Goal: Transaction & Acquisition: Purchase product/service

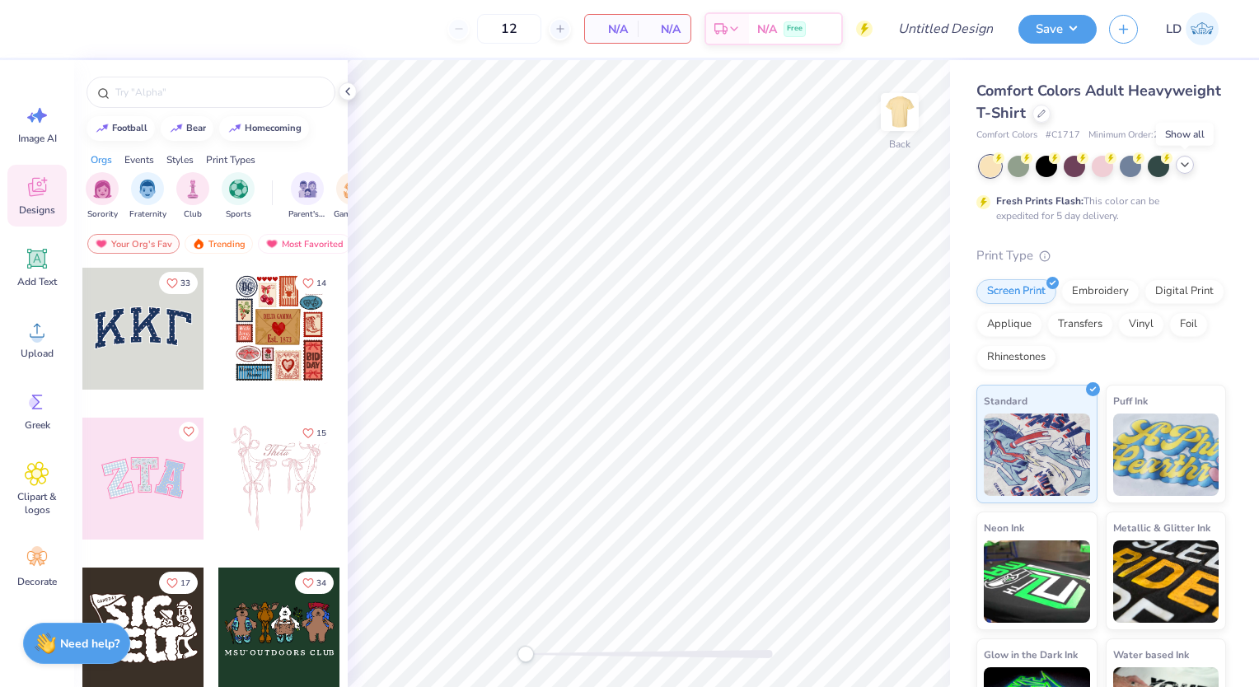
click at [1181, 163] on polyline at bounding box center [1184, 164] width 7 height 3
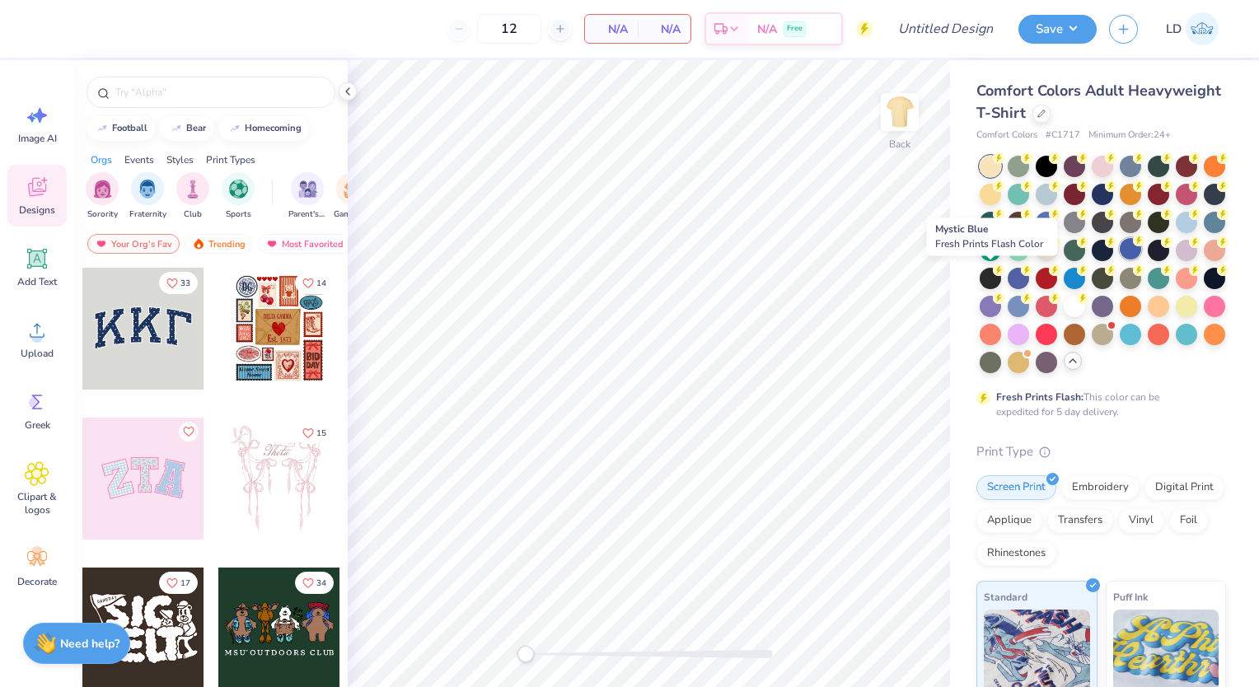
click at [1120, 260] on div at bounding box center [1130, 248] width 21 height 21
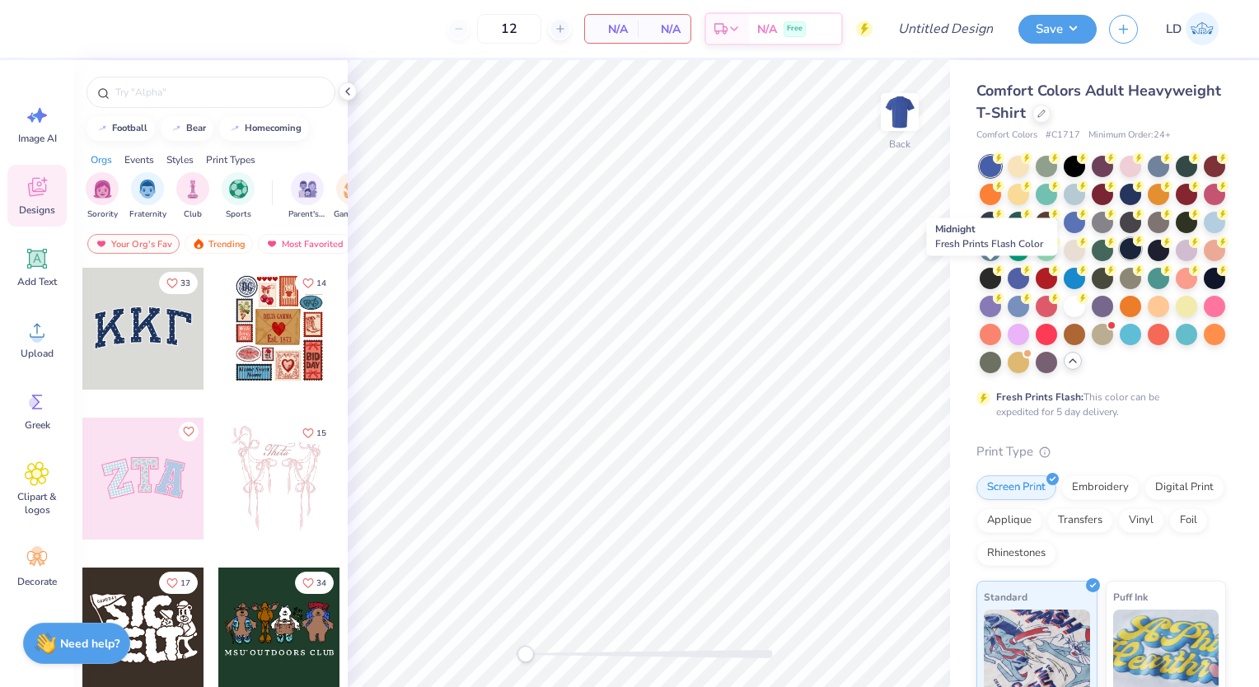
click at [1120, 260] on div at bounding box center [1130, 248] width 21 height 21
click at [1148, 260] on div at bounding box center [1158, 248] width 21 height 21
click at [1120, 260] on div at bounding box center [1130, 248] width 21 height 21
click at [1148, 260] on div at bounding box center [1158, 248] width 21 height 21
click at [226, 84] on input "text" at bounding box center [219, 92] width 211 height 16
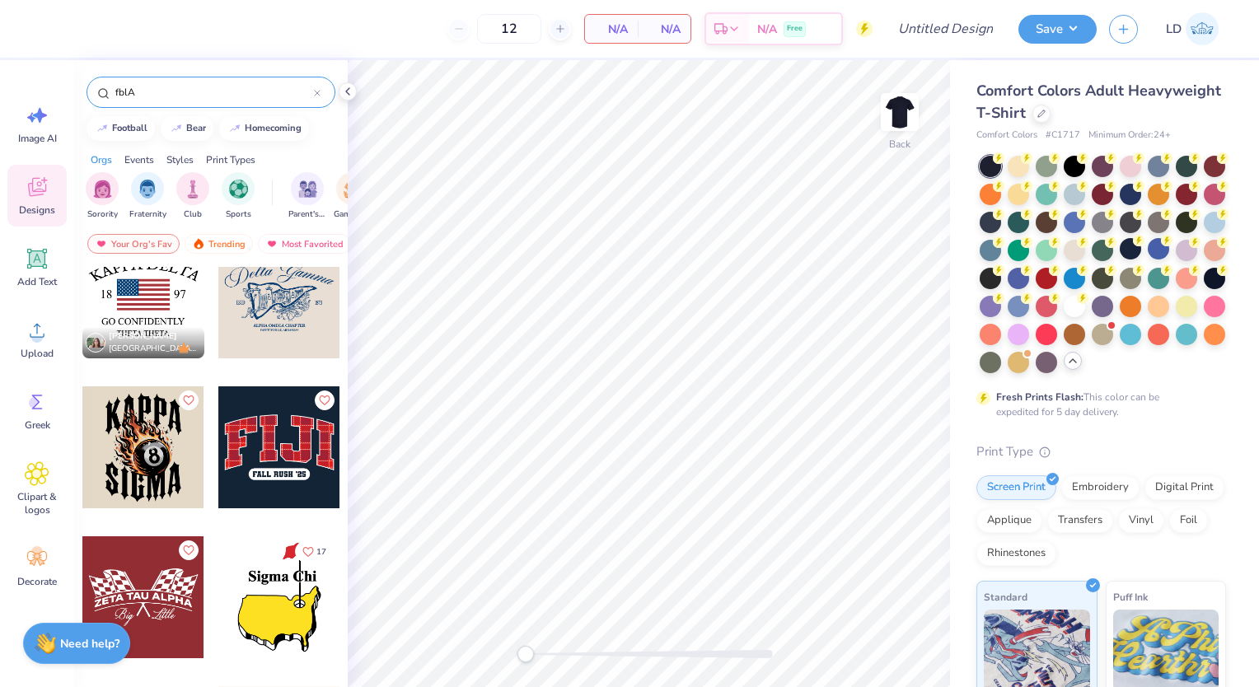
scroll to position [332, 0]
type input "fblA"
click at [135, 306] on div at bounding box center [143, 297] width 122 height 122
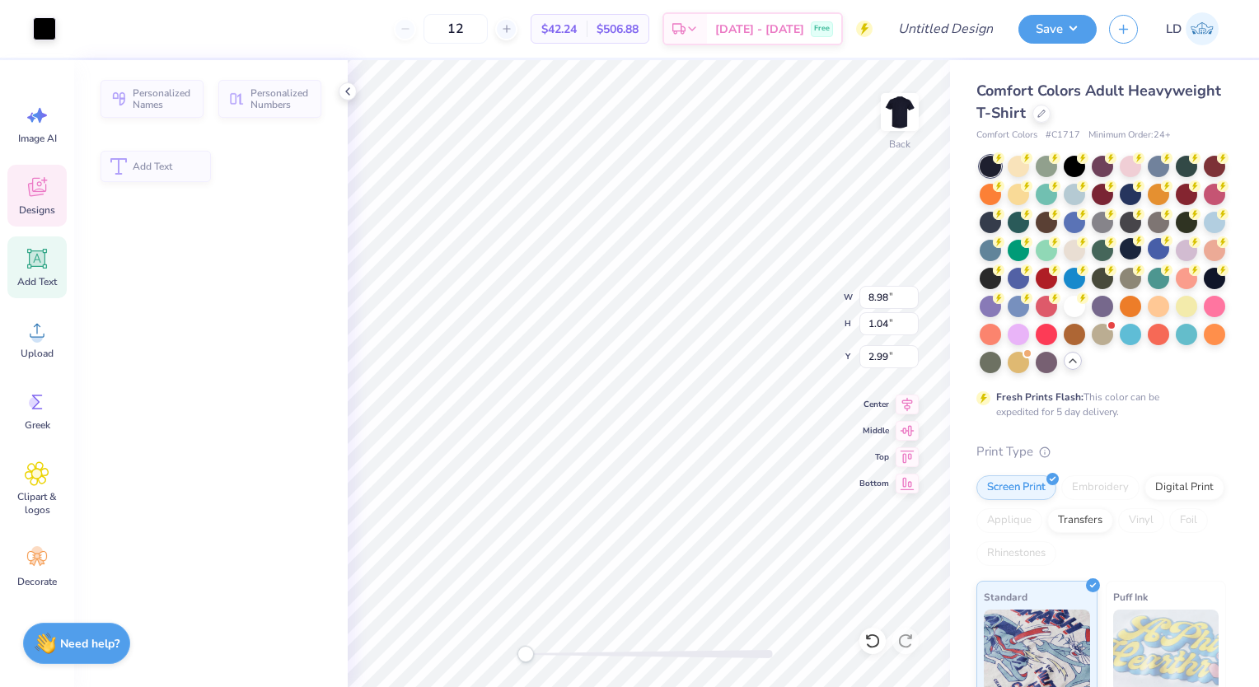
type input "1.04"
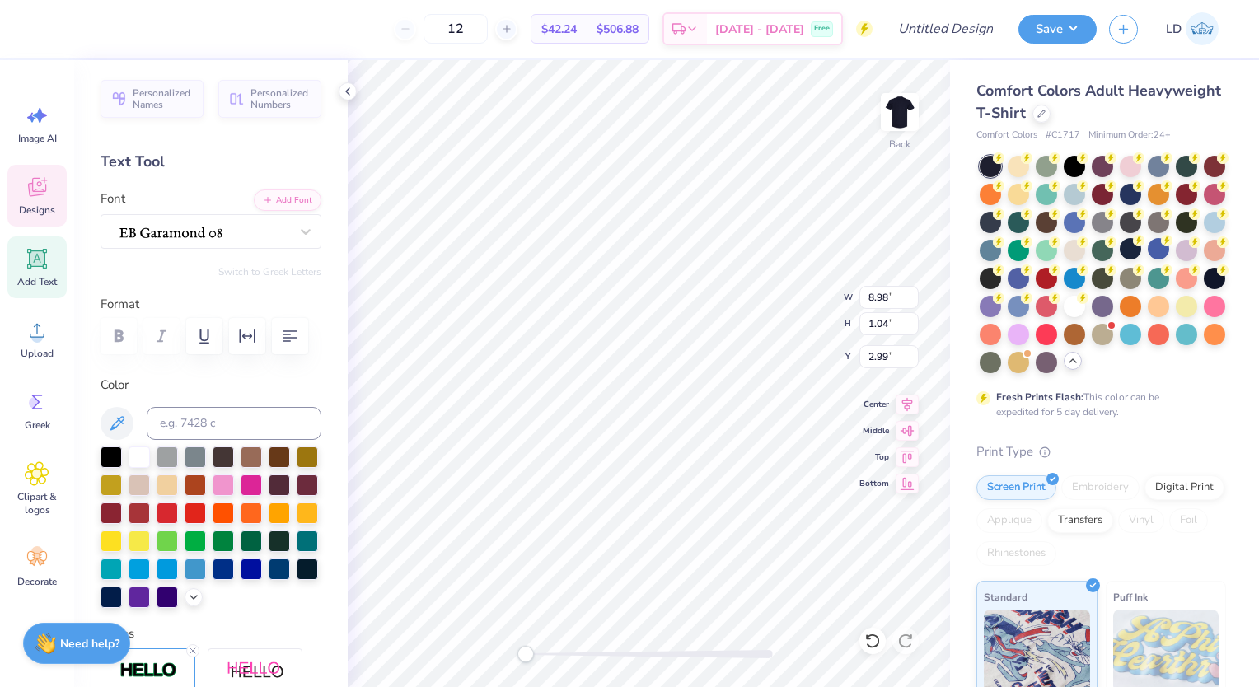
scroll to position [13, 2]
type textarea "T"
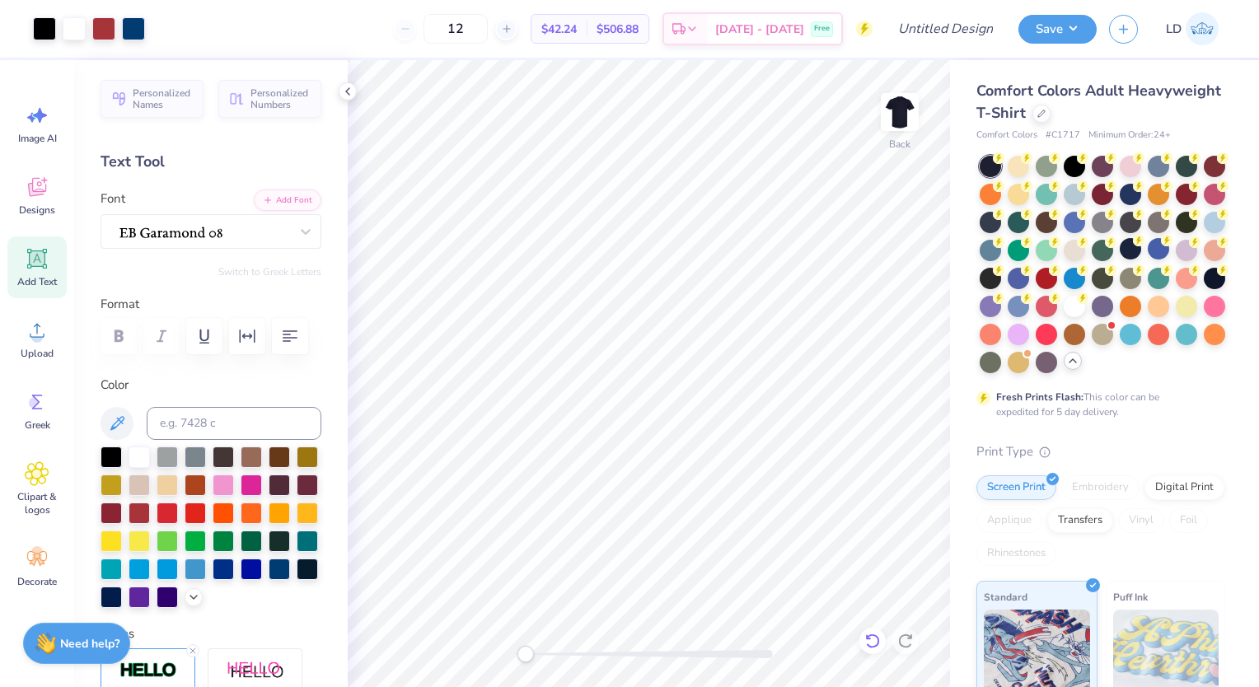
click at [883, 643] on div at bounding box center [872, 641] width 26 height 26
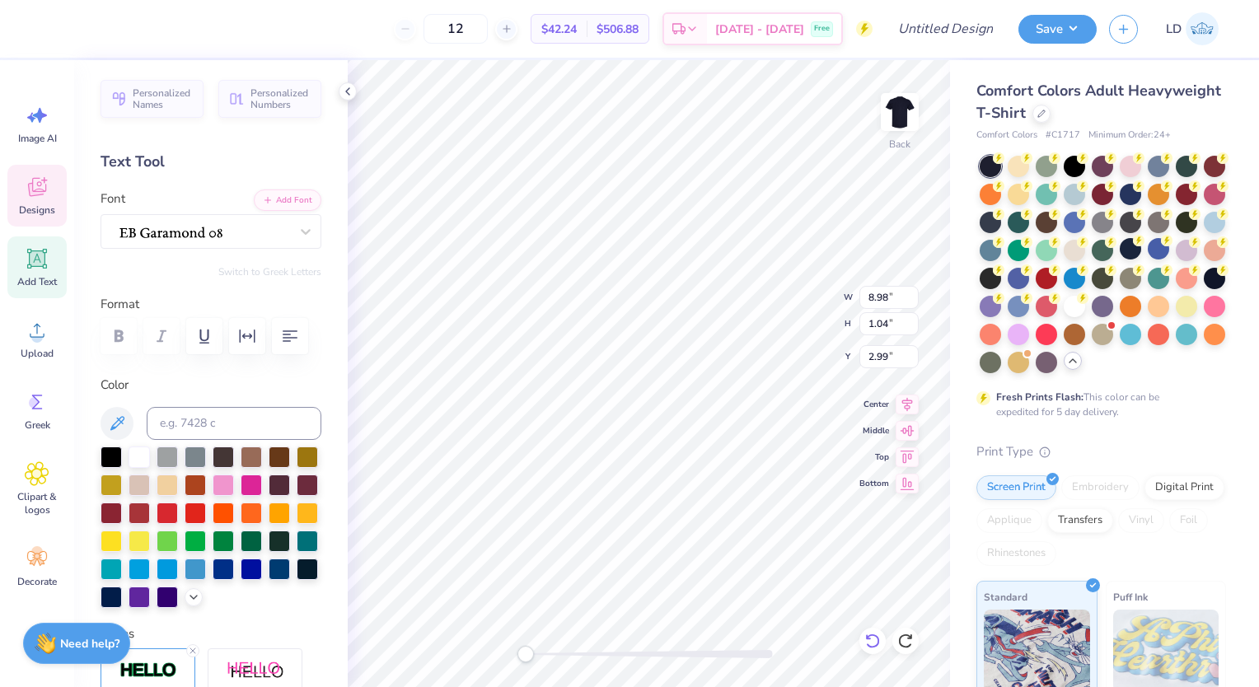
type textarea "f"
type textarea "FBLA"
click at [134, 453] on div at bounding box center [139, 455] width 21 height 21
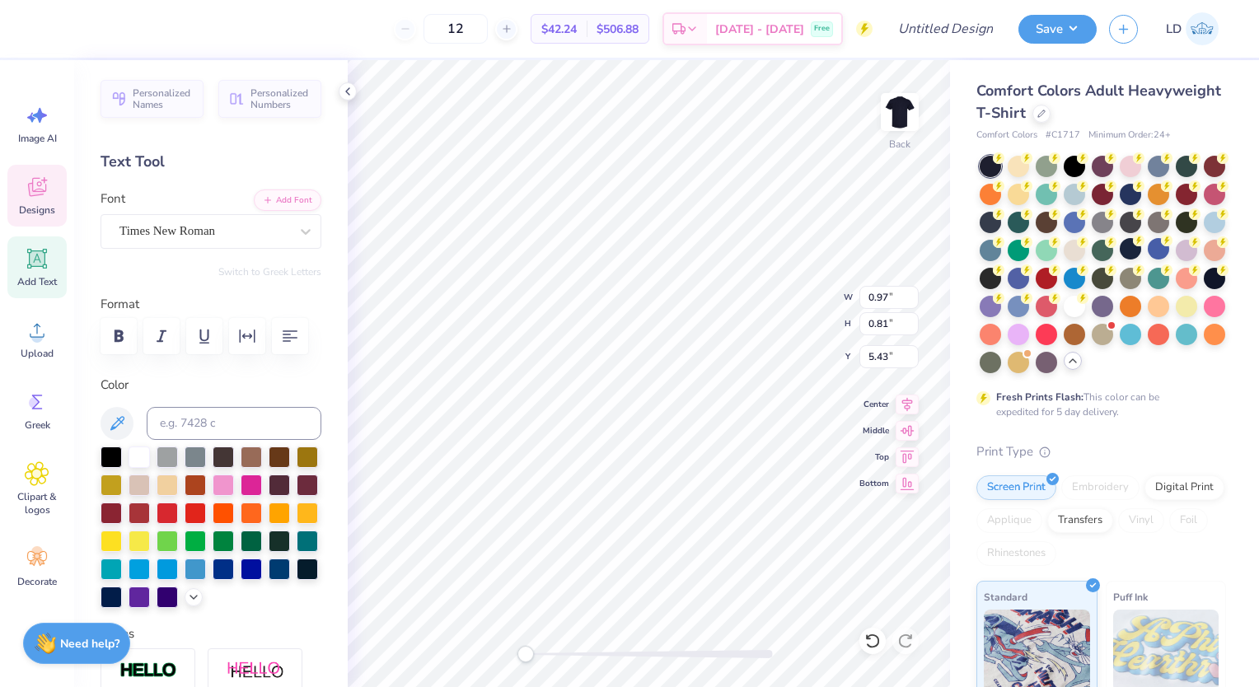
type input "0.97"
type input "0.81"
type input "5.43"
type textarea "20"
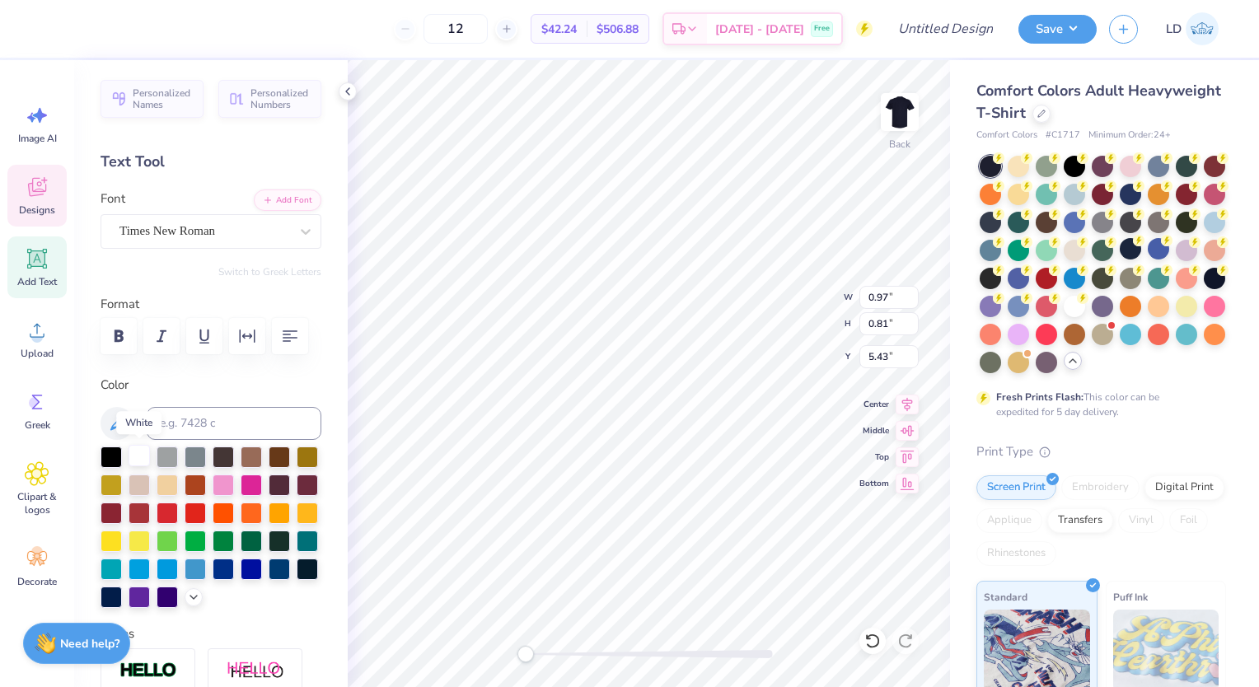
click at [139, 452] on div at bounding box center [139, 455] width 21 height 21
type input "1.08"
type textarea "26"
click at [138, 453] on div at bounding box center [139, 455] width 21 height 21
type input "7.75"
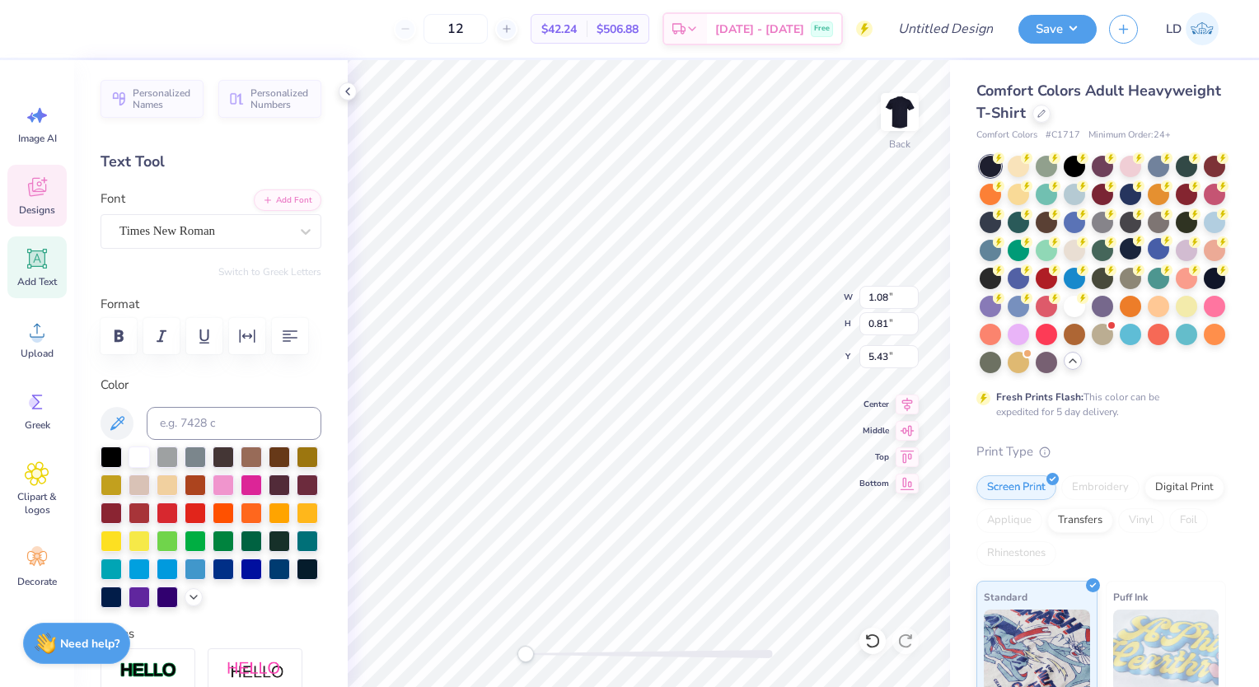
type input "0.64"
type input "8.06"
type textarea "G"
type textarea "l"
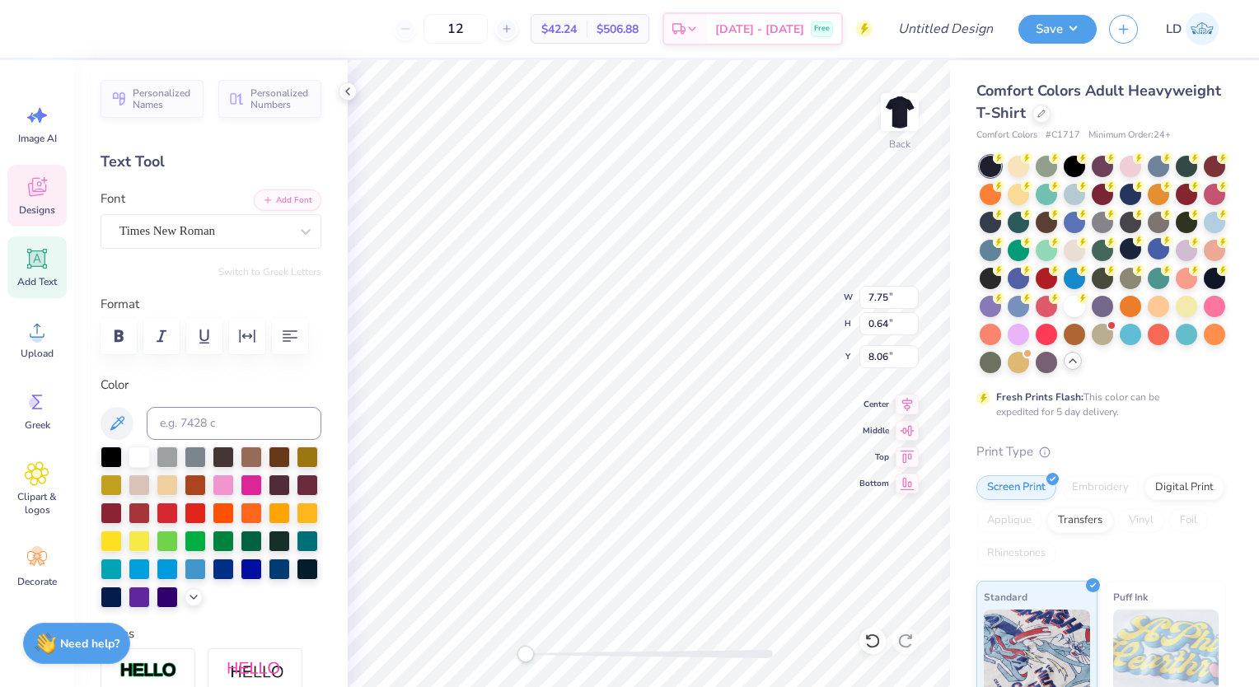
type textarea "Fas Vegas"
click at [142, 450] on div at bounding box center [139, 455] width 21 height 21
type input "4.96"
type input "0.52"
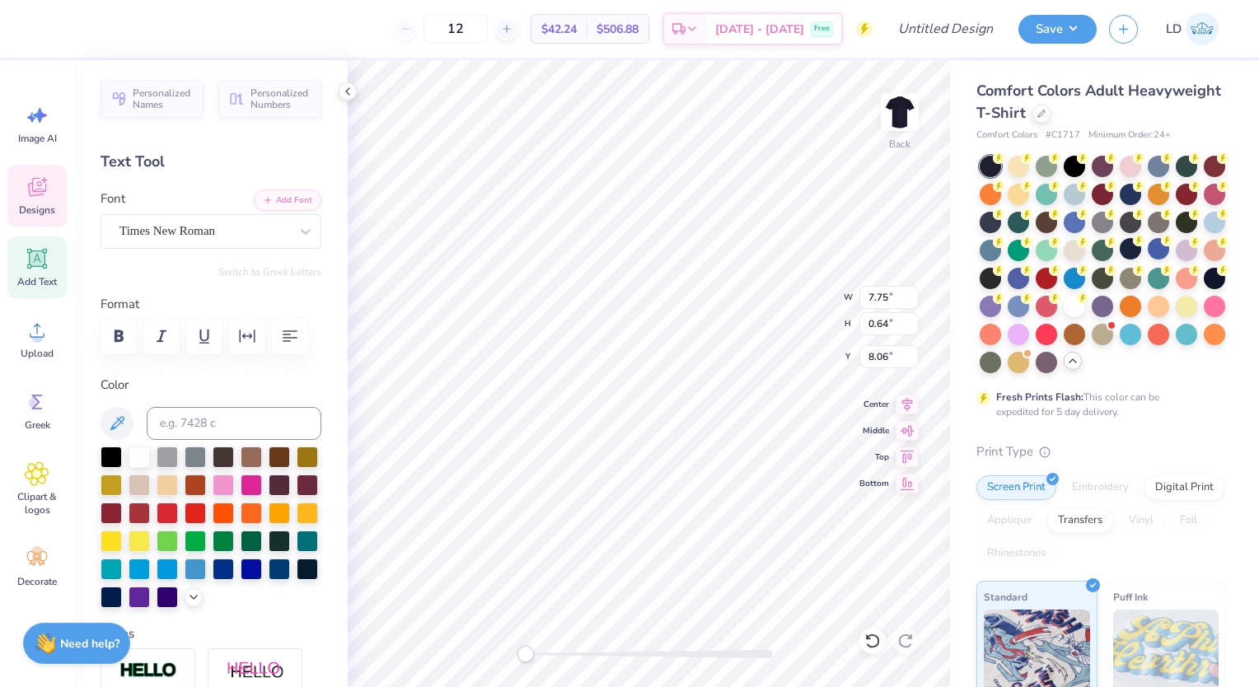
type input "9.20"
type textarea "N"
click at [135, 453] on div at bounding box center [139, 455] width 21 height 21
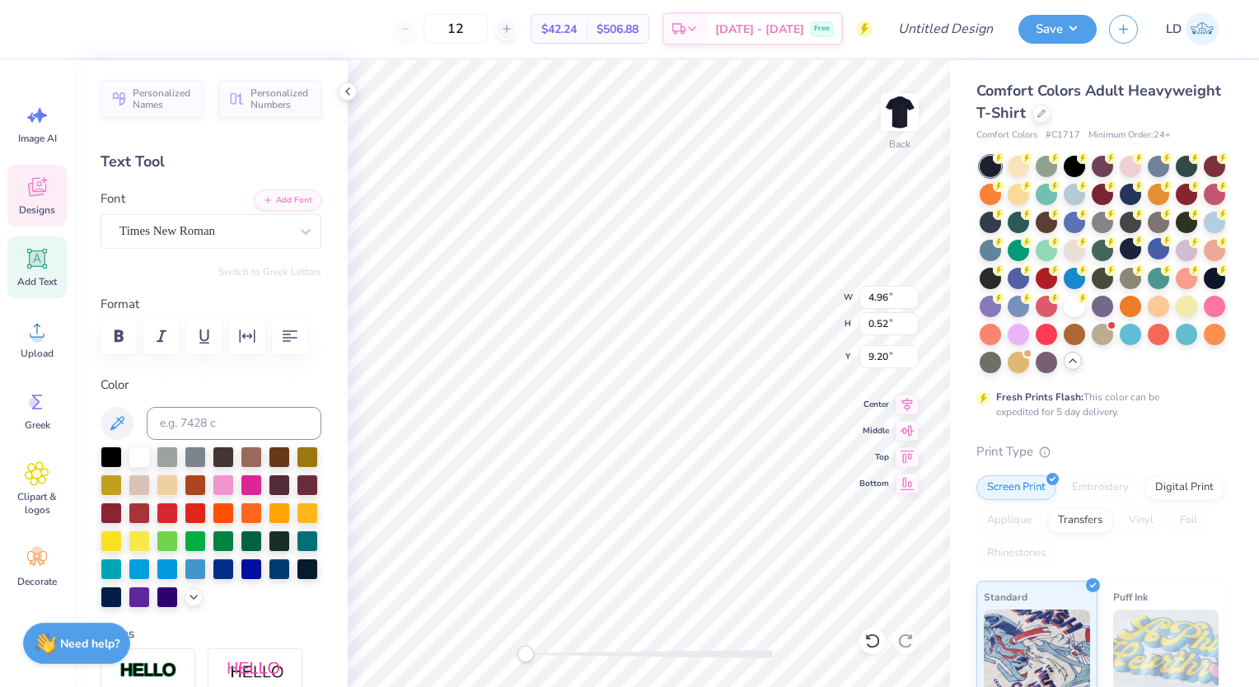
scroll to position [13, 3]
type textarea "Nevada"
click at [44, 176] on icon at bounding box center [37, 187] width 25 height 25
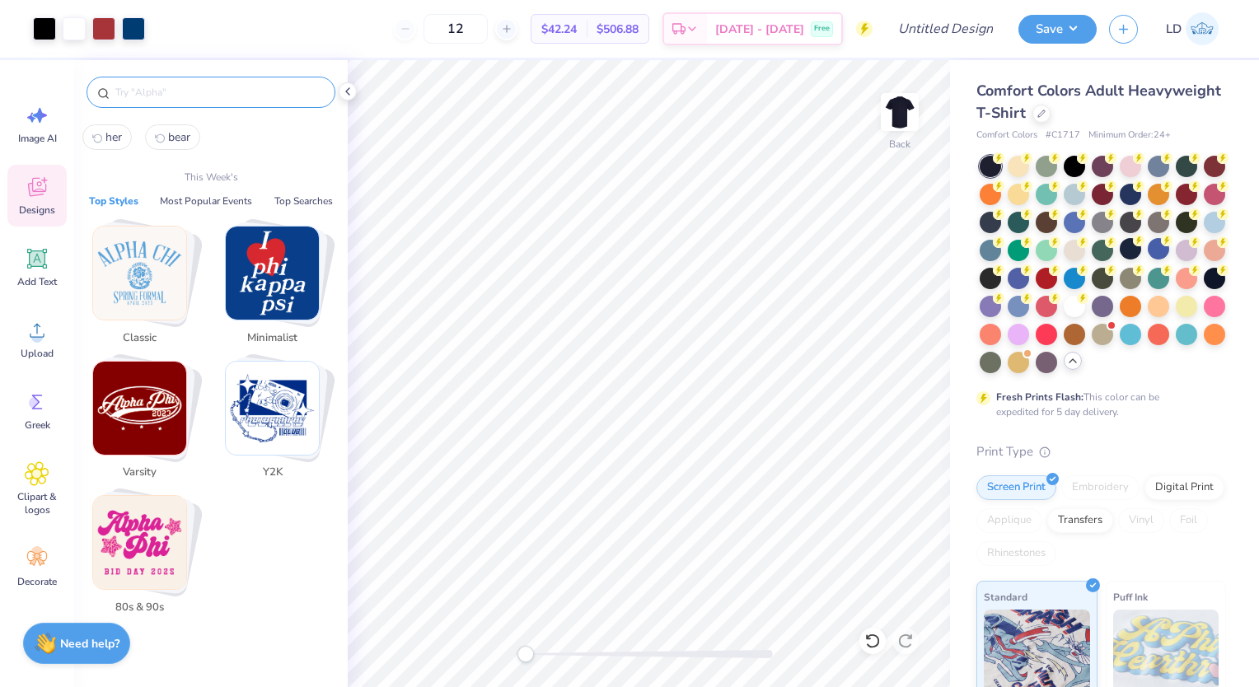
click at [163, 89] on input "text" at bounding box center [219, 92] width 211 height 16
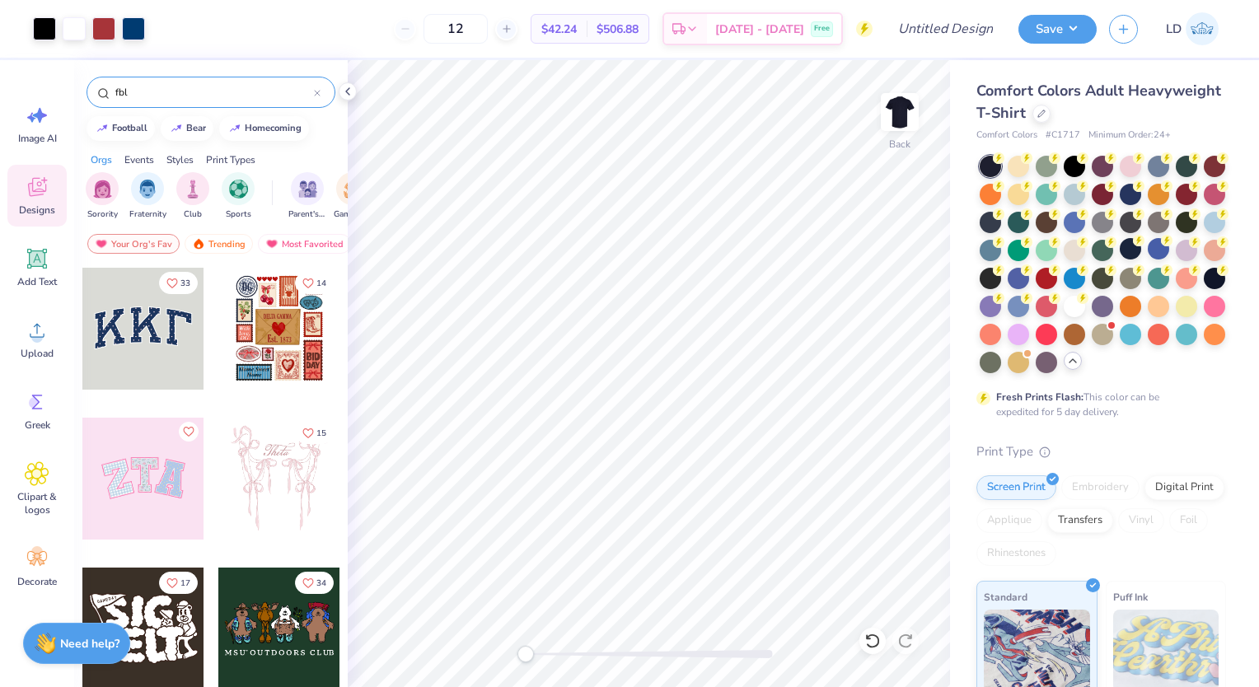
type input "fbla"
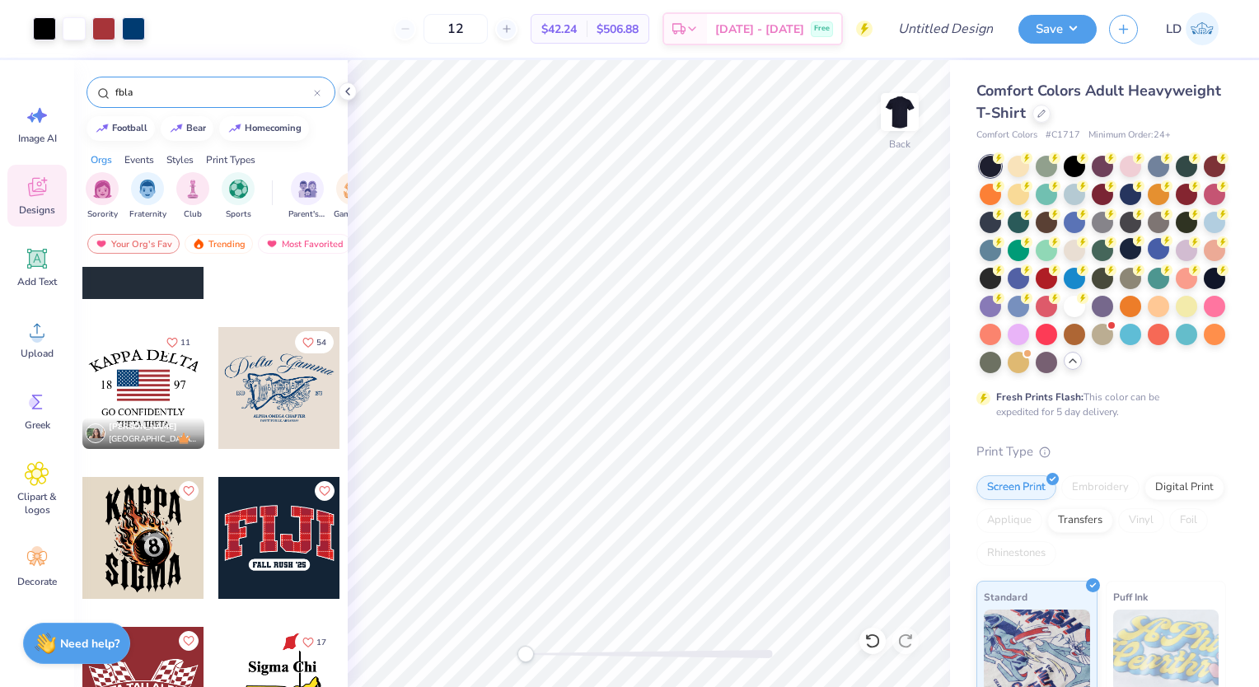
scroll to position [244, 0]
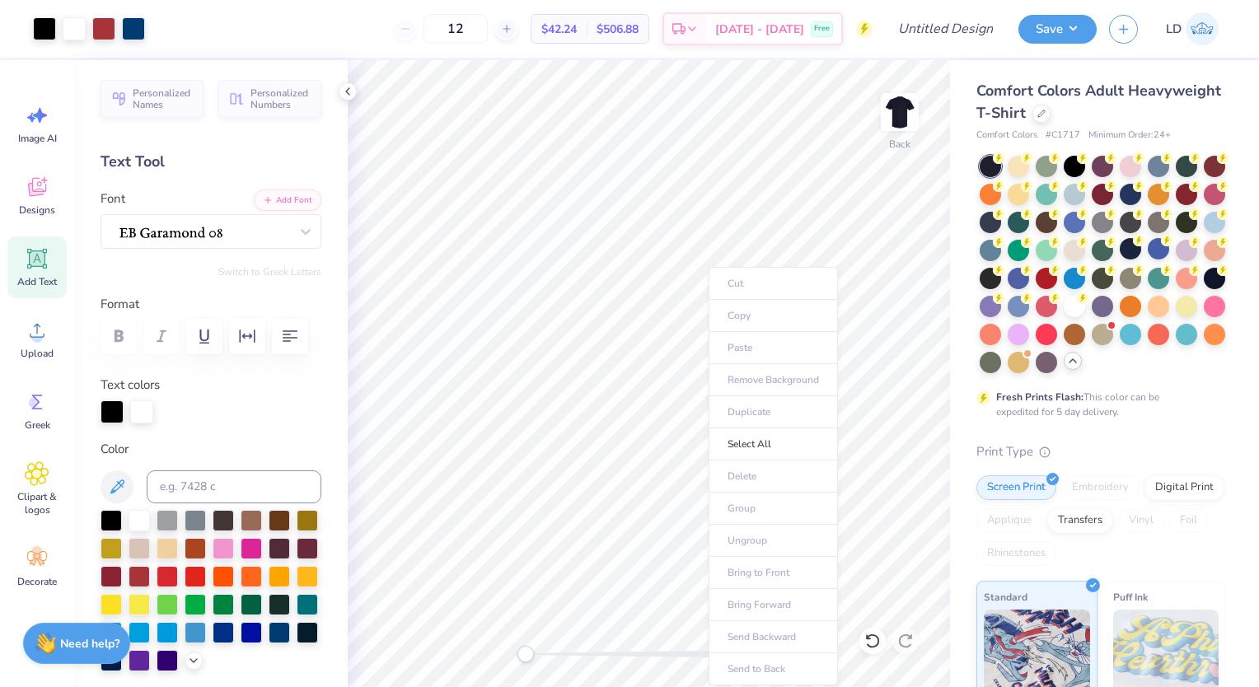
click at [728, 374] on body "Art colors 12 $42.24 Per Item $506.88 Total Est. Delivery Sep 21 - 24 Free Desi…" at bounding box center [629, 343] width 1259 height 687
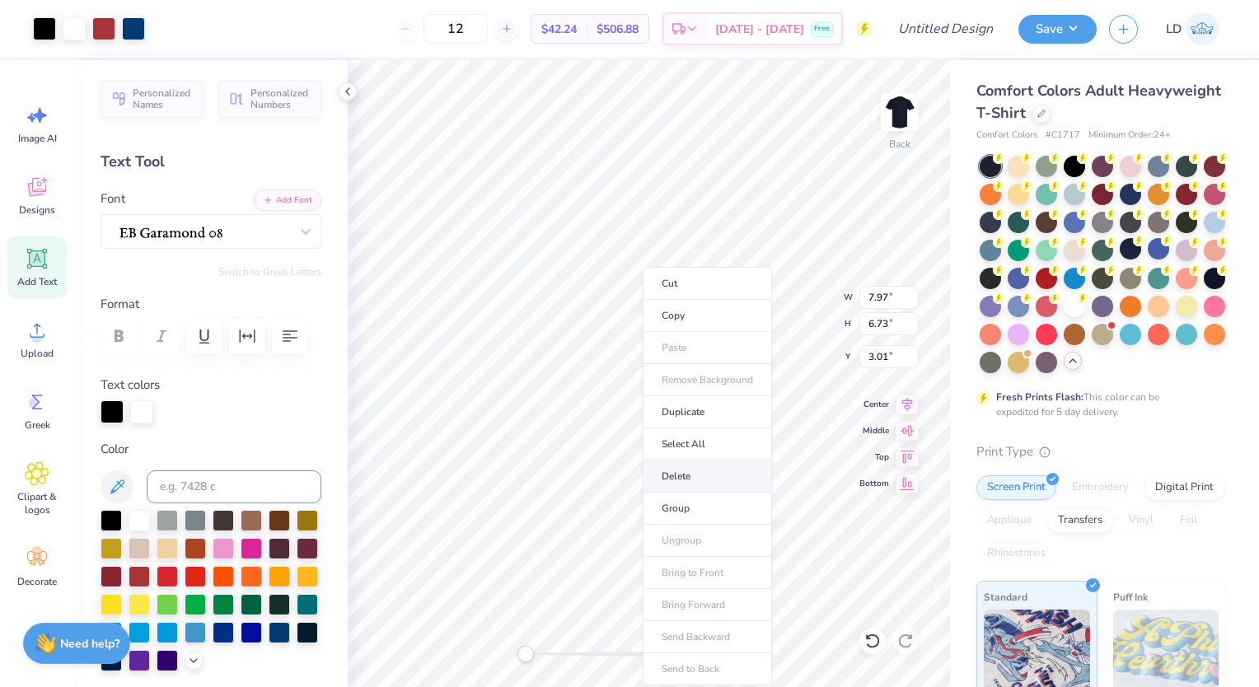
click at [693, 466] on li "Delete" at bounding box center [707, 477] width 129 height 32
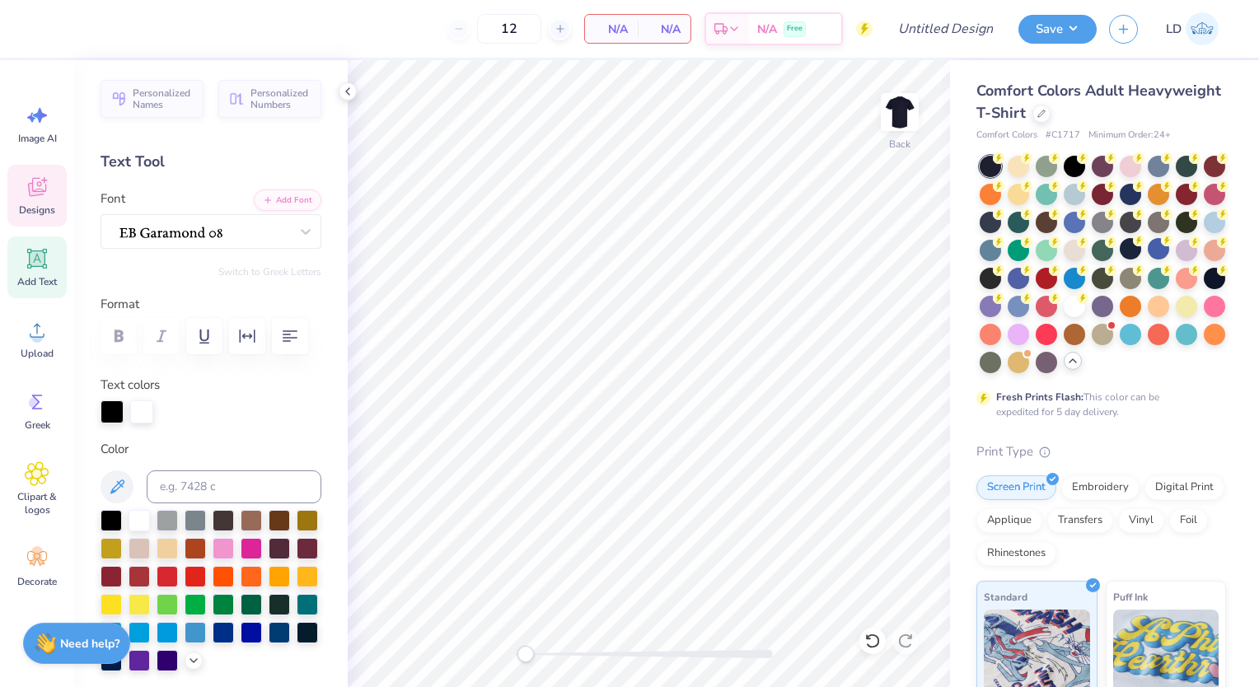
click at [59, 199] on div "Designs" at bounding box center [36, 196] width 59 height 62
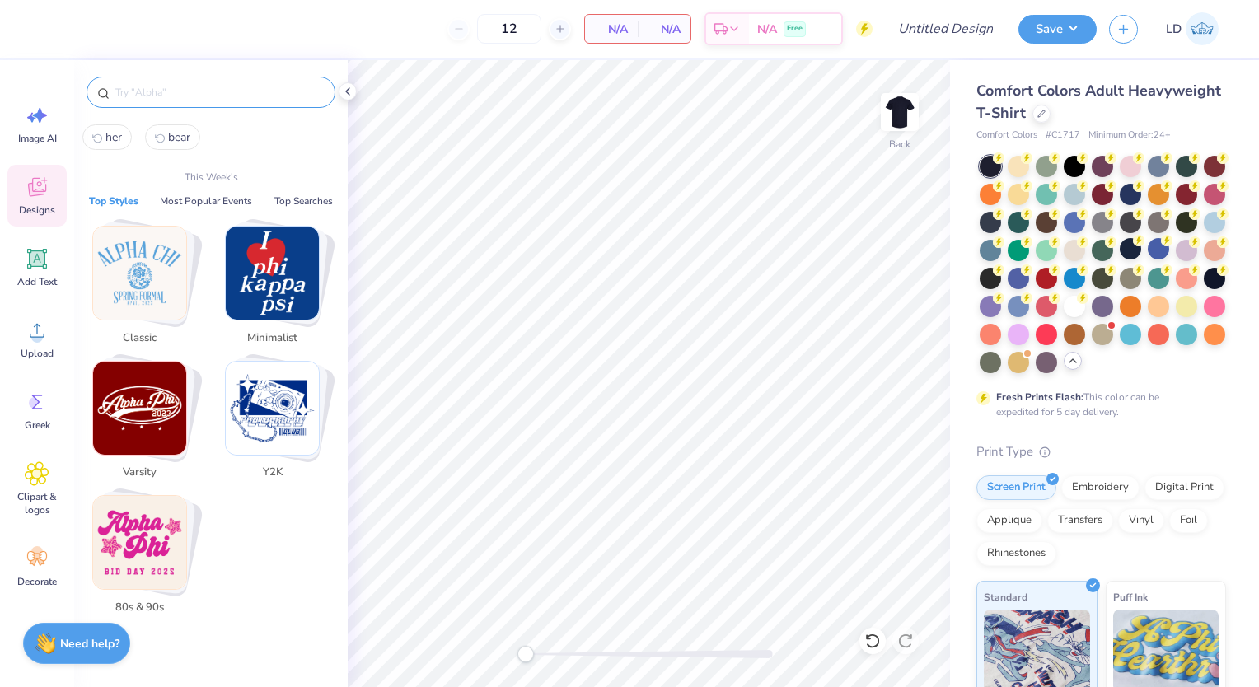
click at [197, 89] on input "text" at bounding box center [219, 92] width 211 height 16
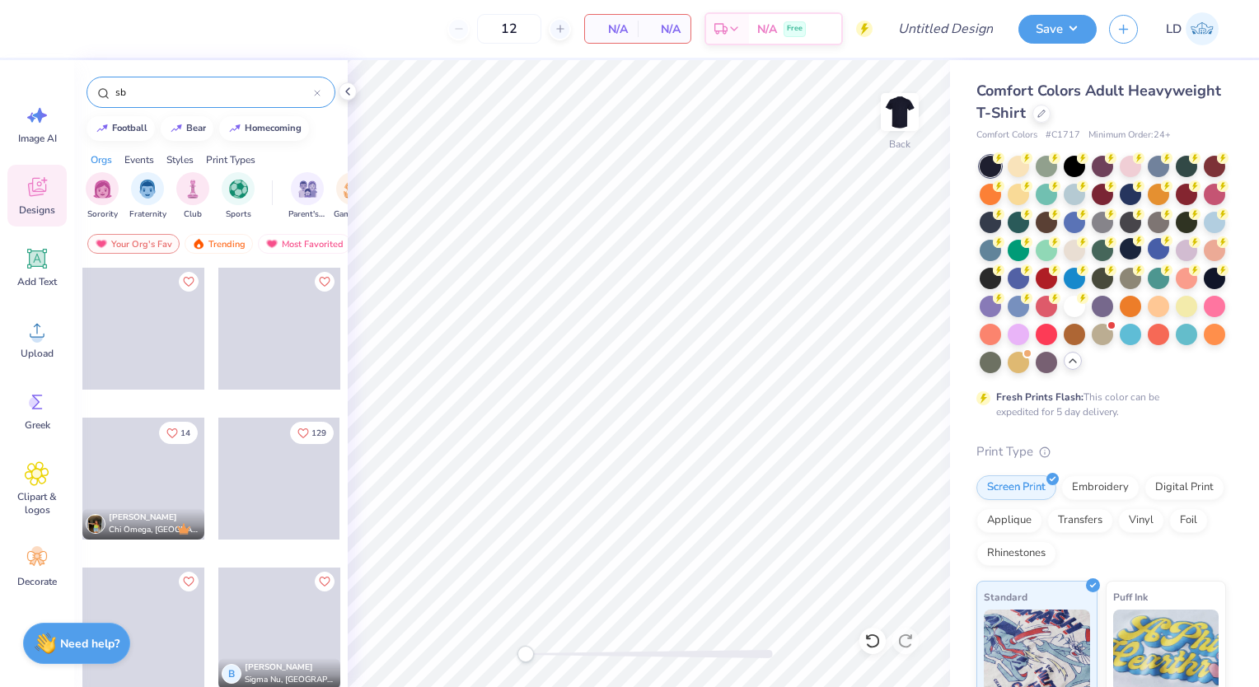
type input "s"
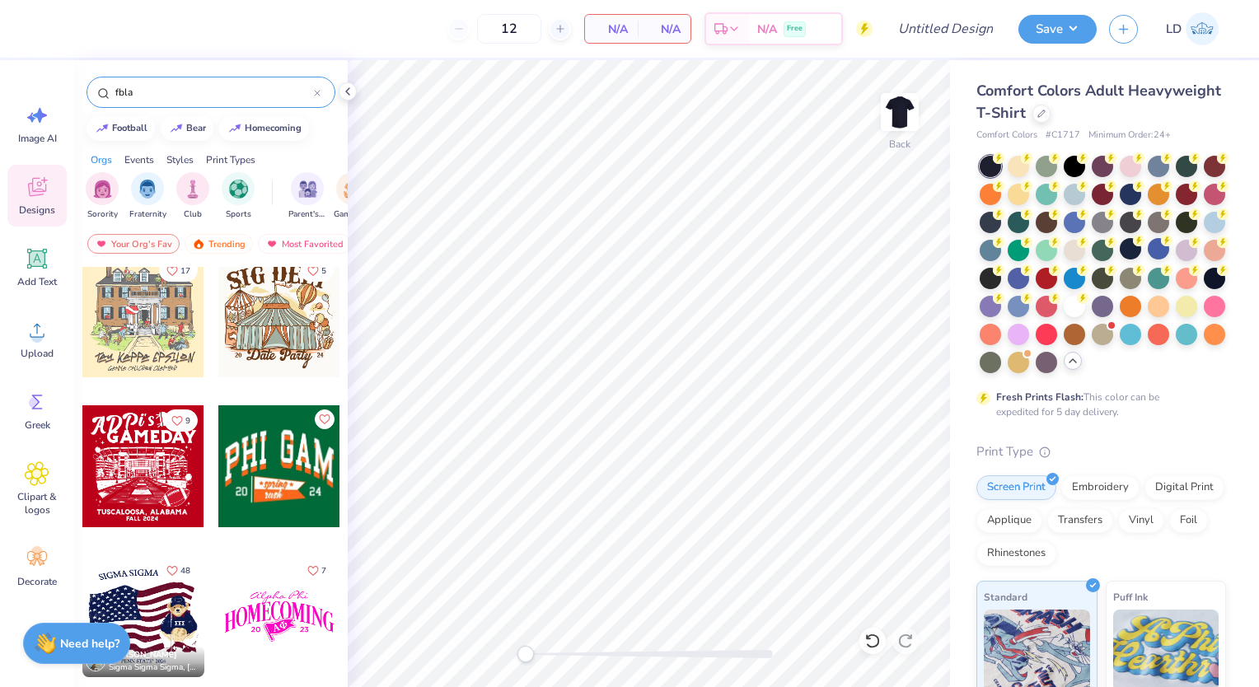
scroll to position [913, 0]
type input "fbla"
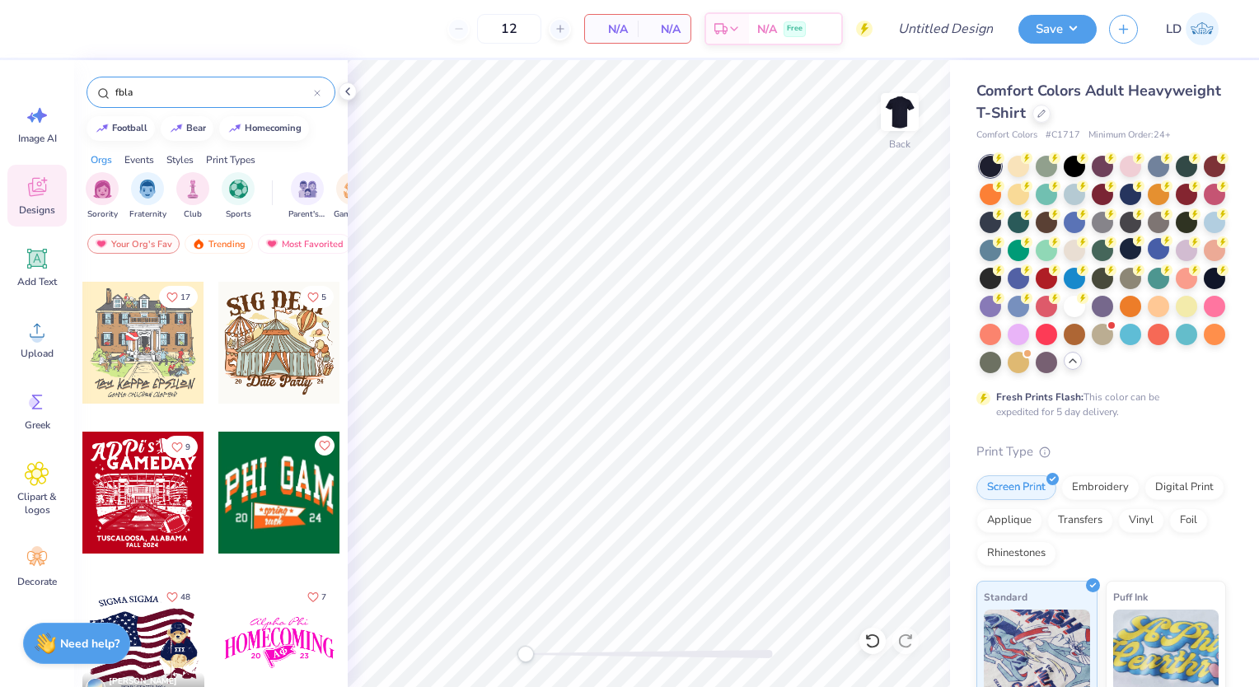
scroll to position [885, 0]
click at [154, 507] on div at bounding box center [143, 494] width 122 height 122
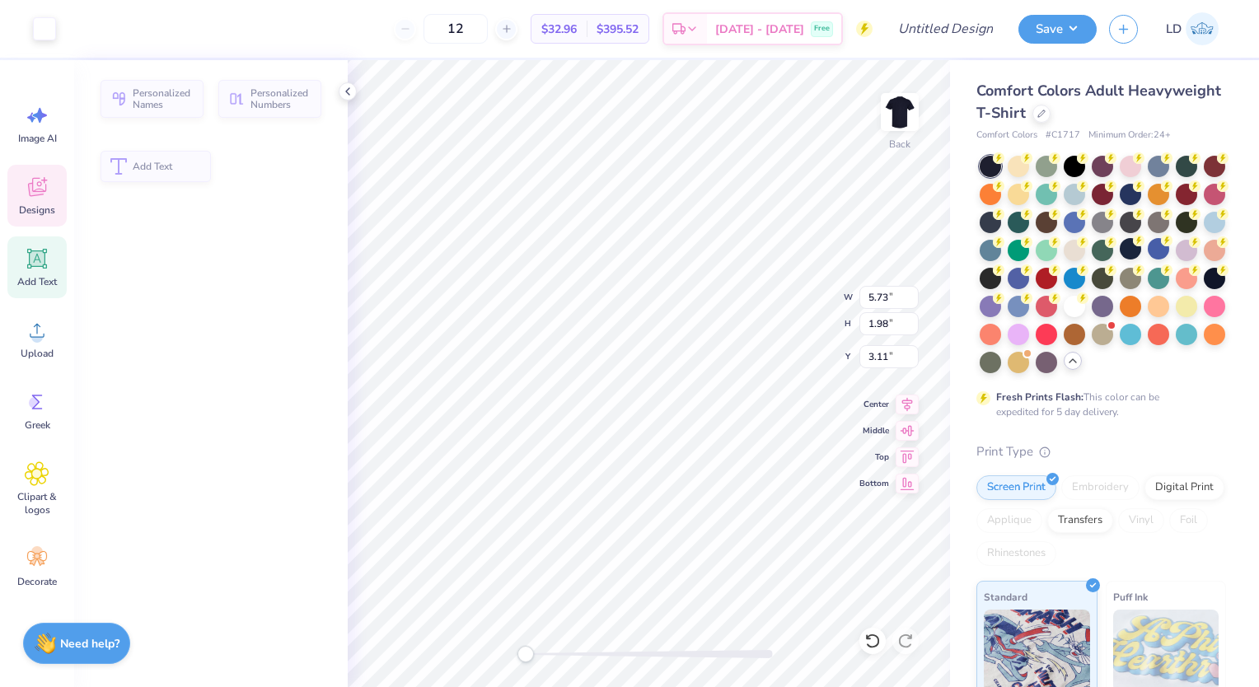
type input "5.73"
type input "1.98"
type input "3.11"
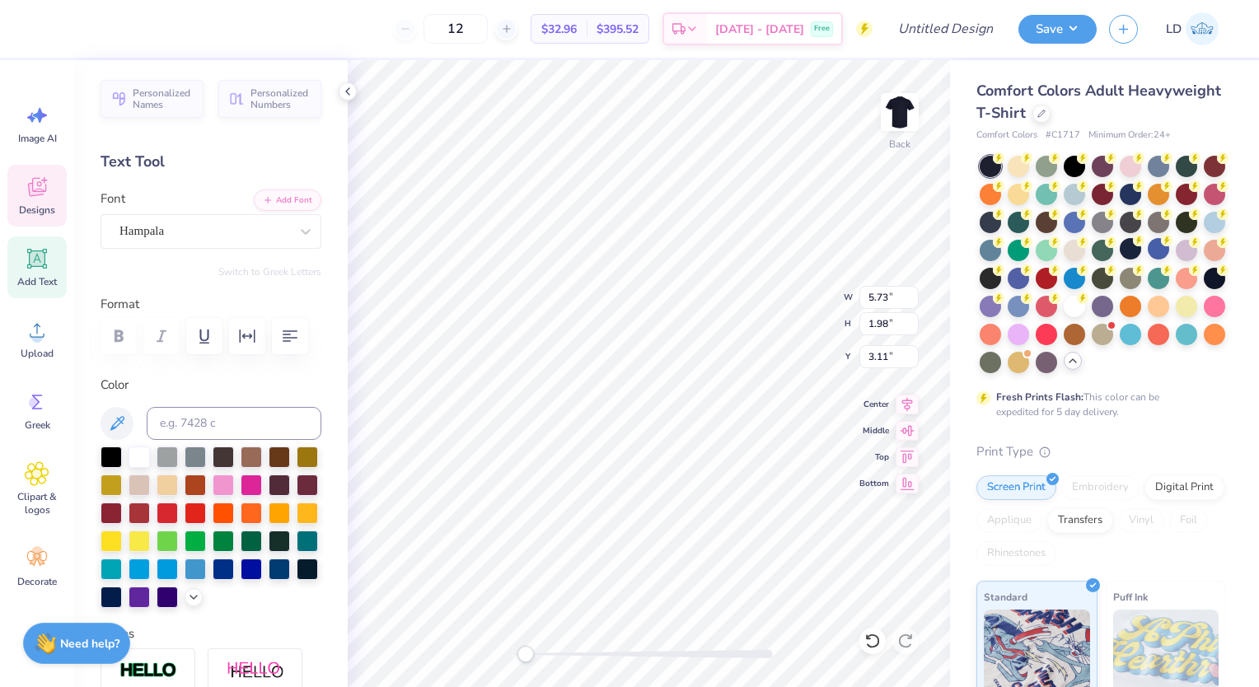
scroll to position [13, 2]
type textarea "FBLA"
type input "8.06"
type input "1.18"
type input "4.66"
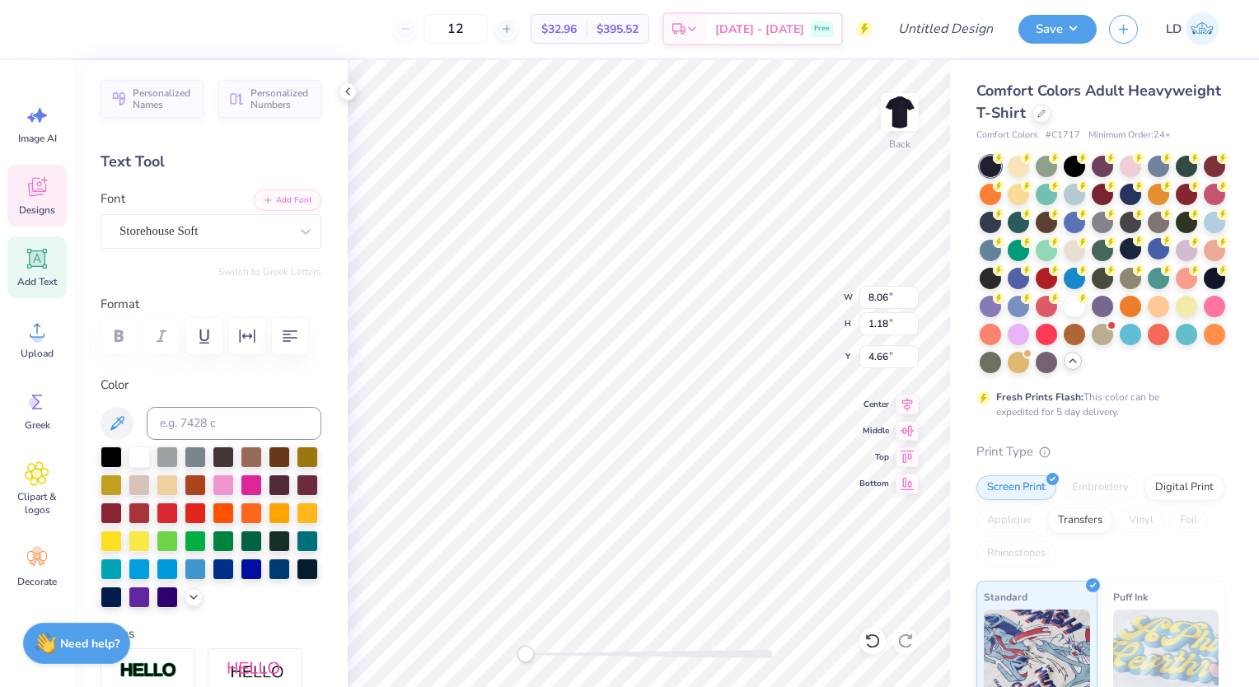
scroll to position [13, 4]
click at [733, 265] on li "Cut" at bounding box center [764, 268] width 129 height 33
type input "3.15"
type input "1.44"
type input "3.00"
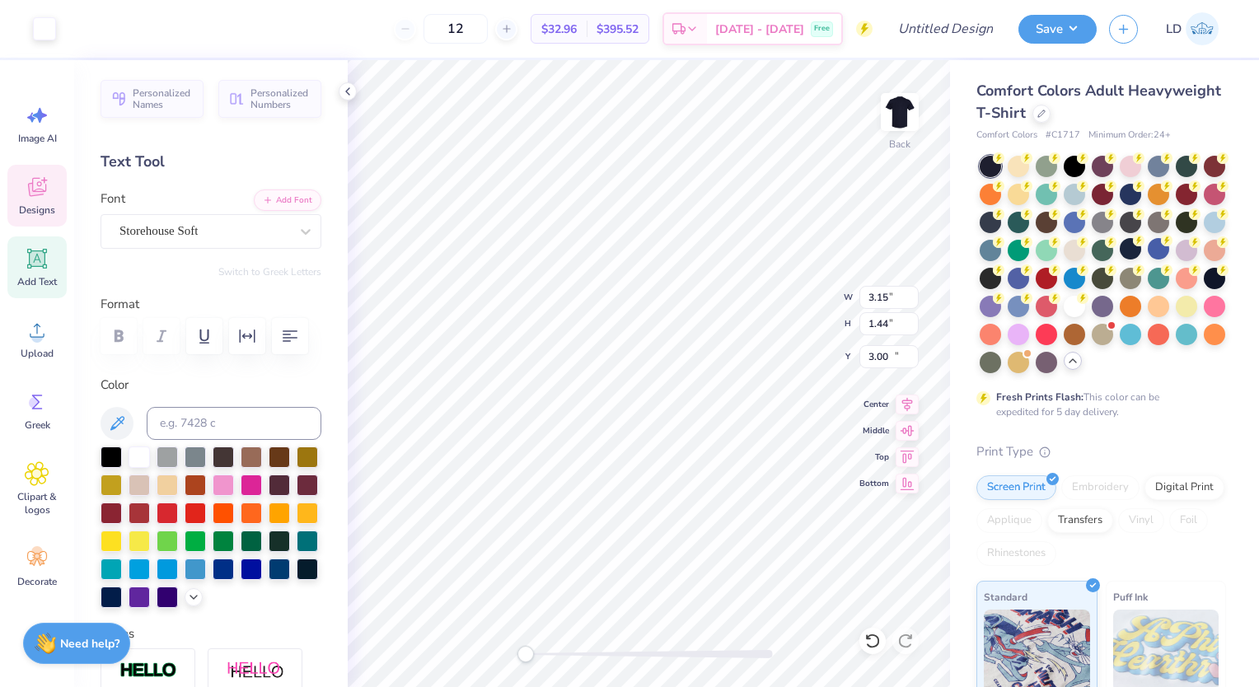
type input "8.16"
type input "0.56"
type input "11.84"
click at [865, 644] on icon at bounding box center [872, 641] width 16 height 16
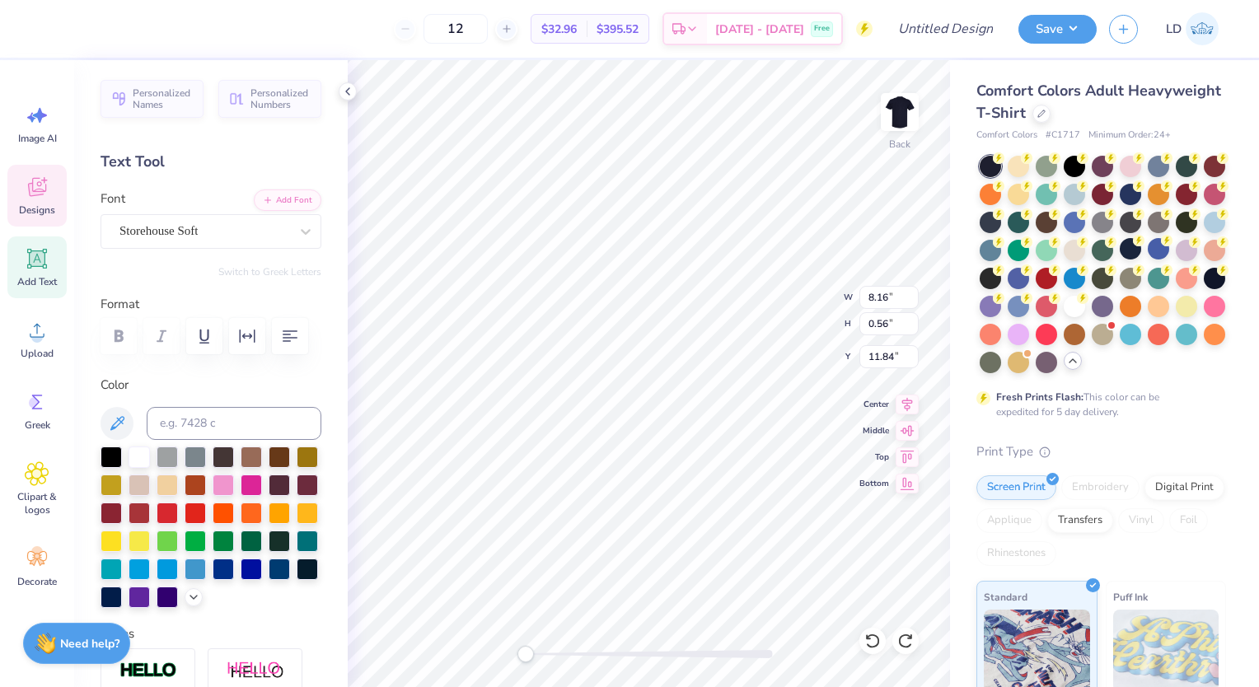
scroll to position [13, 8]
type textarea "LAS VEGAS, NEVADA"
type input "2.86"
type input "0.41"
type input "12.48"
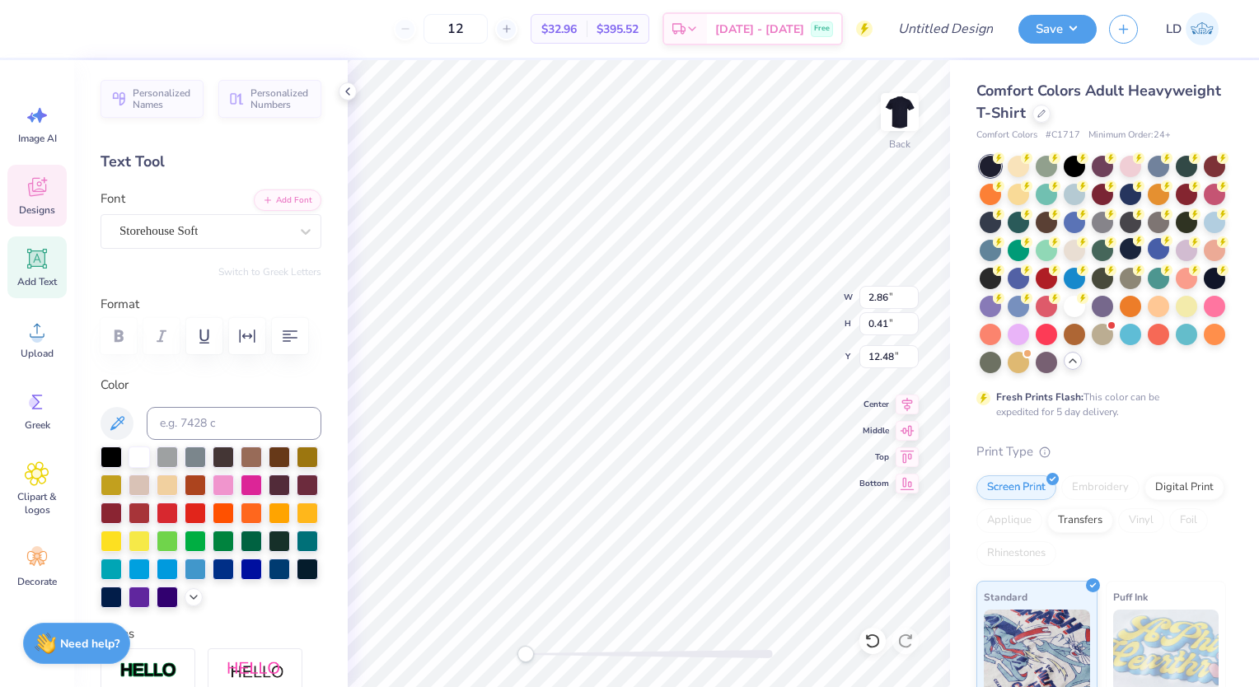
scroll to position [13, 4]
type textarea "F"
type textarea "2026"
type textarea "LAS VEGAS,NEVADA"
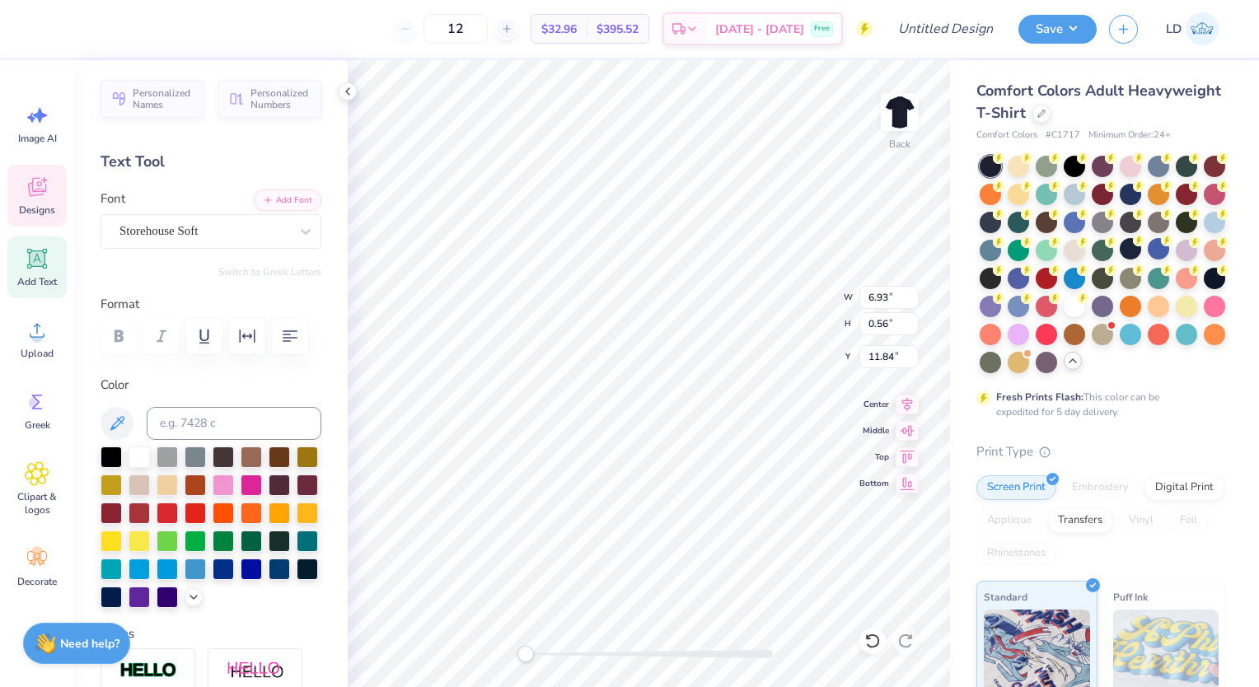
scroll to position [13, 5]
click at [43, 204] on span "Designs" at bounding box center [37, 210] width 36 height 13
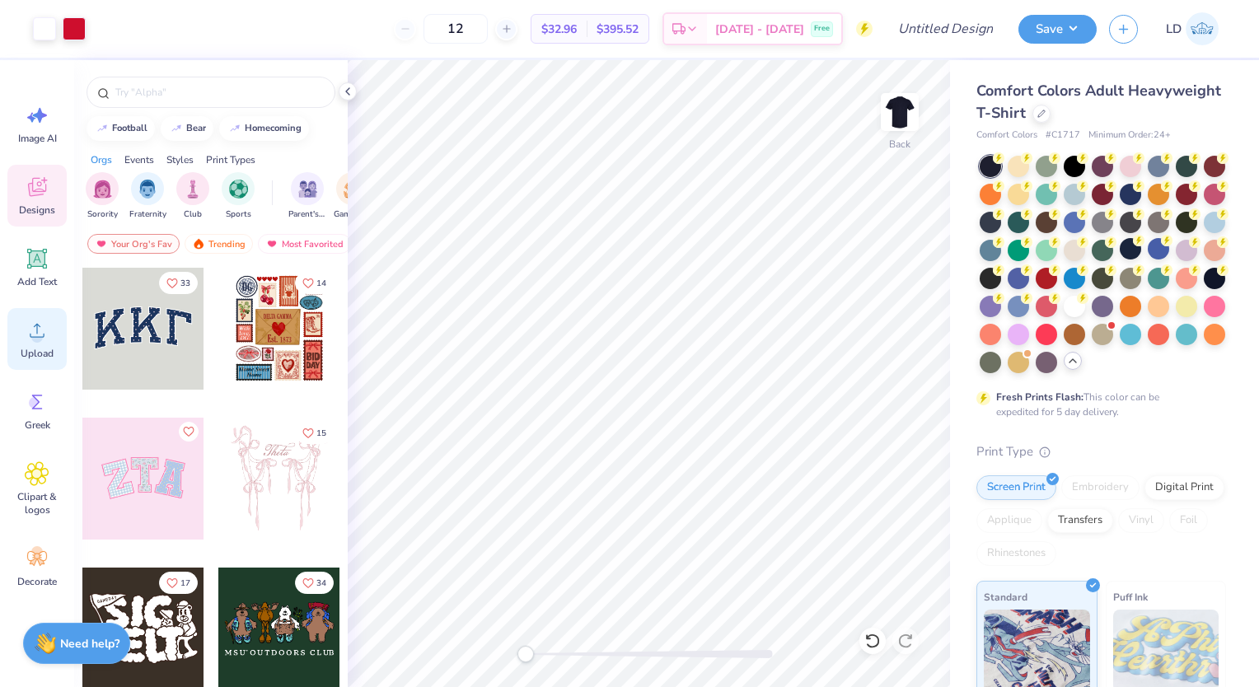
click at [35, 331] on circle at bounding box center [37, 337] width 12 height 12
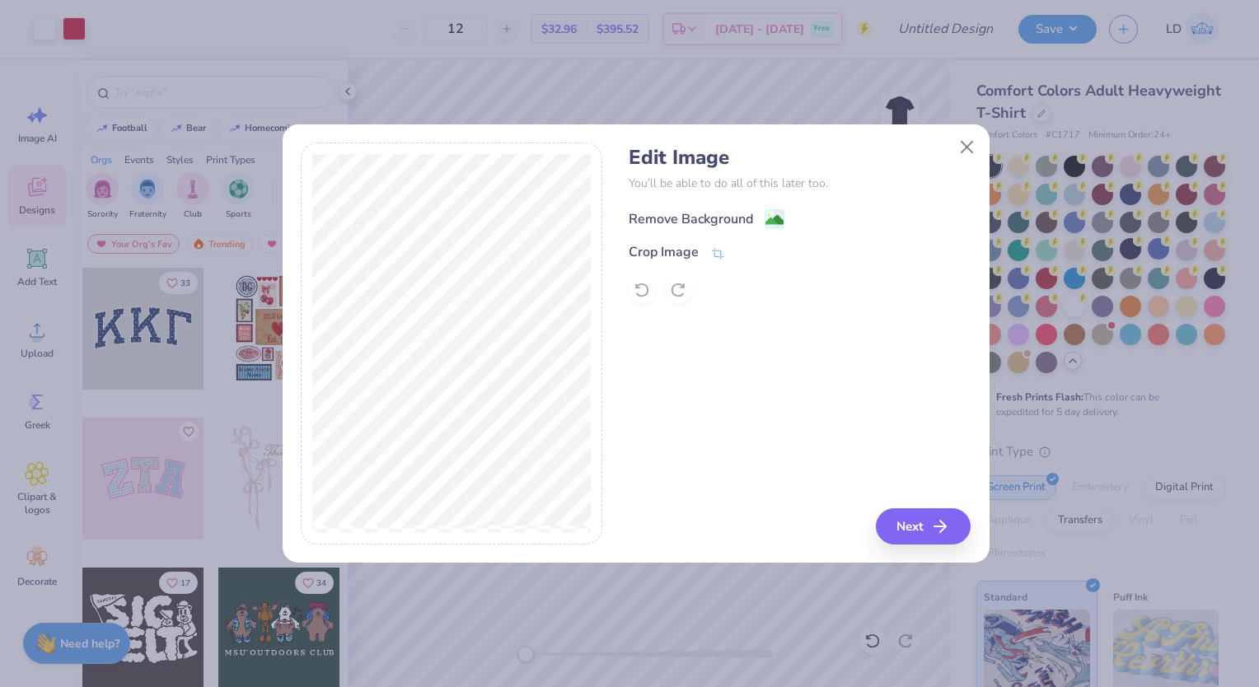
click at [699, 224] on div "Remove Background" at bounding box center [691, 219] width 124 height 20
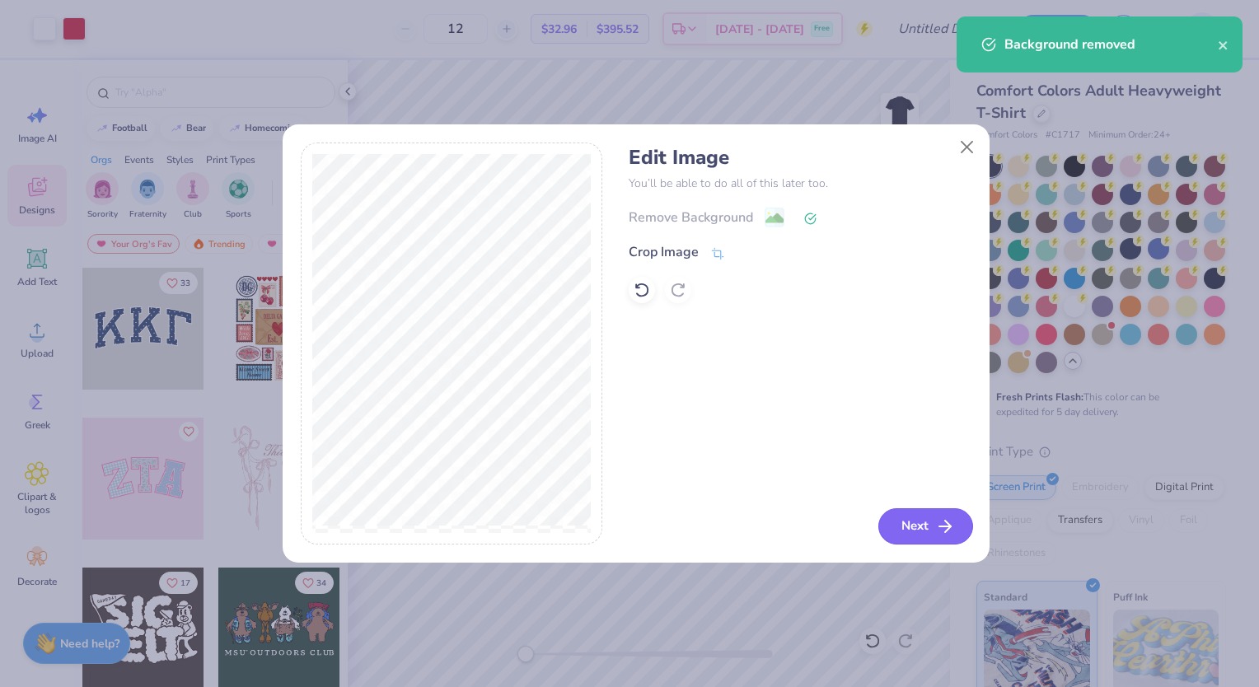
click at [903, 522] on button "Next" at bounding box center [925, 526] width 95 height 36
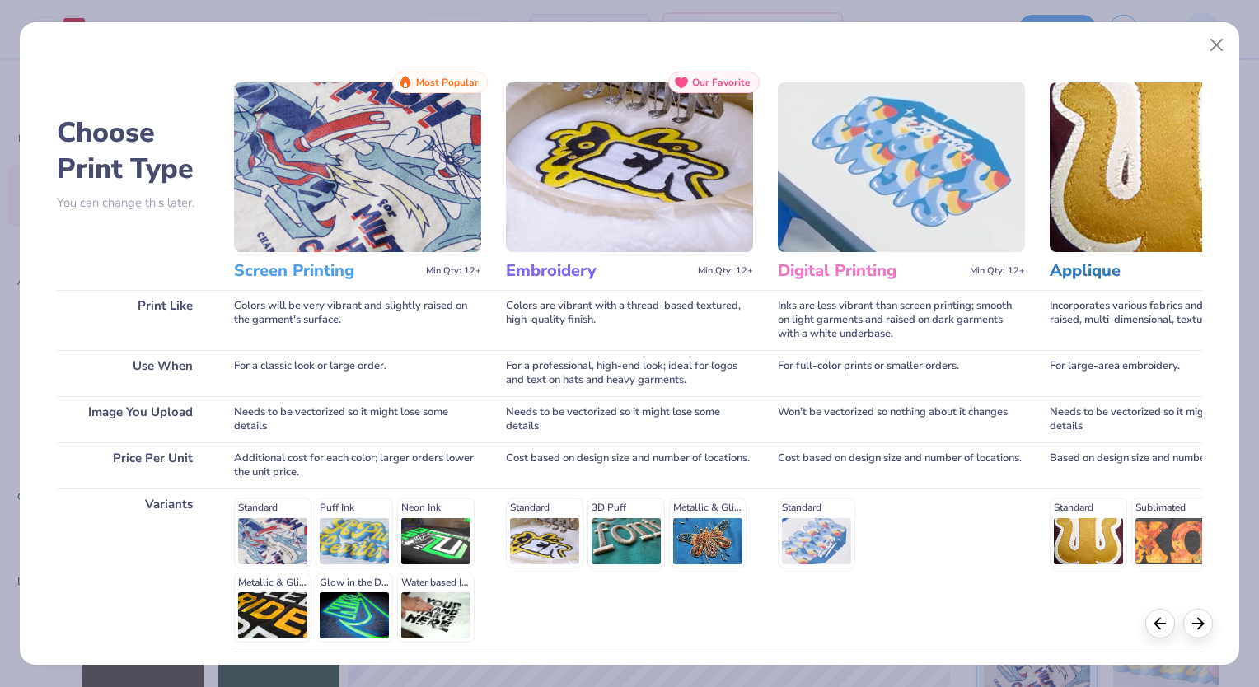
scroll to position [133, 0]
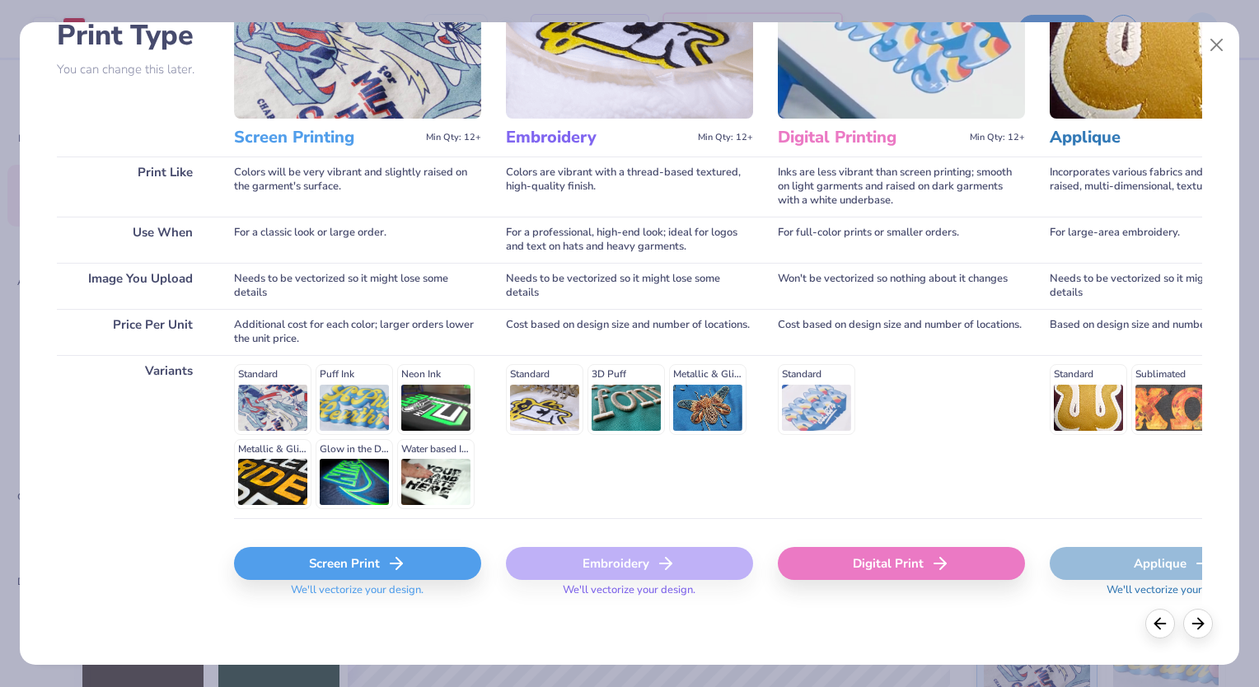
click at [319, 568] on div "Screen Print" at bounding box center [357, 563] width 247 height 33
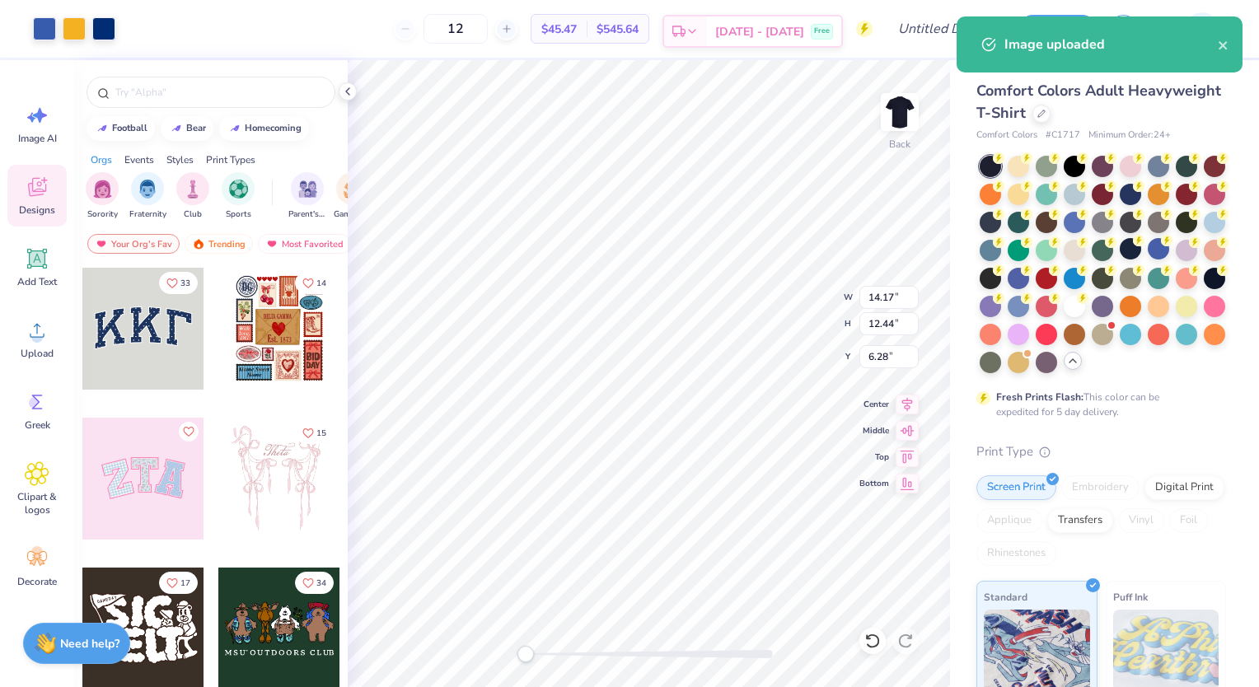
type input "3.15"
type input "1.44"
type input "3.00"
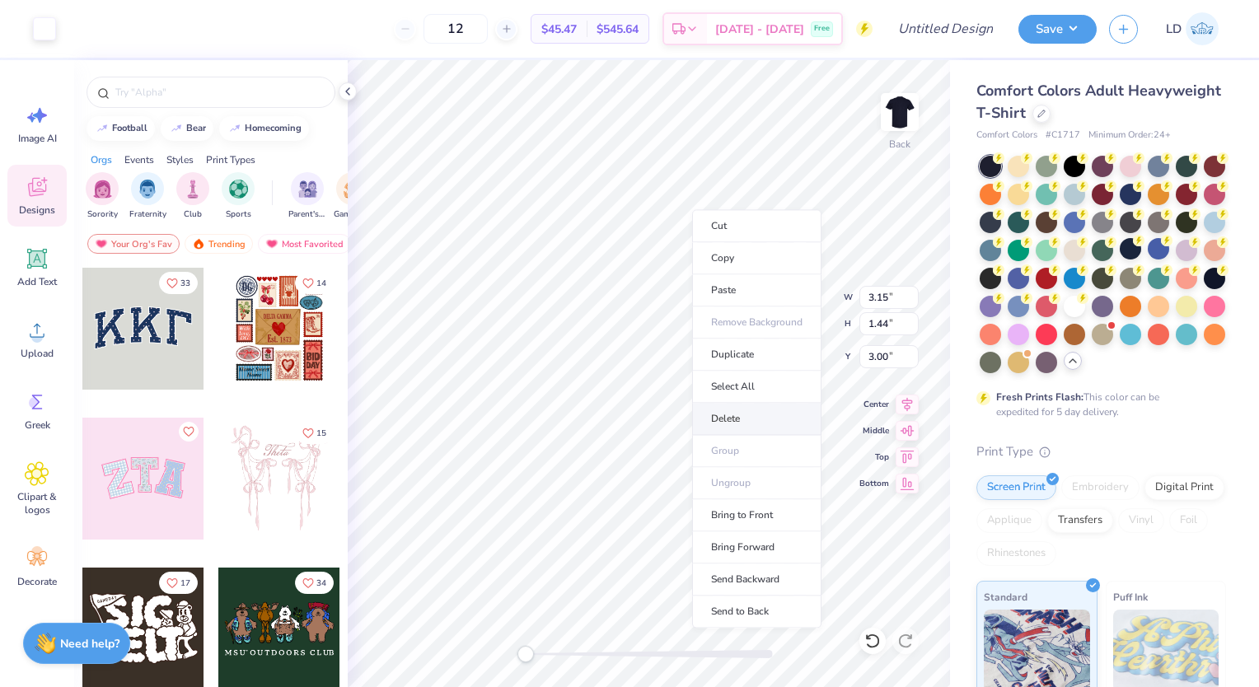
click at [727, 425] on li "Delete" at bounding box center [756, 419] width 129 height 32
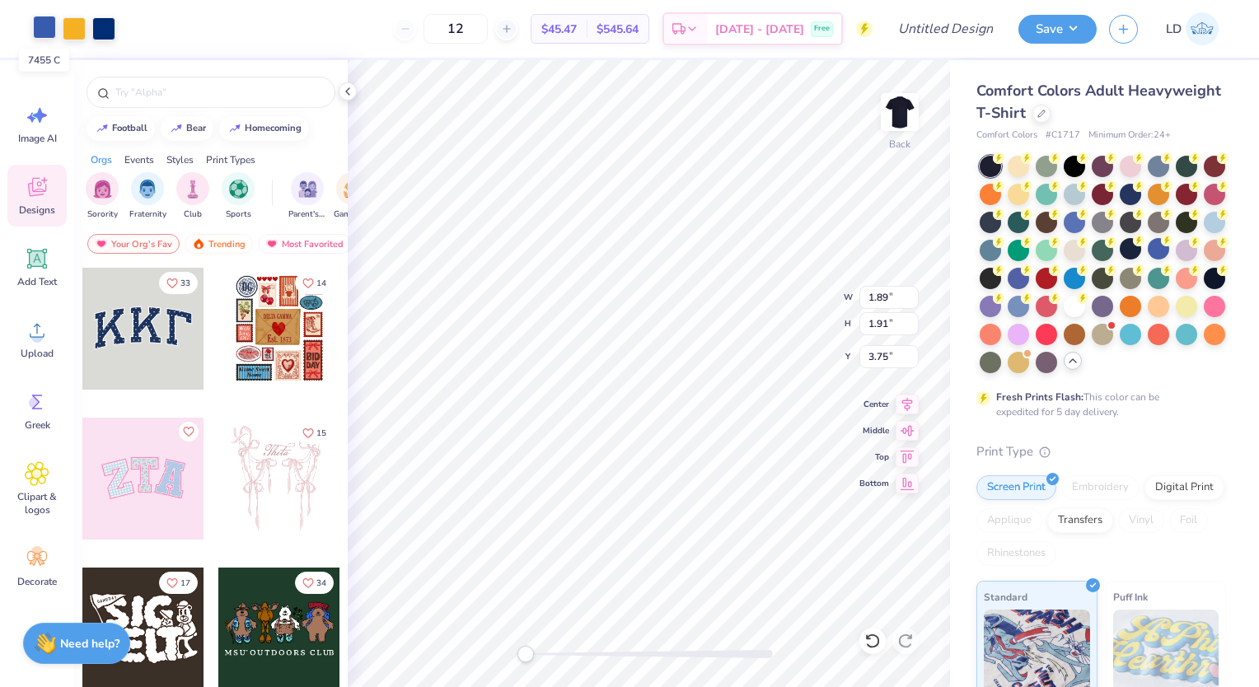
click at [44, 33] on div at bounding box center [44, 27] width 23 height 23
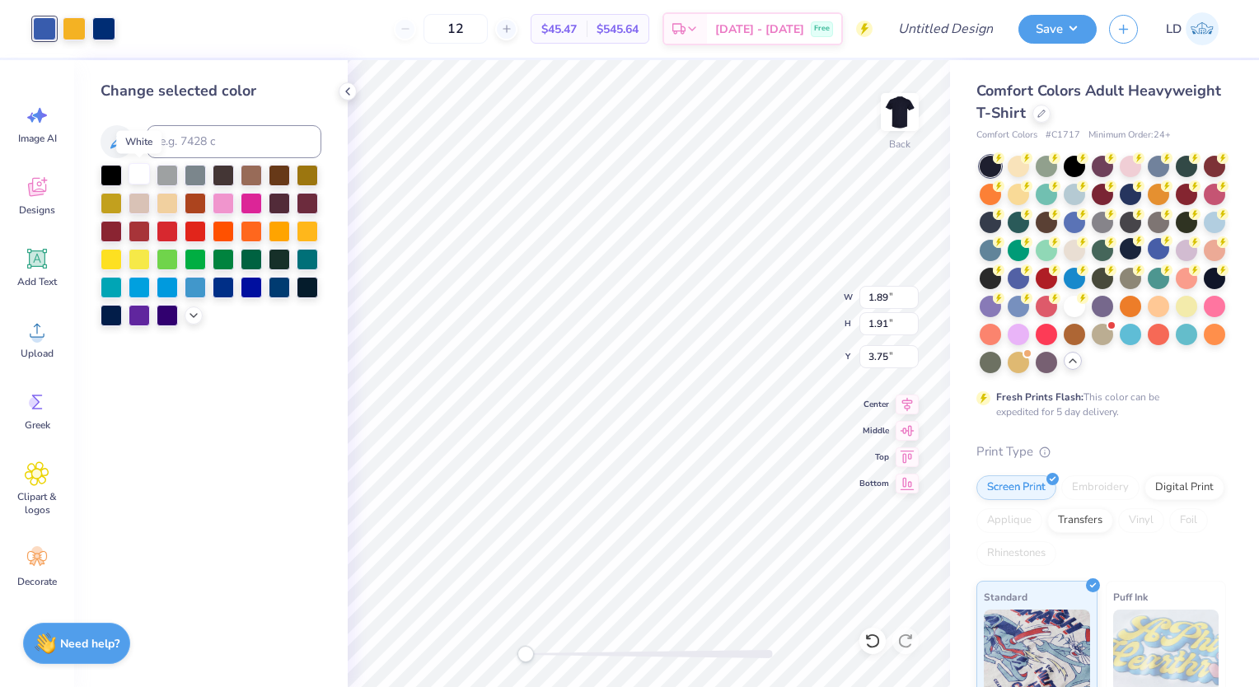
click at [129, 176] on div at bounding box center [139, 173] width 21 height 21
click at [69, 29] on div at bounding box center [74, 27] width 23 height 23
click at [45, 28] on div at bounding box center [44, 27] width 23 height 23
click at [69, 27] on div at bounding box center [74, 27] width 23 height 23
click at [49, 21] on div at bounding box center [44, 27] width 23 height 23
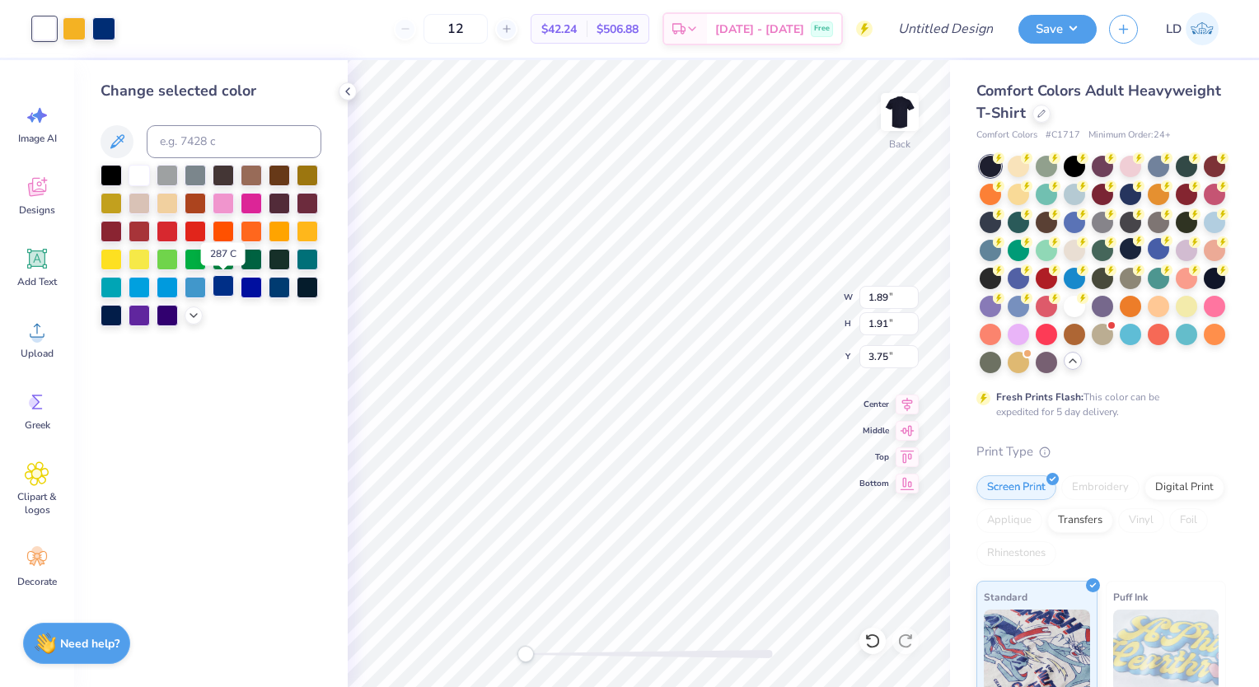
click at [230, 285] on div at bounding box center [223, 285] width 21 height 21
click at [270, 289] on div at bounding box center [279, 285] width 21 height 21
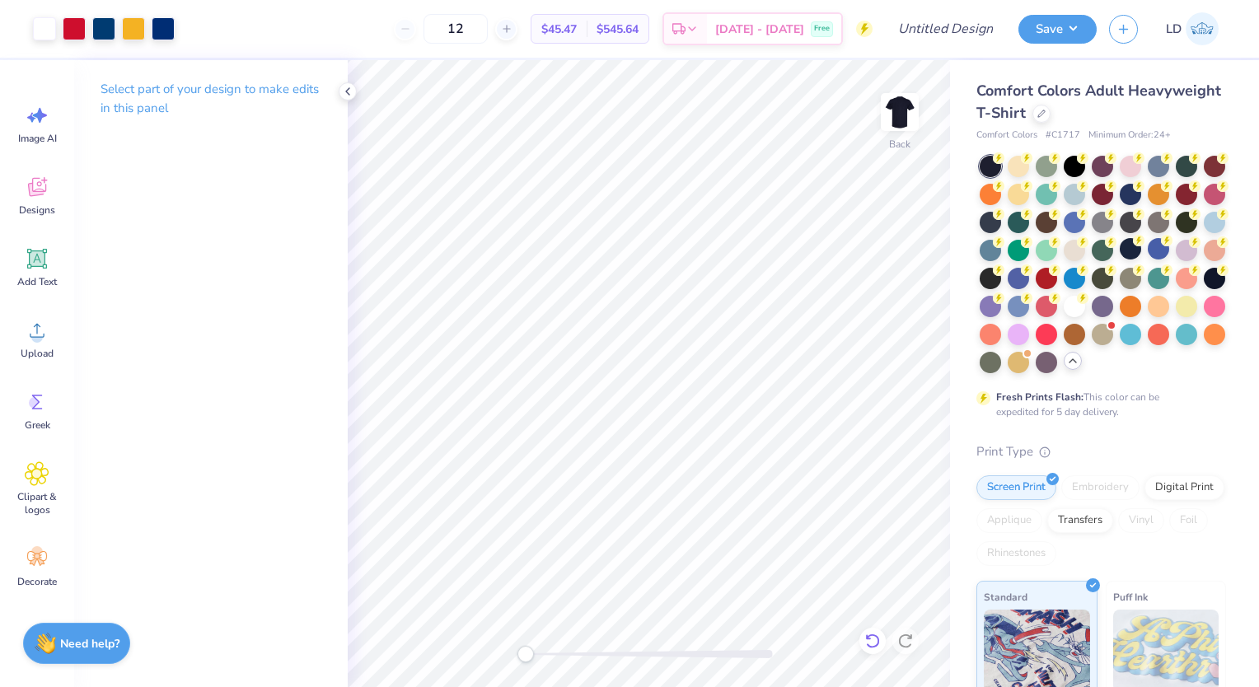
click at [871, 634] on icon at bounding box center [872, 641] width 16 height 16
click at [870, 634] on icon at bounding box center [872, 641] width 16 height 16
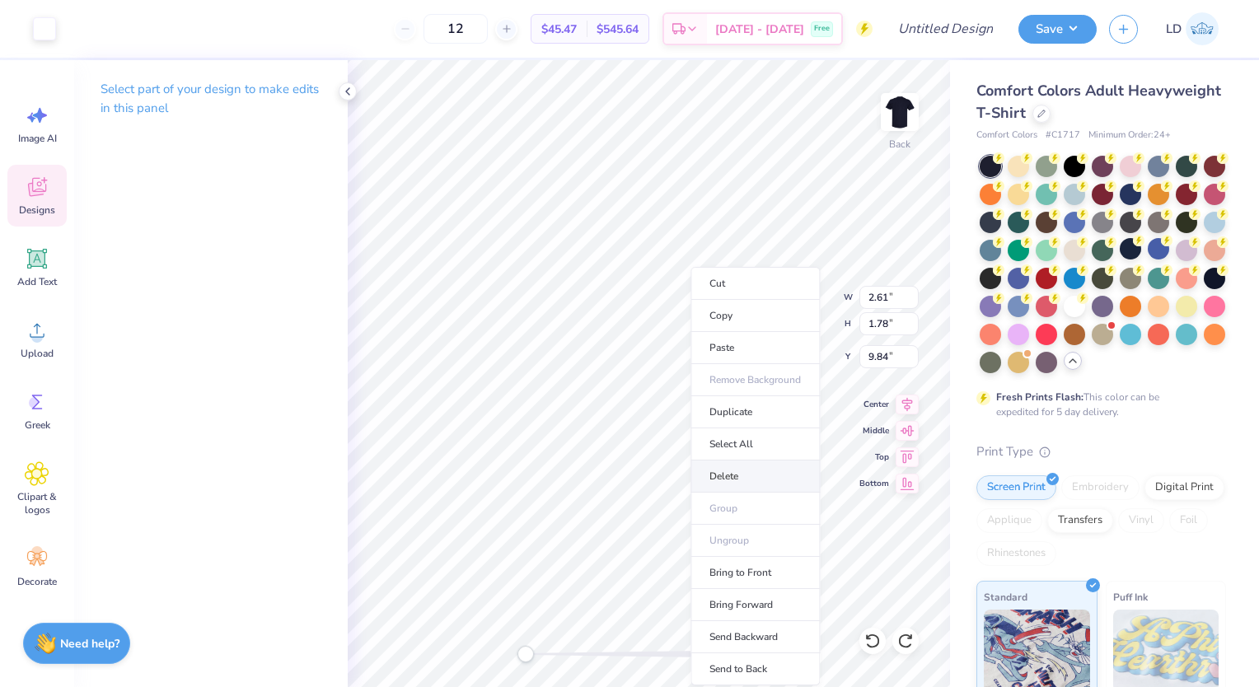
click at [732, 474] on li "Delete" at bounding box center [754, 477] width 129 height 32
click at [742, 466] on li "Delete" at bounding box center [763, 477] width 129 height 32
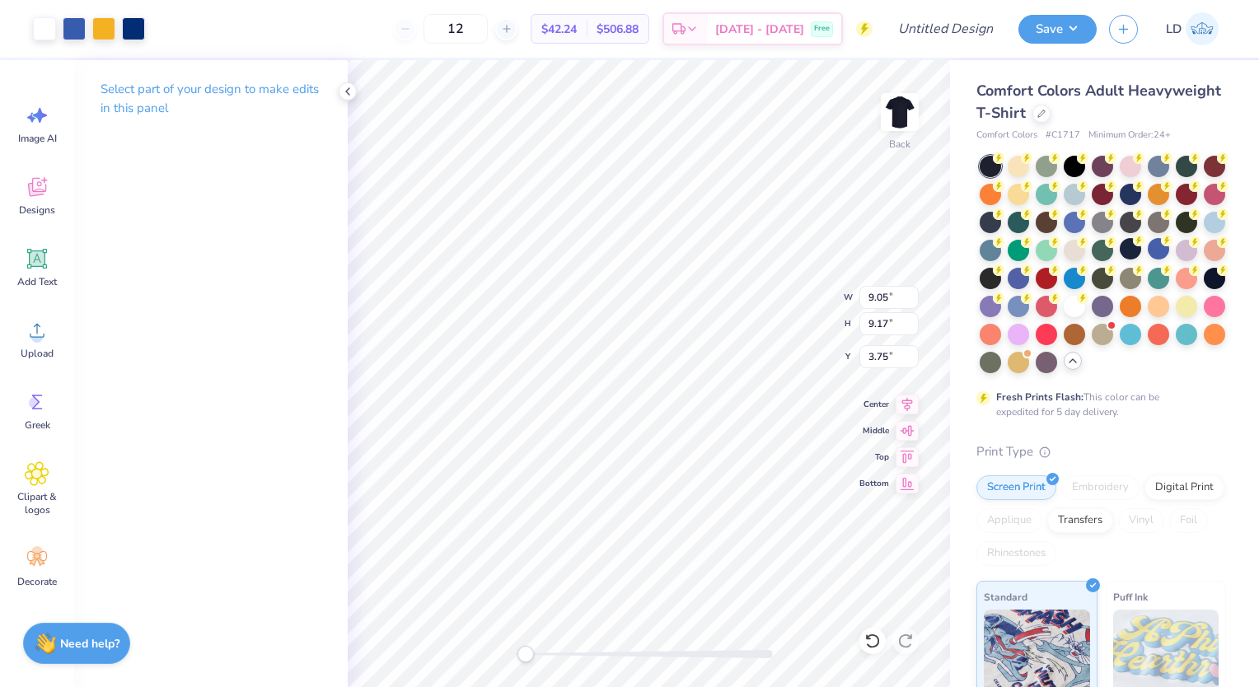
type input "11.75"
type input "11.34"
type input "3.58"
click at [873, 639] on icon at bounding box center [872, 641] width 16 height 16
type input "4.32"
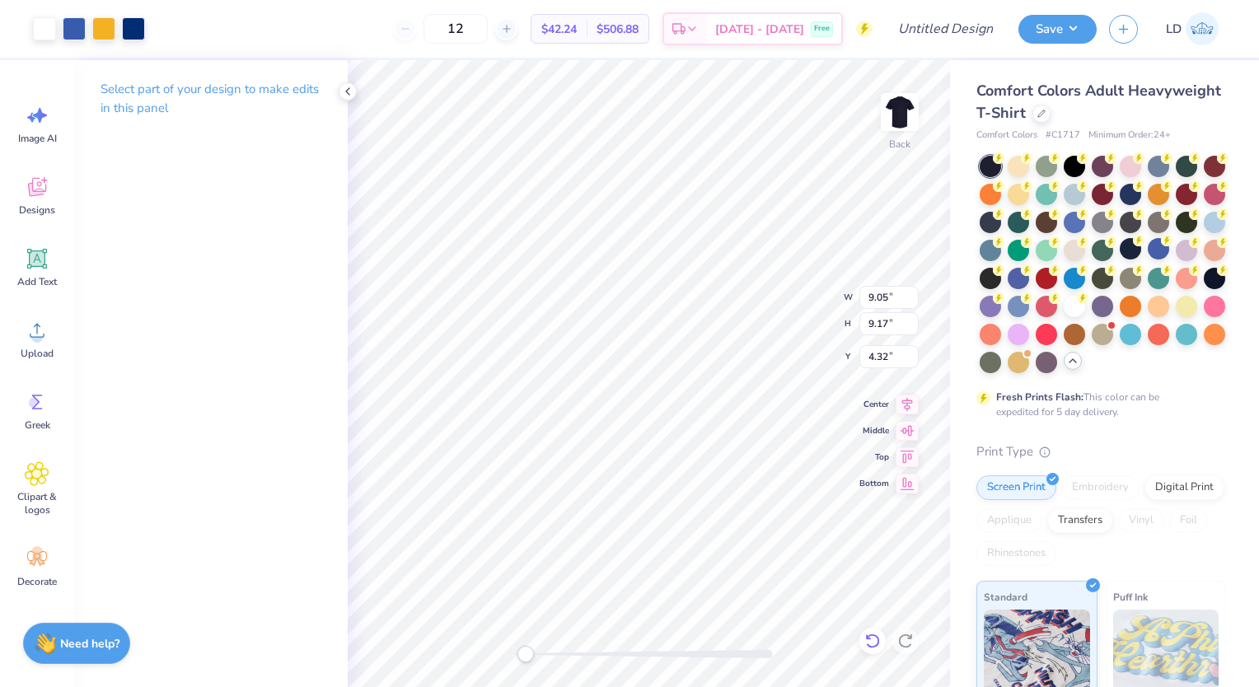
type input "11.21"
type input "11.83"
type input "4.10"
click at [876, 639] on icon at bounding box center [872, 641] width 16 height 16
type input "8.76"
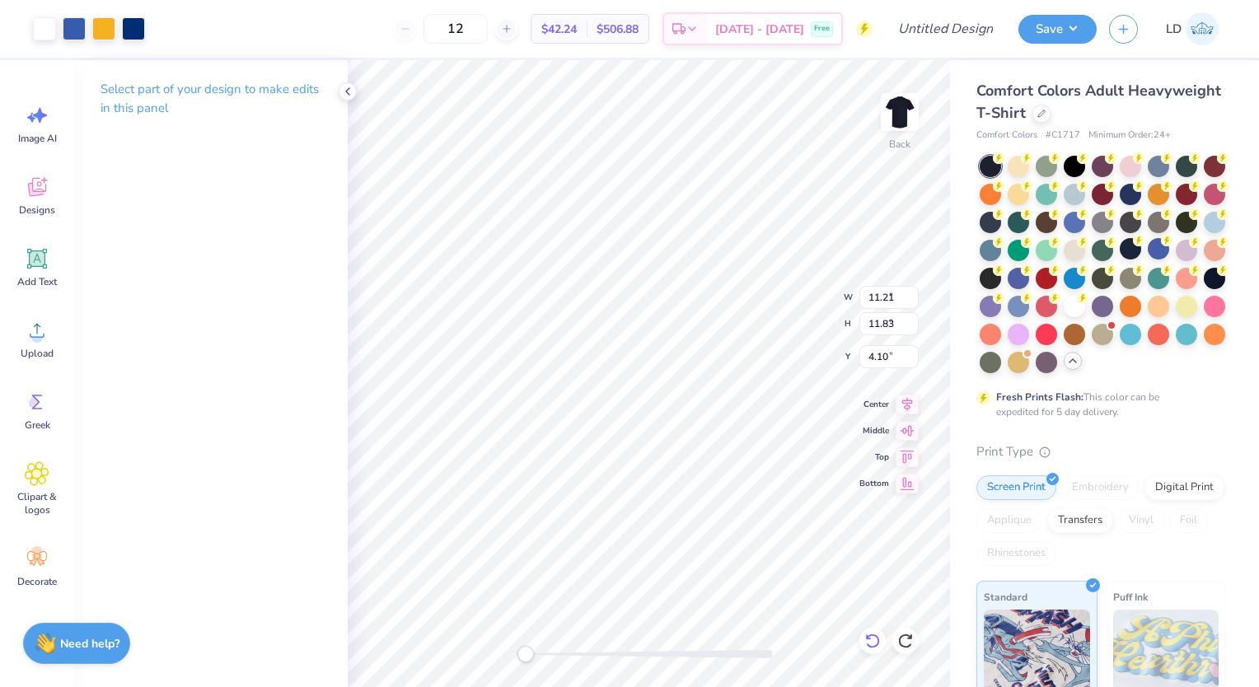
type input "9.17"
type input "4.32"
click at [714, 512] on li "Group" at bounding box center [740, 509] width 129 height 32
click at [910, 399] on icon at bounding box center [907, 402] width 23 height 20
click at [906, 427] on icon at bounding box center [908, 428] width 14 height 11
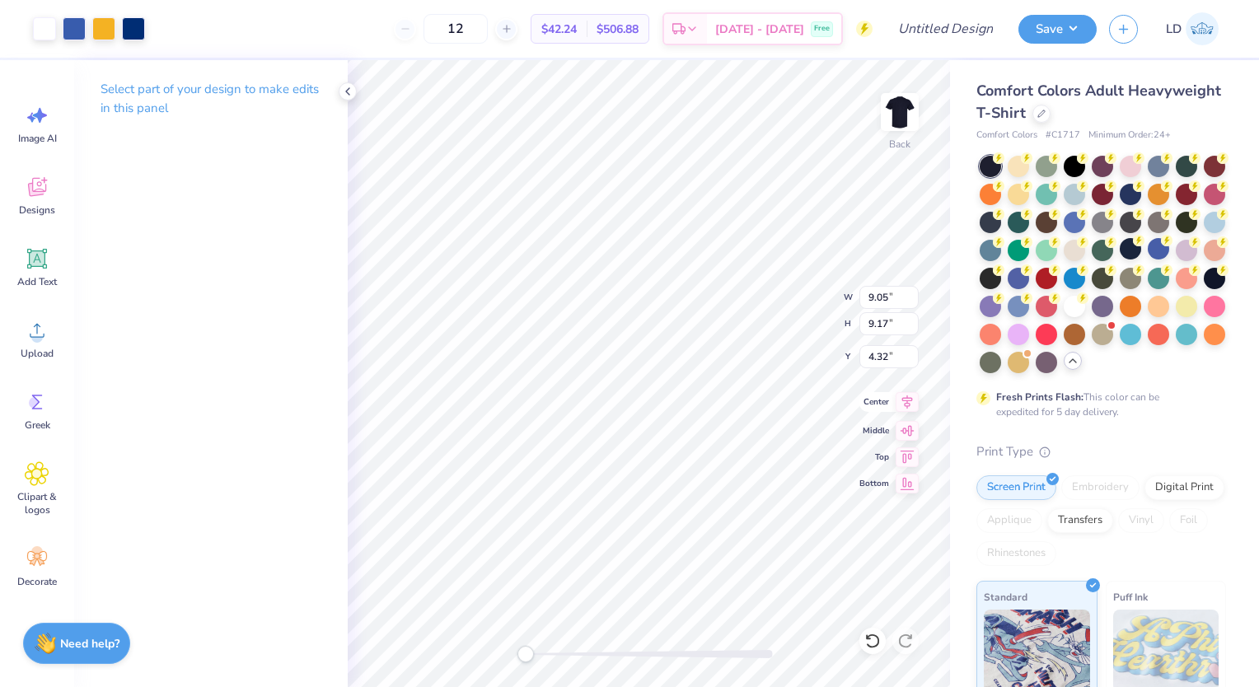
click at [910, 397] on icon at bounding box center [907, 402] width 11 height 14
click at [910, 426] on icon at bounding box center [908, 428] width 14 height 11
click at [34, 199] on div "Designs" at bounding box center [36, 196] width 59 height 62
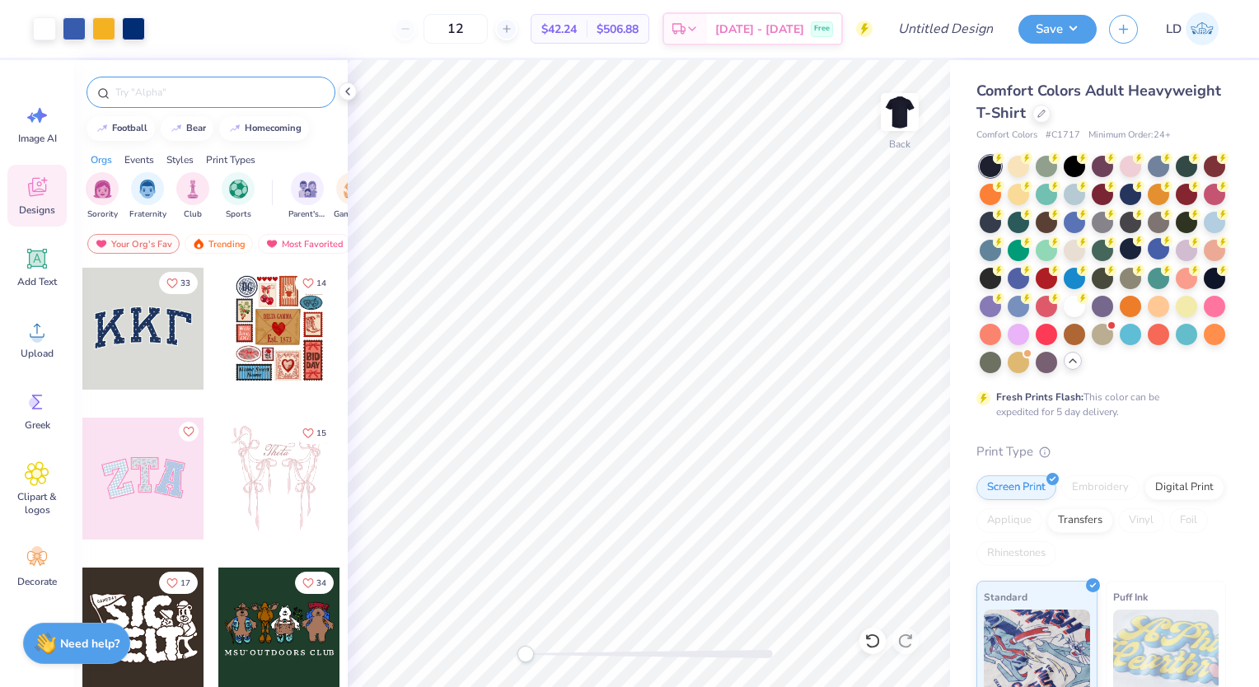
click at [152, 88] on input "text" at bounding box center [219, 92] width 211 height 16
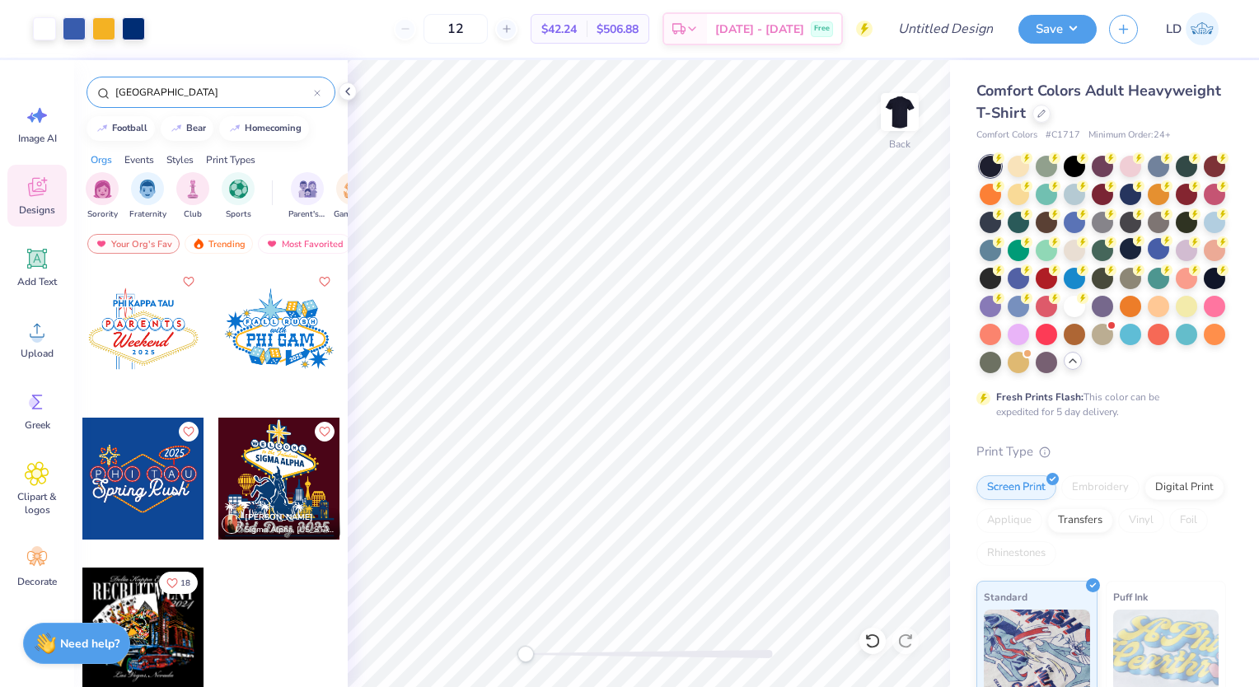
type input "las vegas"
click at [42, 363] on div "Upload" at bounding box center [36, 339] width 59 height 62
click at [38, 330] on icon at bounding box center [37, 330] width 25 height 25
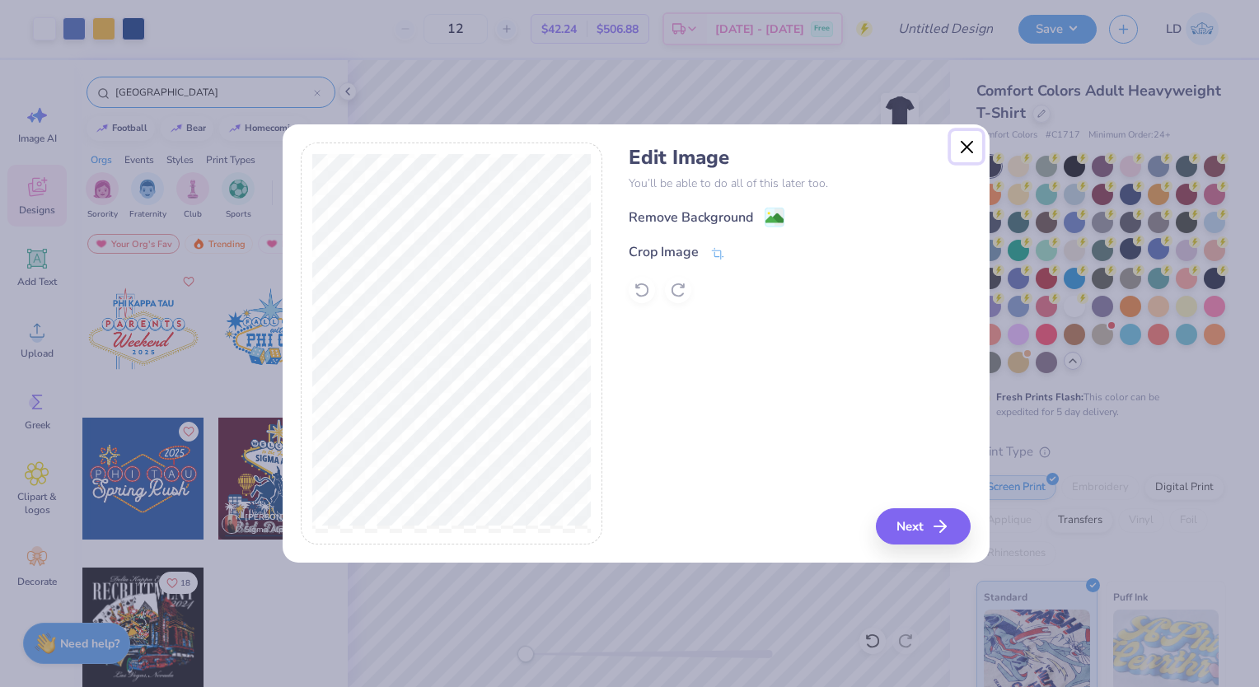
click at [971, 150] on button "Close" at bounding box center [966, 146] width 31 height 31
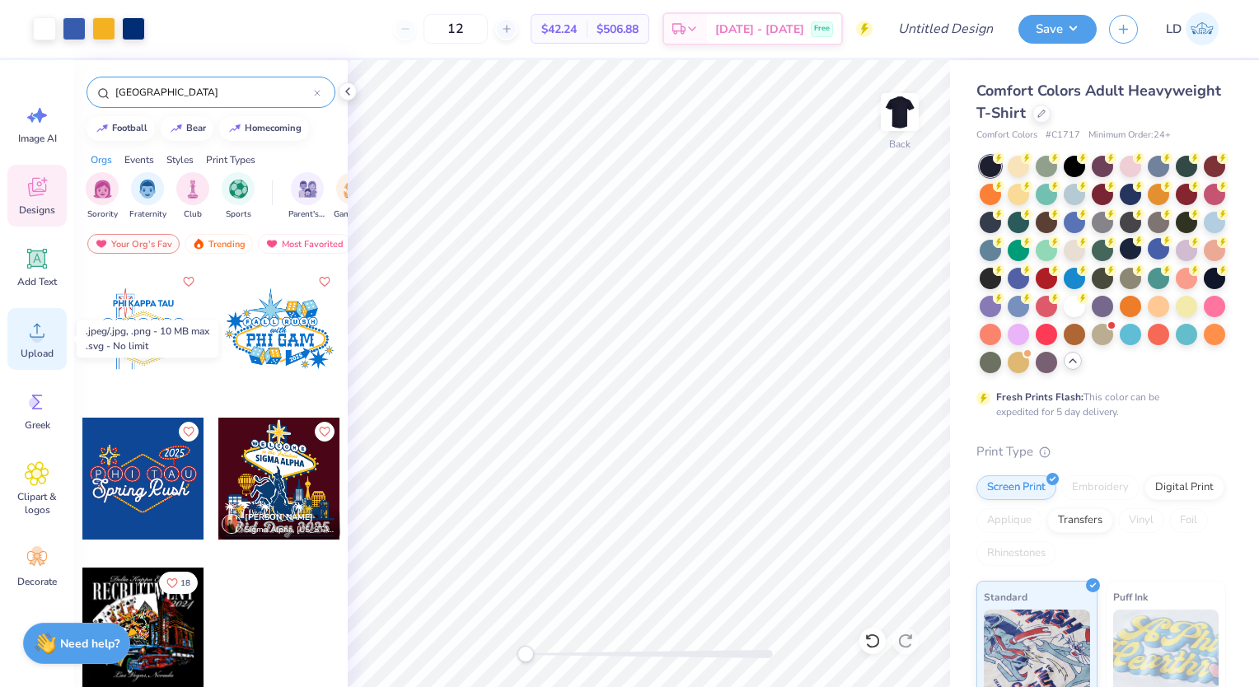
click at [49, 347] on span "Upload" at bounding box center [37, 353] width 33 height 13
click at [54, 314] on div "Upload" at bounding box center [36, 339] width 59 height 62
click at [32, 356] on span "Upload" at bounding box center [37, 353] width 33 height 13
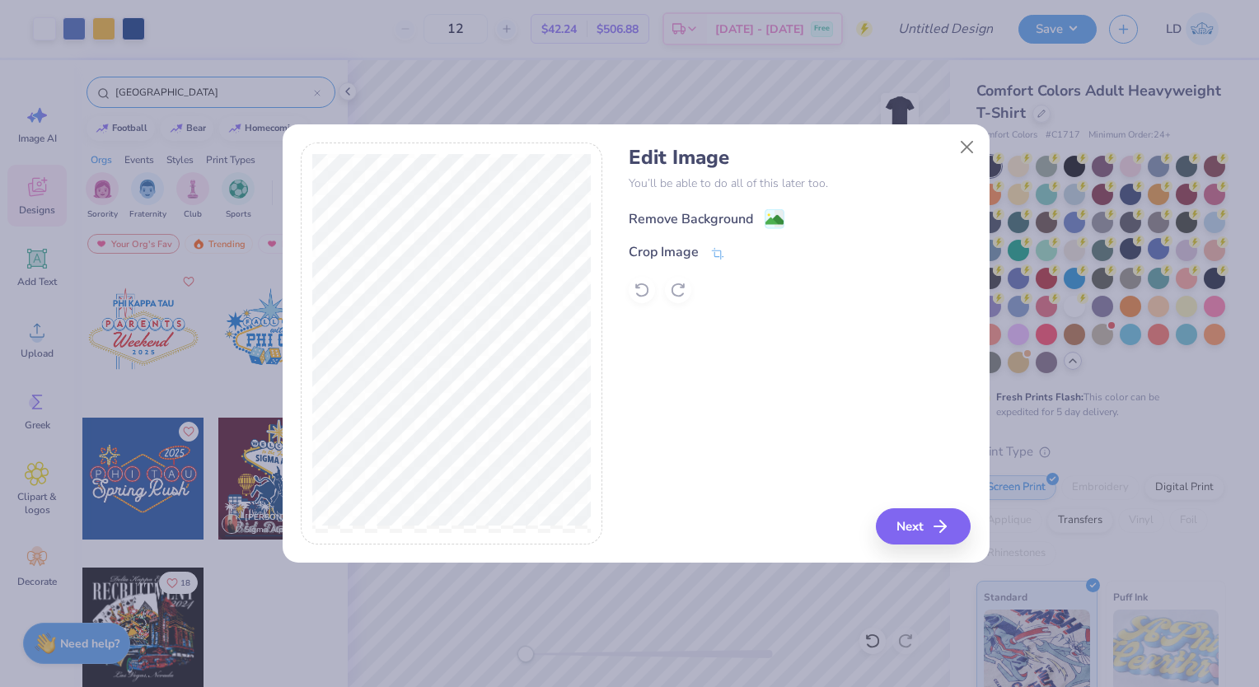
click at [700, 215] on div "Remove Background" at bounding box center [691, 219] width 124 height 20
click at [721, 218] on div "Remove Background" at bounding box center [800, 217] width 342 height 21
click at [668, 250] on div "Crop Image" at bounding box center [664, 254] width 70 height 20
click at [748, 291] on div at bounding box center [800, 290] width 342 height 26
drag, startPoint x: 774, startPoint y: 222, endPoint x: 738, endPoint y: 256, distance: 50.1
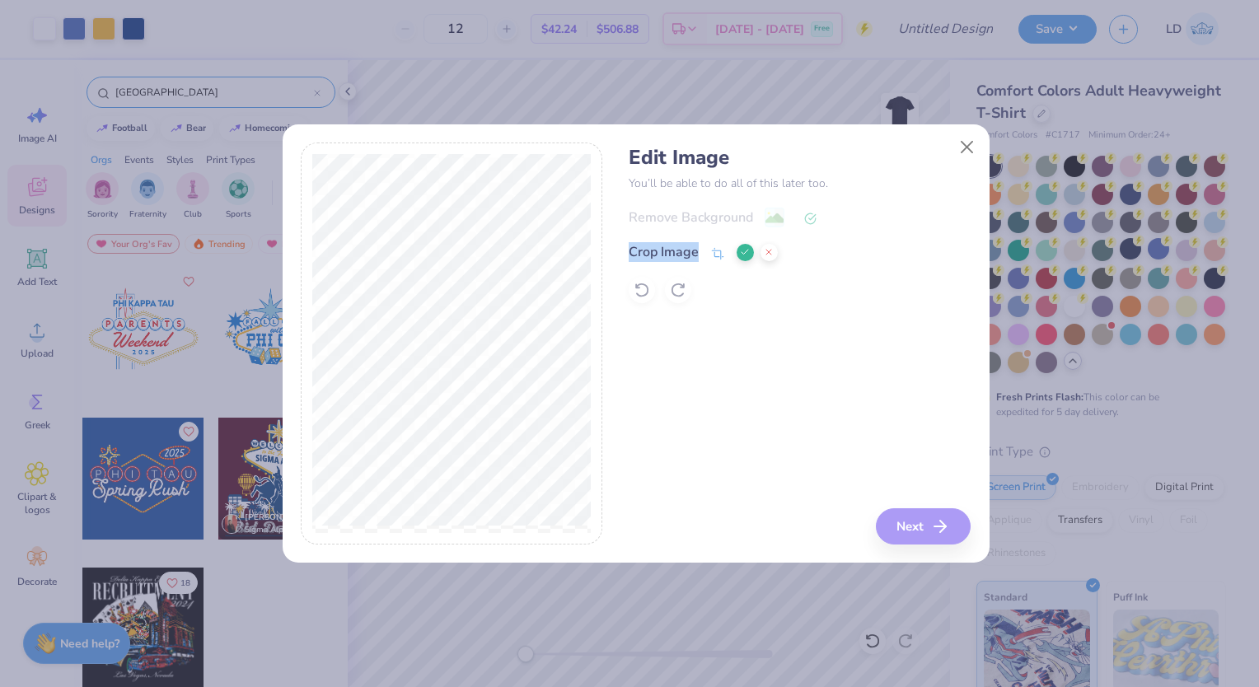
click at [738, 256] on div "Remove Background Crop Image" at bounding box center [800, 255] width 342 height 96
click at [738, 256] on button at bounding box center [745, 252] width 17 height 17
click at [731, 218] on div "Remove Background" at bounding box center [691, 219] width 124 height 20
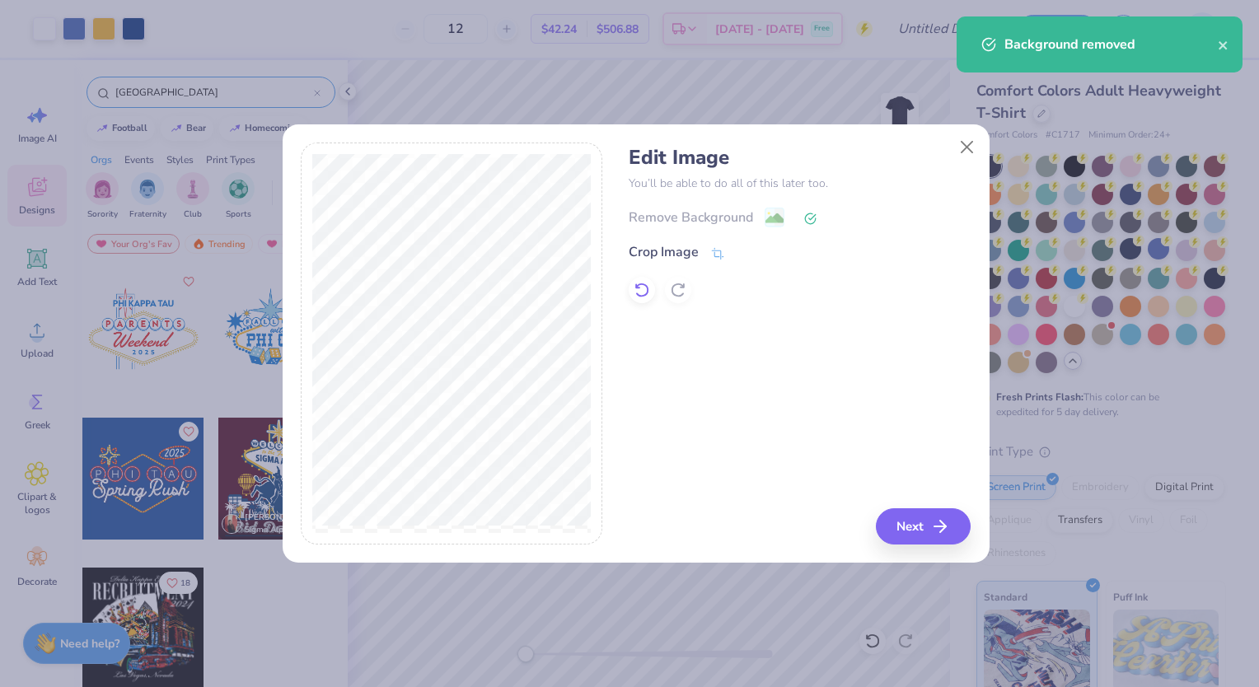
click at [641, 294] on icon at bounding box center [642, 290] width 16 height 16
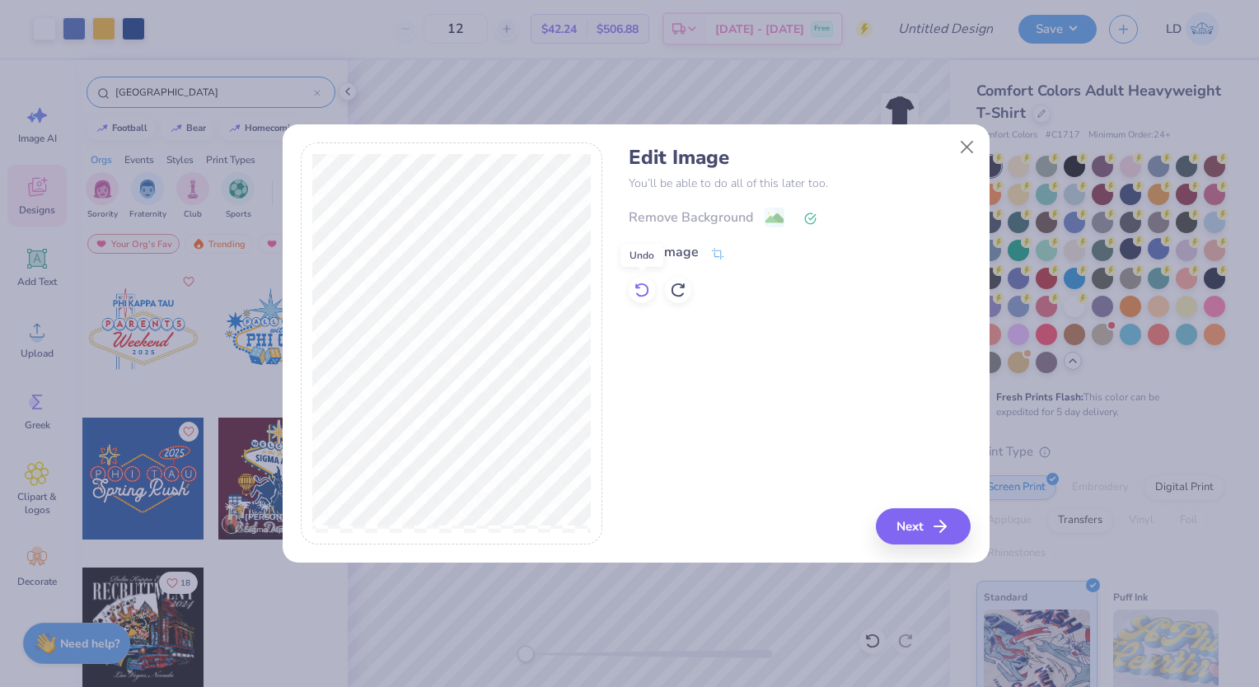
click at [641, 294] on icon at bounding box center [642, 290] width 16 height 16
click at [641, 294] on div at bounding box center [800, 290] width 342 height 26
click at [668, 256] on div "Crop Image" at bounding box center [664, 254] width 70 height 20
click at [742, 249] on icon at bounding box center [745, 252] width 10 height 10
click at [774, 213] on image at bounding box center [774, 220] width 18 height 18
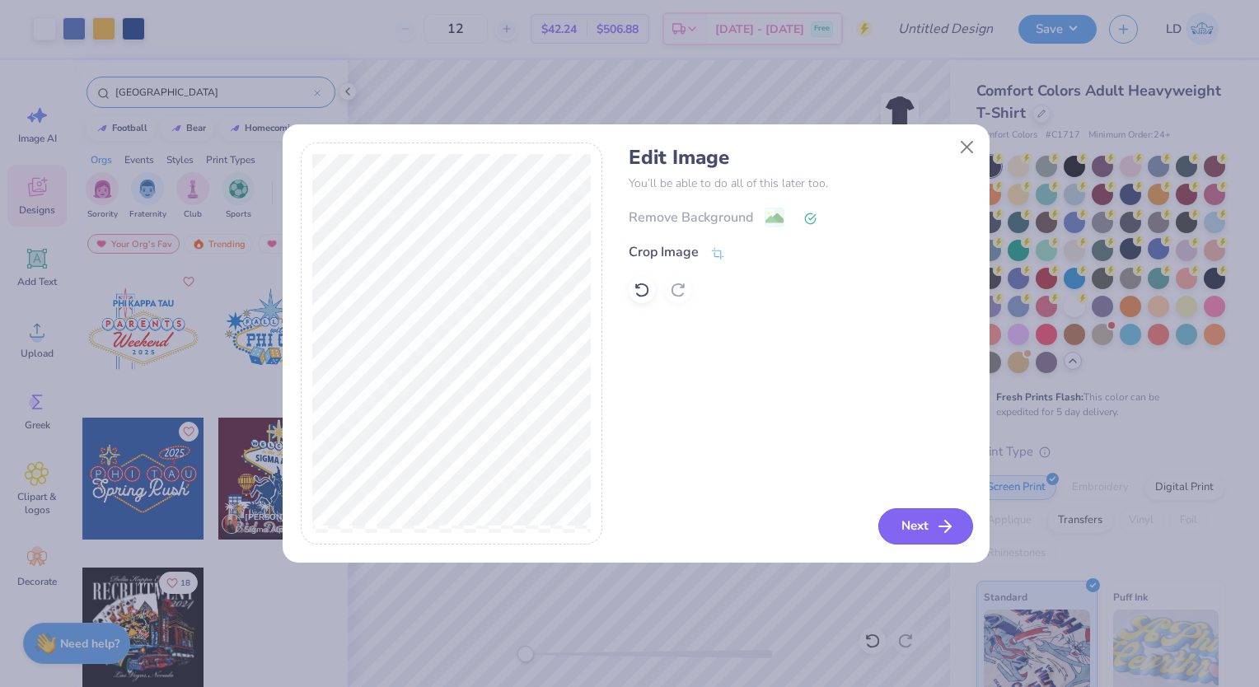
click at [920, 518] on button "Next" at bounding box center [925, 526] width 95 height 36
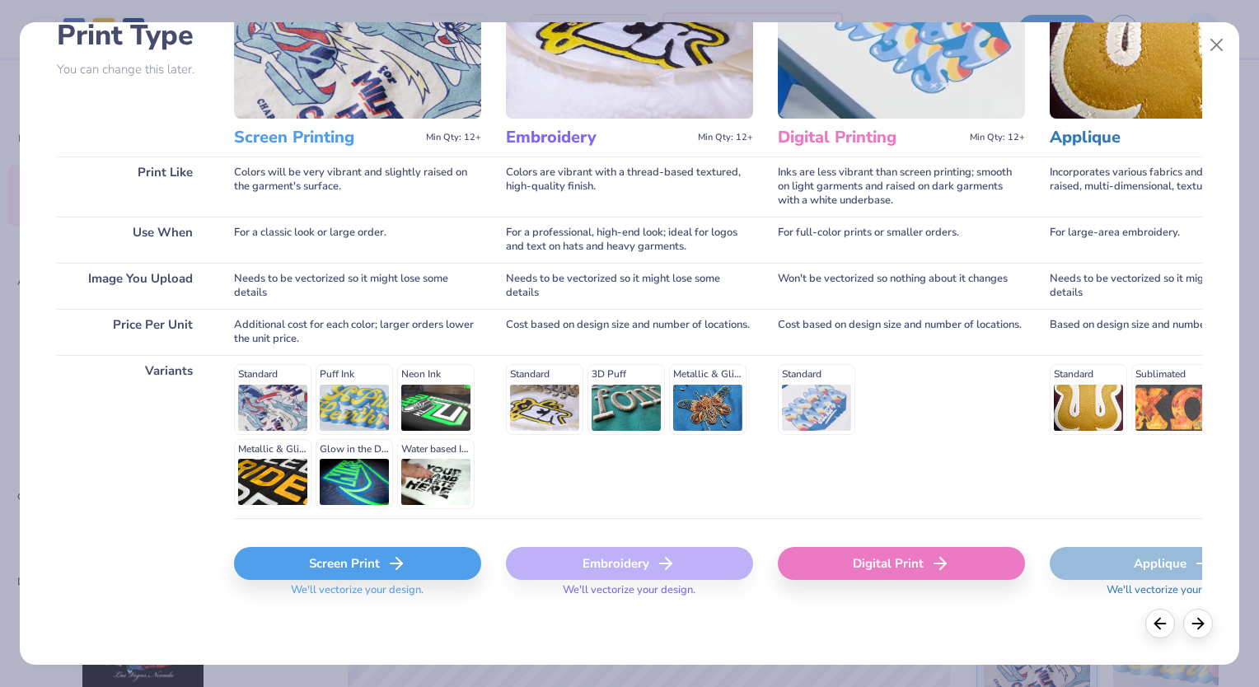
click at [409, 566] on div "Screen Print" at bounding box center [357, 563] width 247 height 33
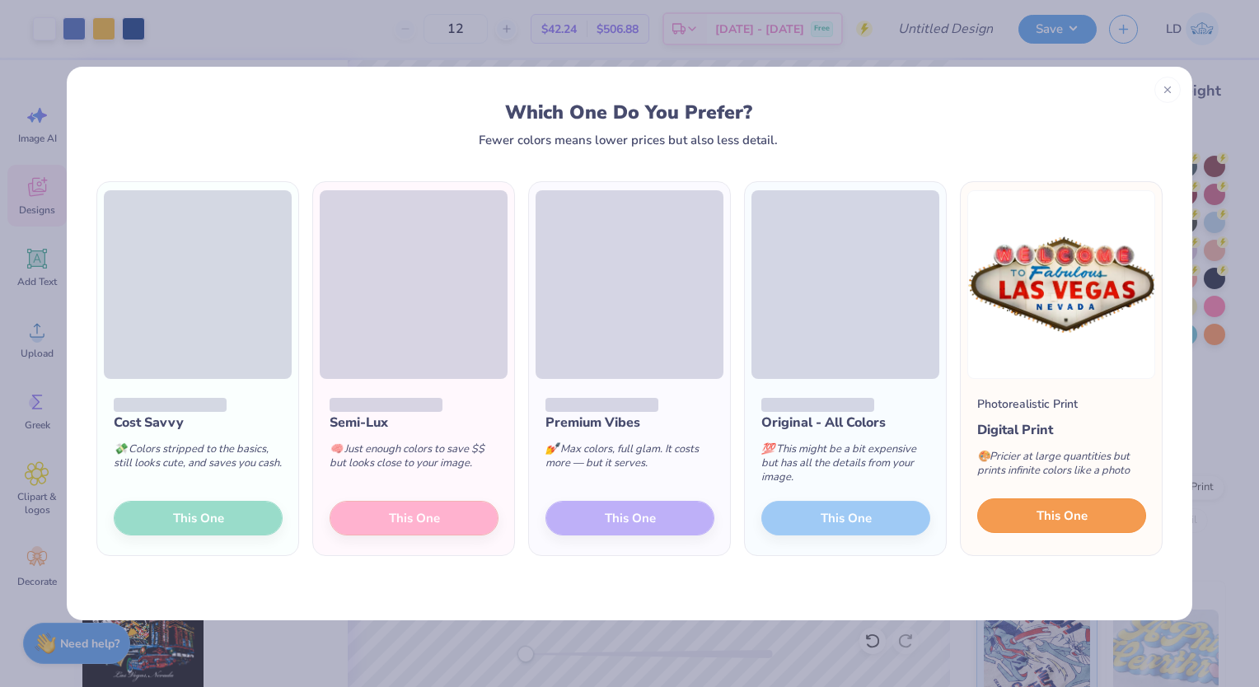
click at [1025, 515] on button "This One" at bounding box center [1061, 515] width 169 height 35
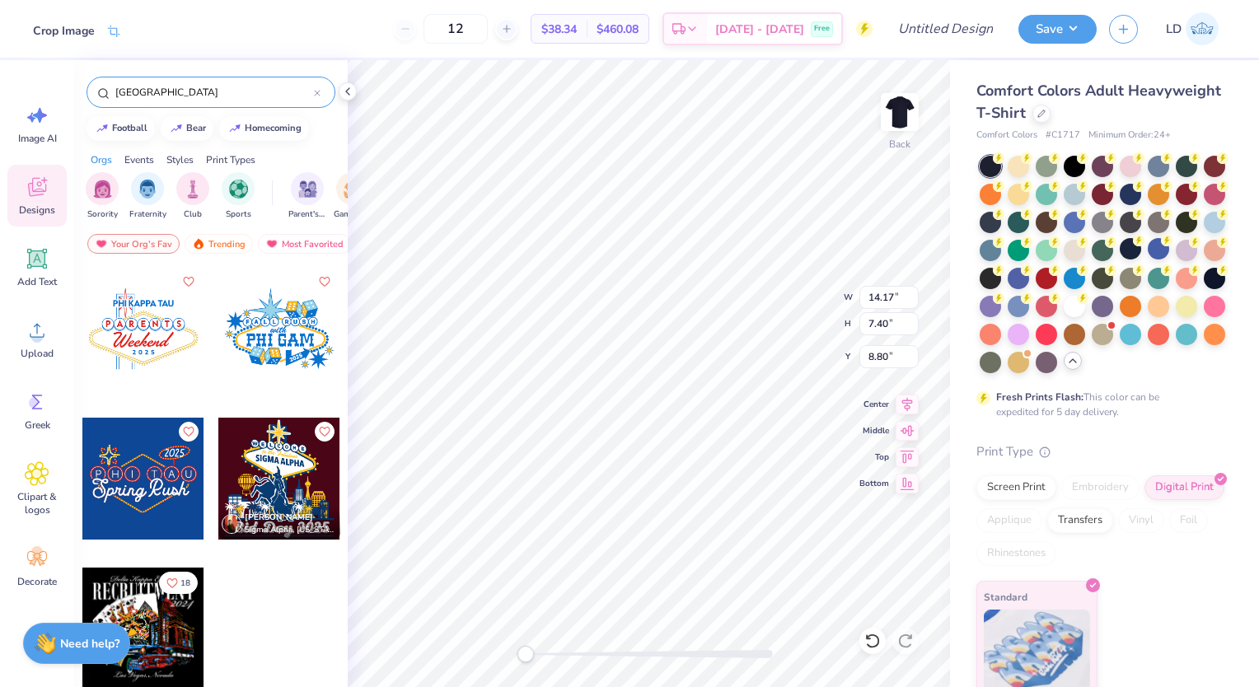
click at [56, 30] on div "Crop Image" at bounding box center [64, 30] width 62 height 17
click at [620, 477] on li "Delete" at bounding box center [644, 477] width 129 height 32
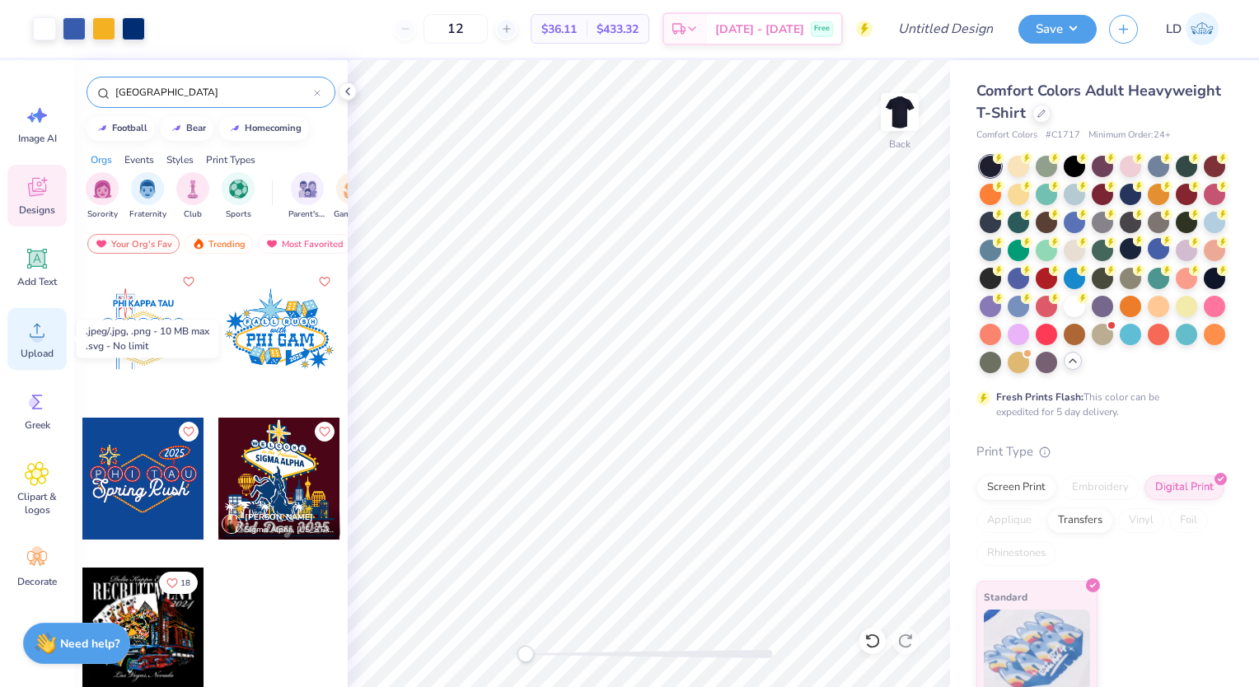
click at [33, 338] on circle at bounding box center [37, 337] width 12 height 12
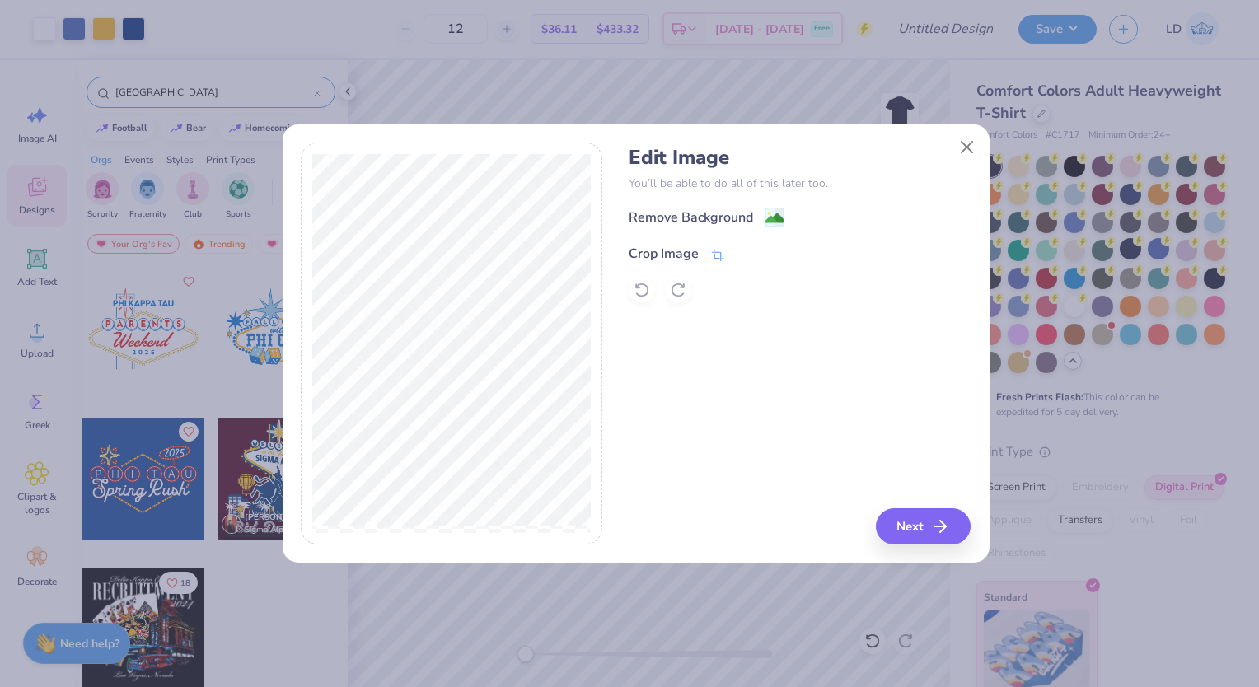
click at [660, 248] on div "Crop Image" at bounding box center [664, 254] width 70 height 20
click at [737, 254] on div "Crop Image" at bounding box center [703, 252] width 149 height 20
click at [737, 254] on button at bounding box center [745, 252] width 17 height 17
click at [742, 218] on div "Remove Background" at bounding box center [691, 219] width 124 height 20
click at [918, 537] on button "Next" at bounding box center [925, 526] width 95 height 36
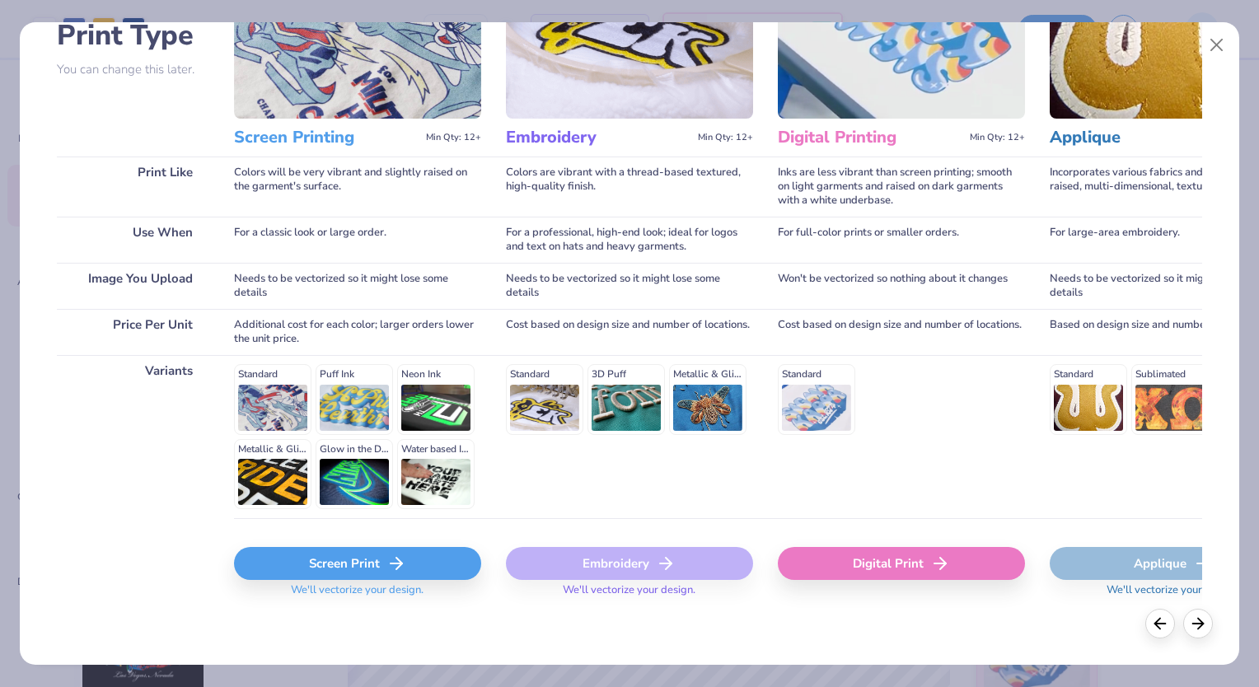
click at [311, 562] on div "Screen Print" at bounding box center [357, 563] width 247 height 33
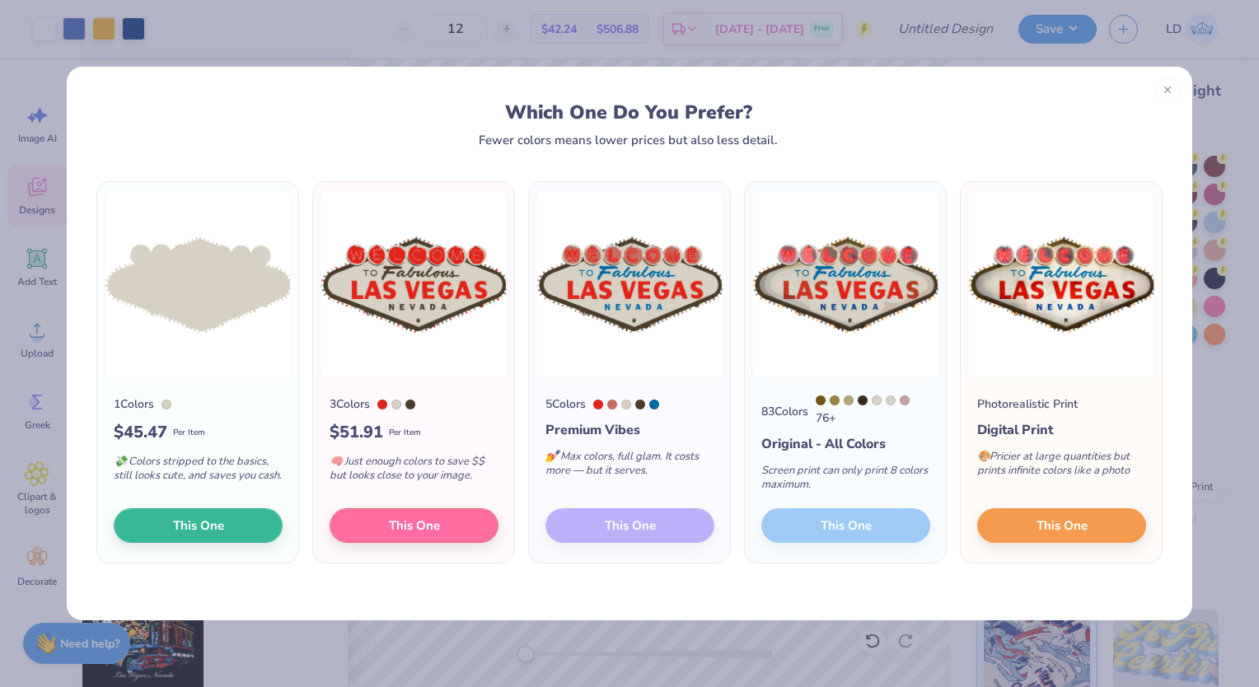
click at [989, 356] on img at bounding box center [1061, 284] width 188 height 189
click at [1012, 513] on button "This One" at bounding box center [1061, 523] width 169 height 35
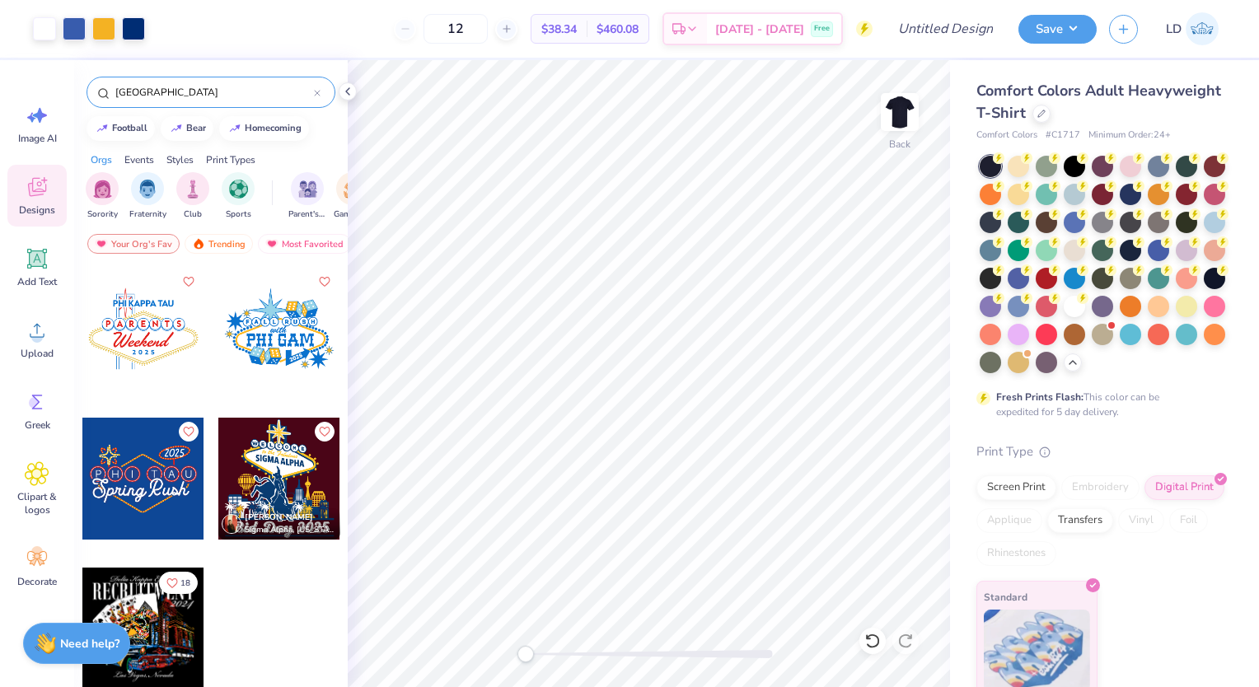
click at [144, 348] on div at bounding box center [143, 329] width 122 height 122
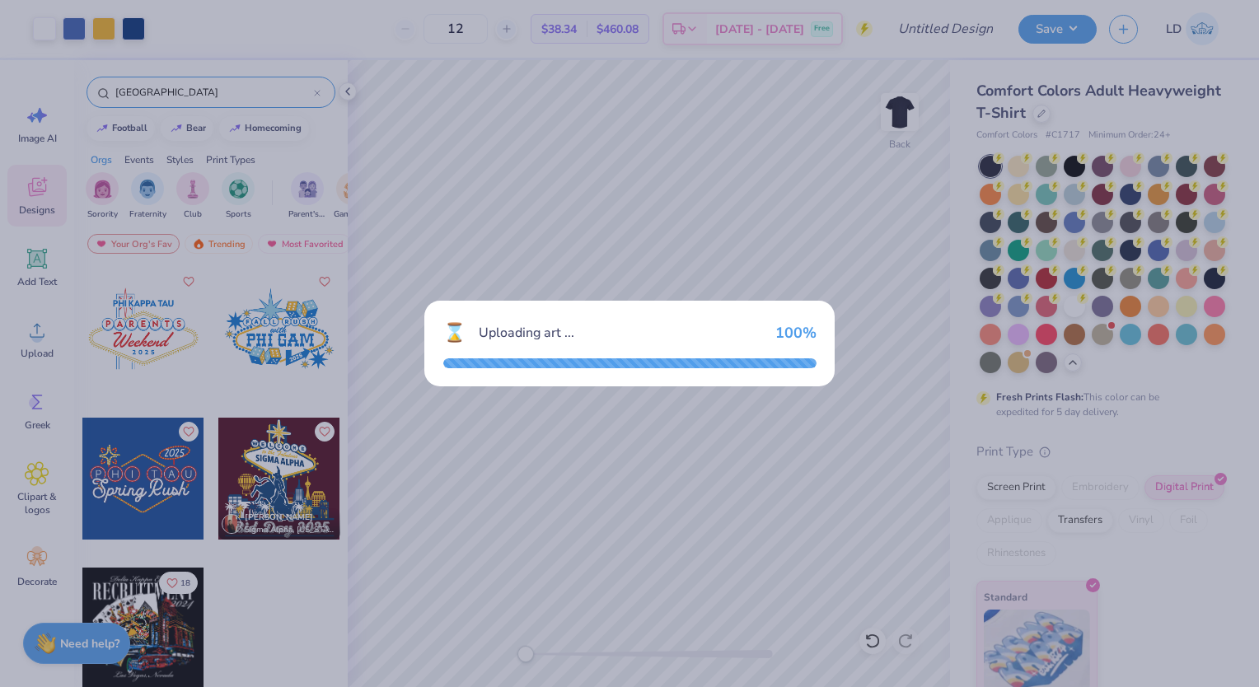
click at [144, 348] on div "⌛ Uploading art ... 100 %" at bounding box center [629, 343] width 1259 height 687
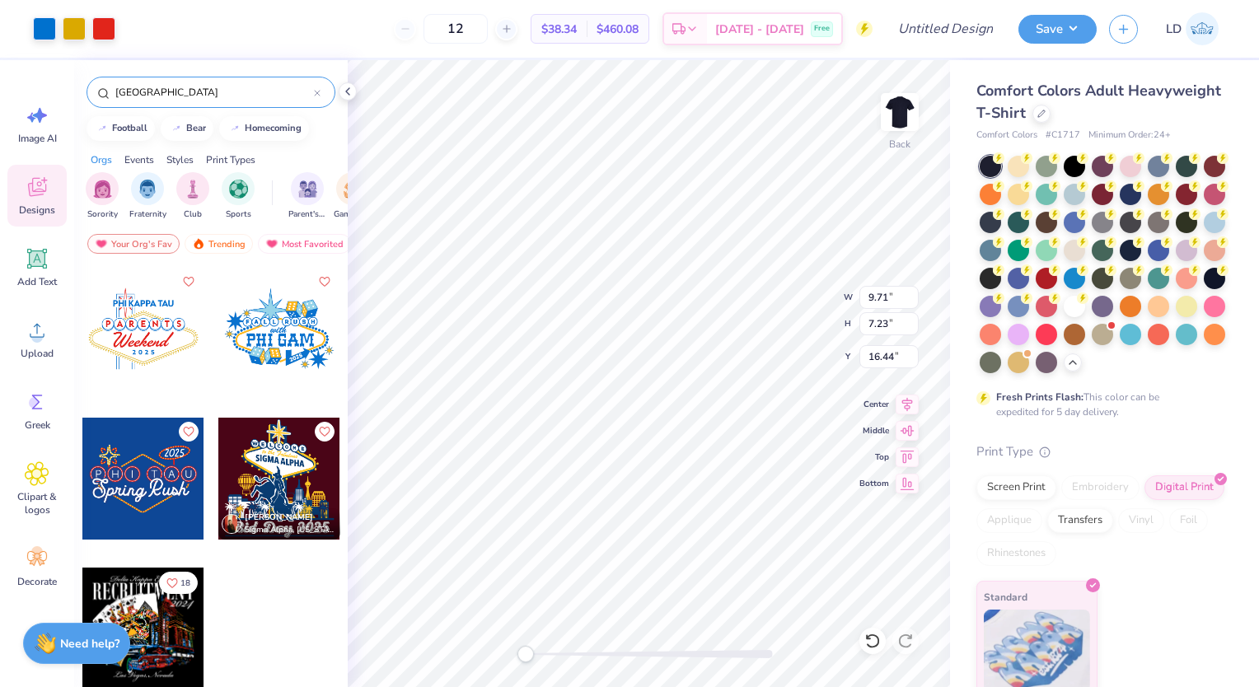
type input "16.44"
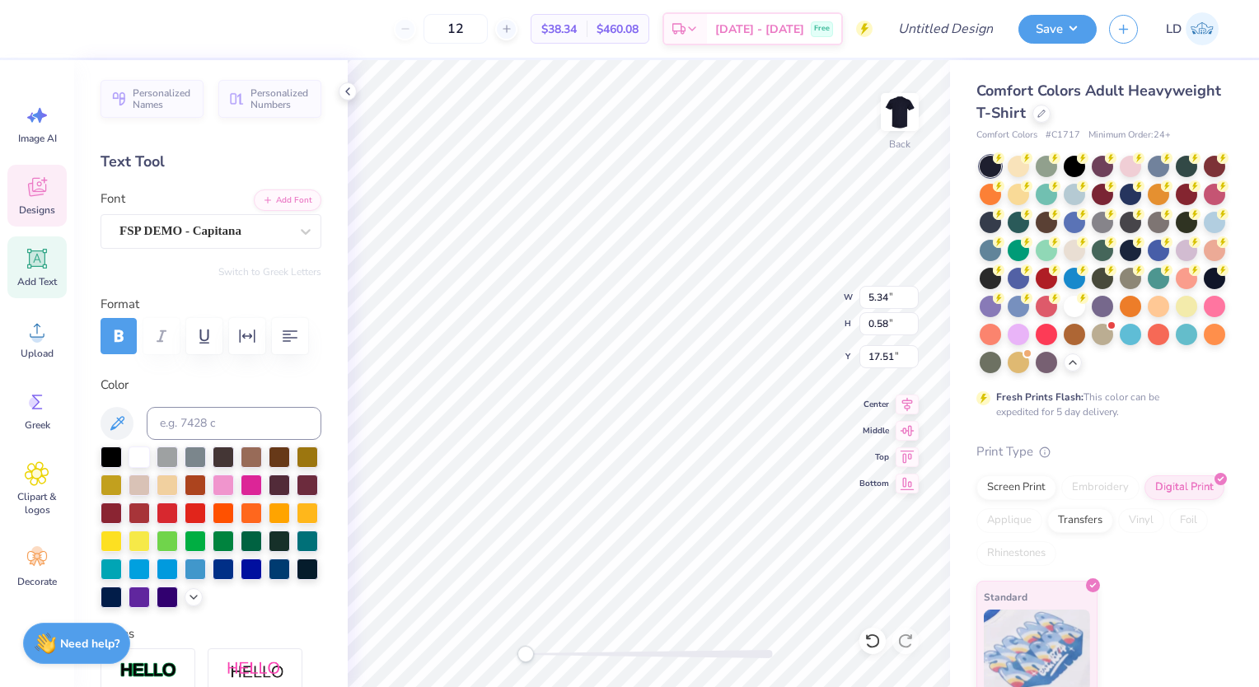
scroll to position [13, 7]
type textarea "P"
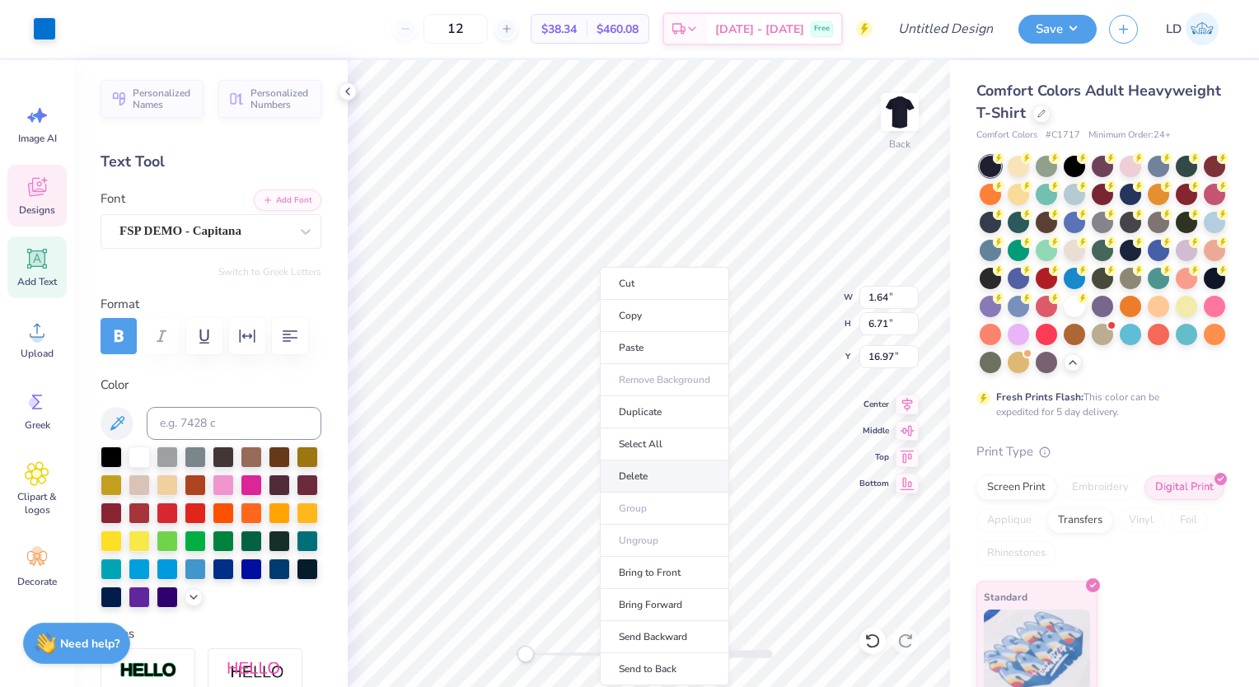
click at [643, 474] on li "Delete" at bounding box center [664, 477] width 129 height 32
click at [639, 469] on li "Delete" at bounding box center [667, 477] width 129 height 32
type textarea "w"
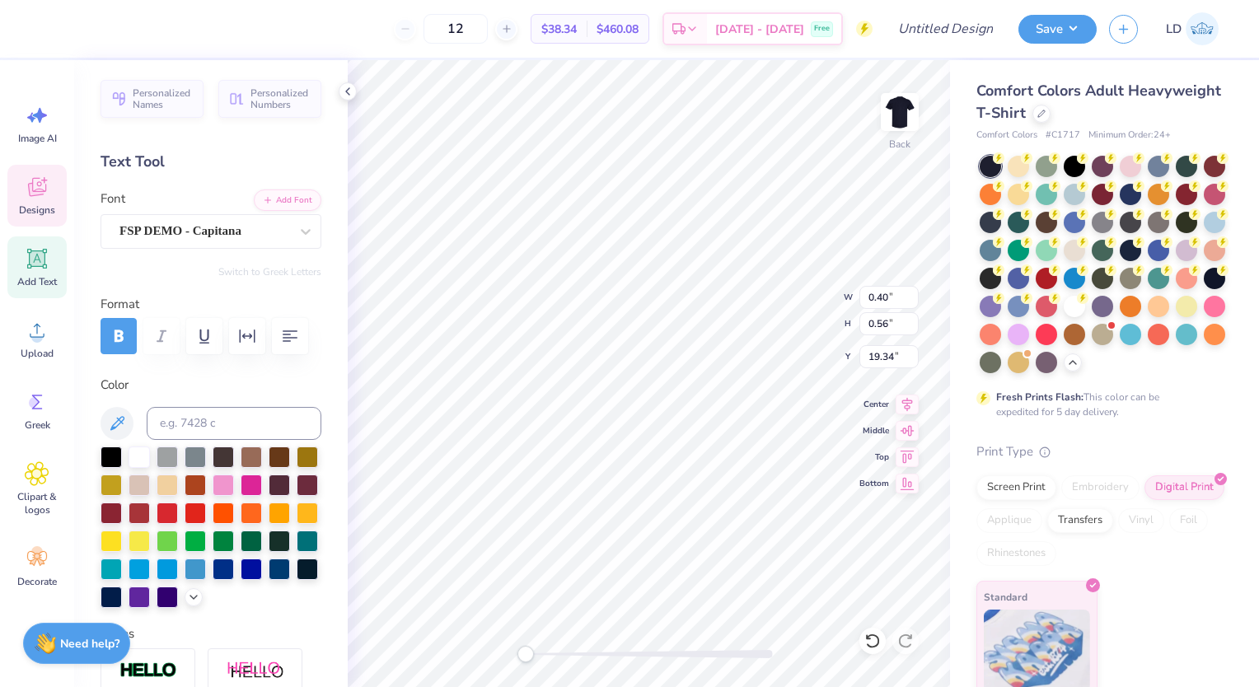
type textarea "W"
type textarea "E"
type input "0.44"
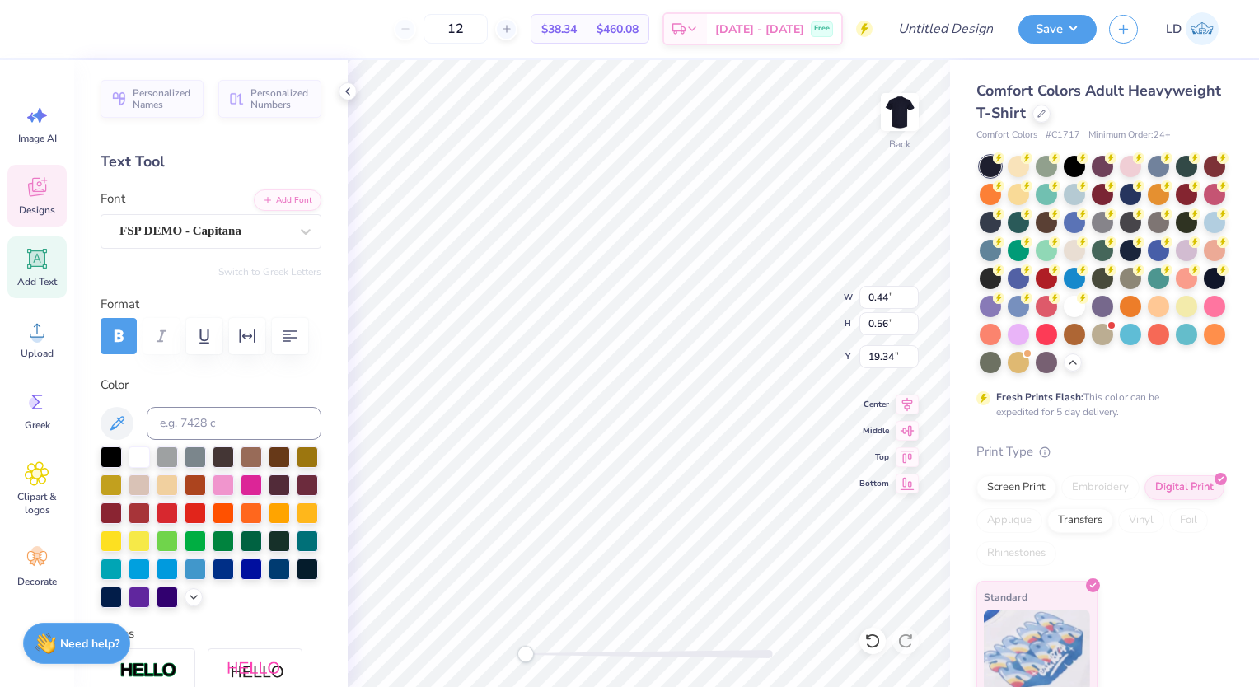
type textarea "l"
type textarea "L"
type input "0.37"
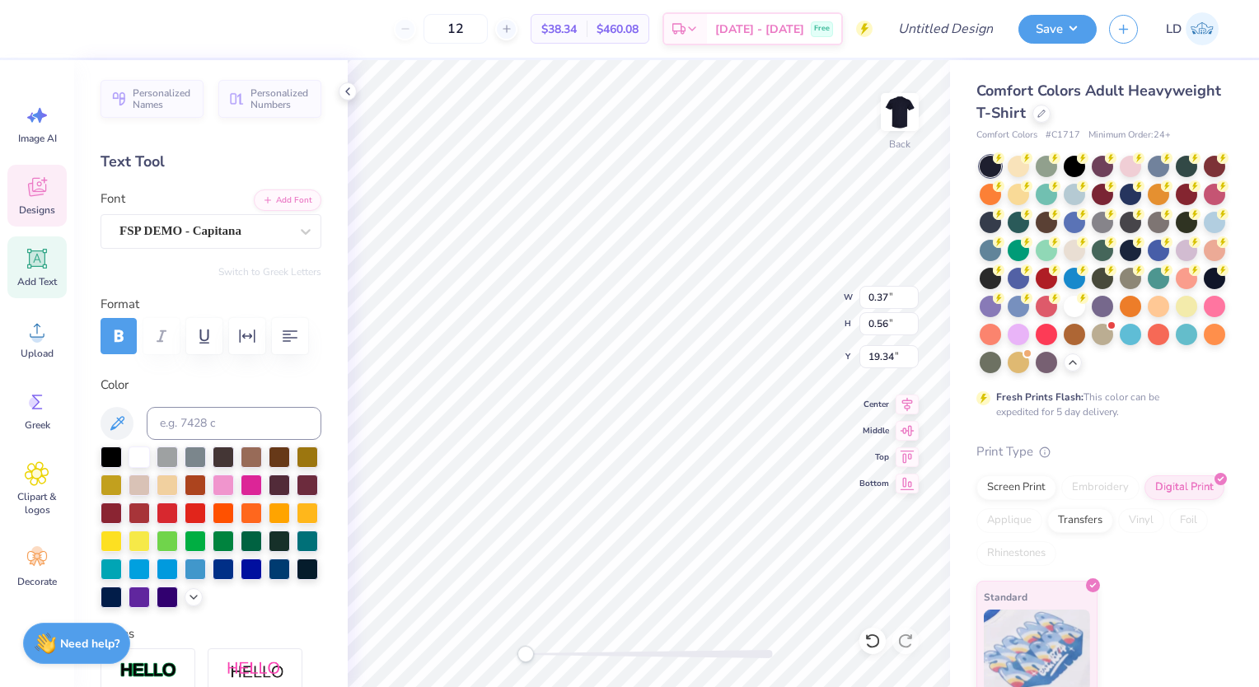
scroll to position [13, 1]
type textarea "C"
type input "0.47"
type textarea "O"
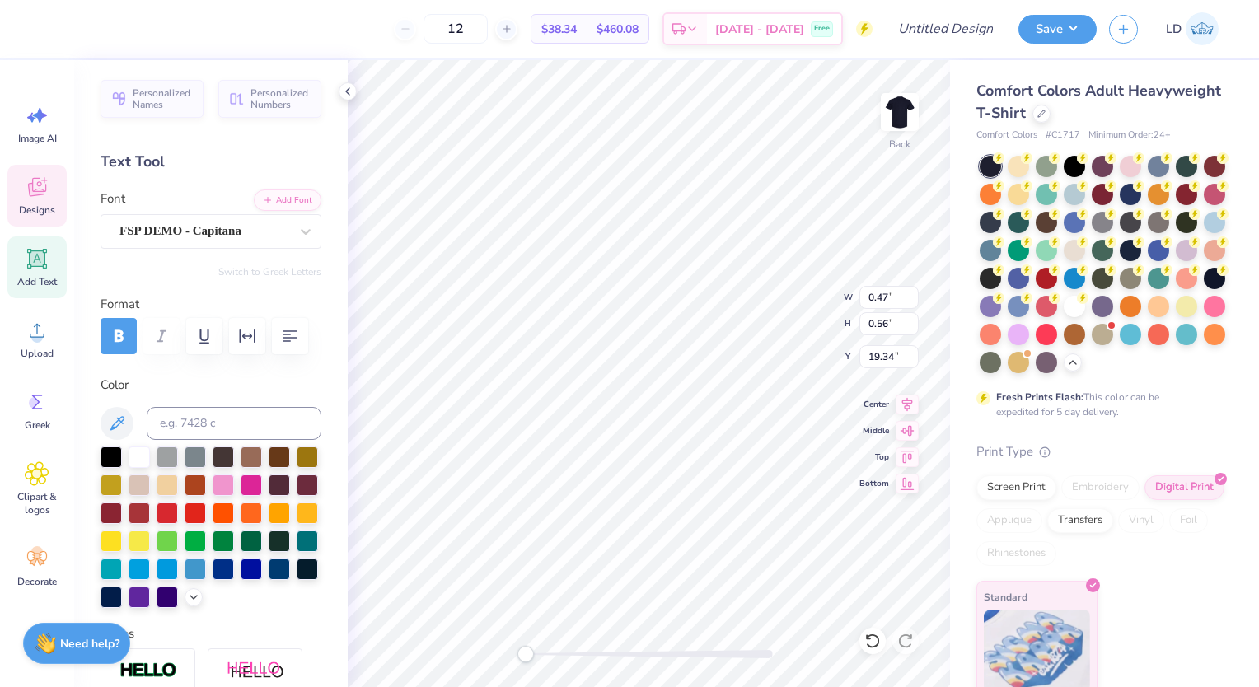
type input "0.42"
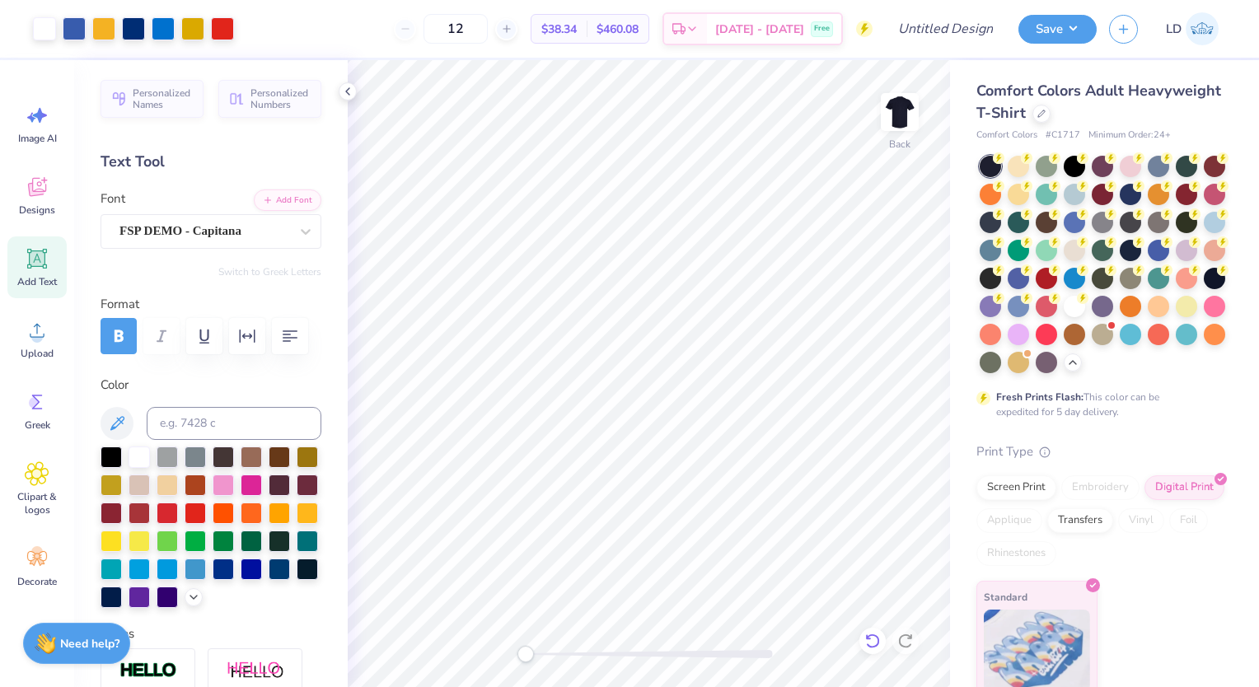
click at [866, 641] on icon at bounding box center [872, 641] width 16 height 16
click at [878, 632] on div at bounding box center [872, 641] width 26 height 26
click at [906, 638] on icon at bounding box center [905, 641] width 16 height 16
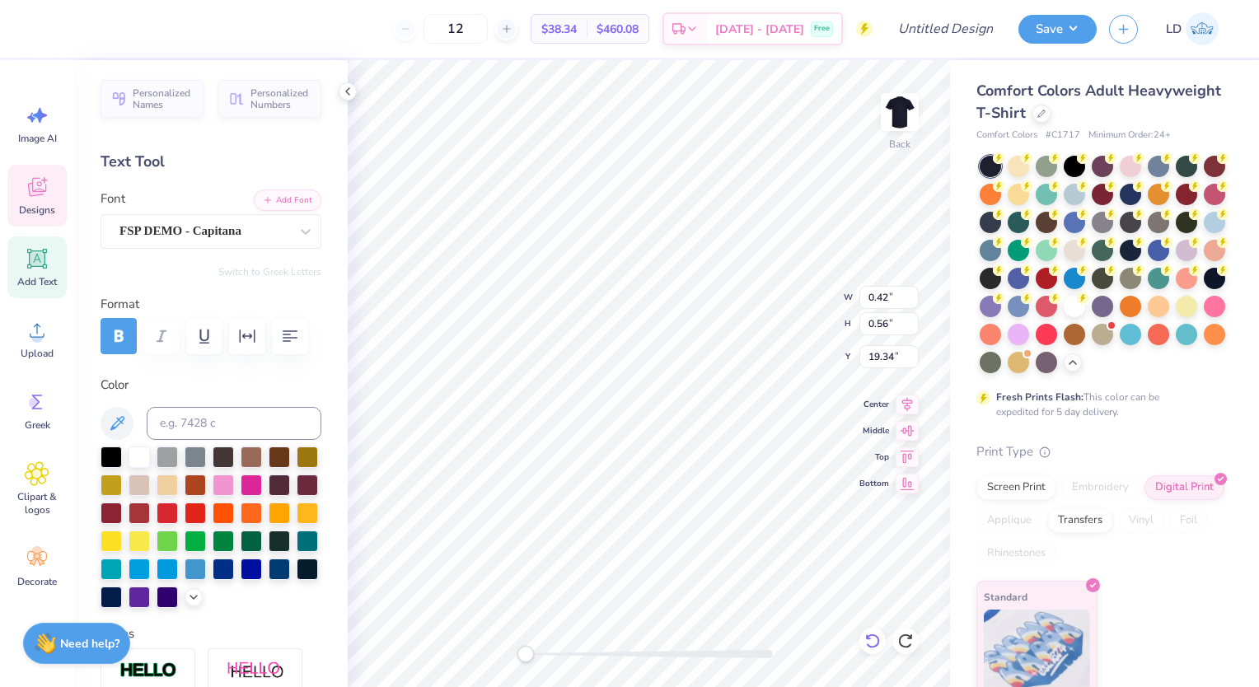
type input "0.37"
type textarea "E"
type input "0.42"
type textarea "M"
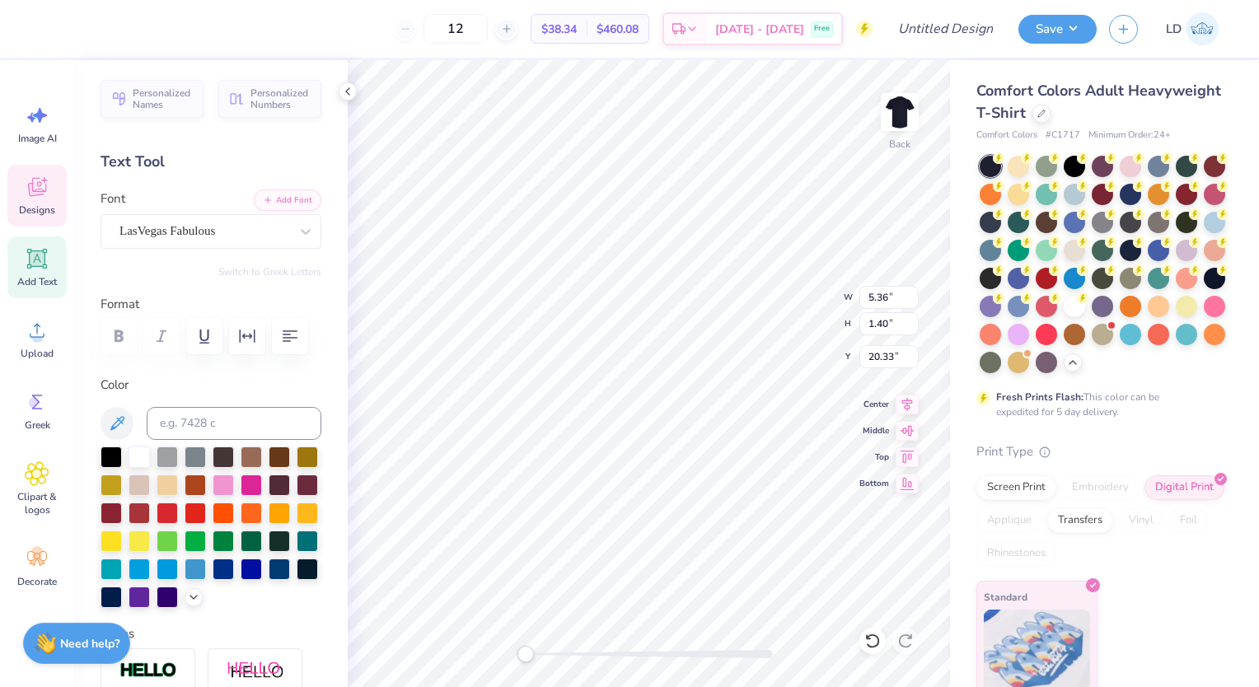
type textarea "T"
type textarea "To Falrulous"
click at [176, 233] on div "LasVegas Fabulous" at bounding box center [204, 231] width 173 height 26
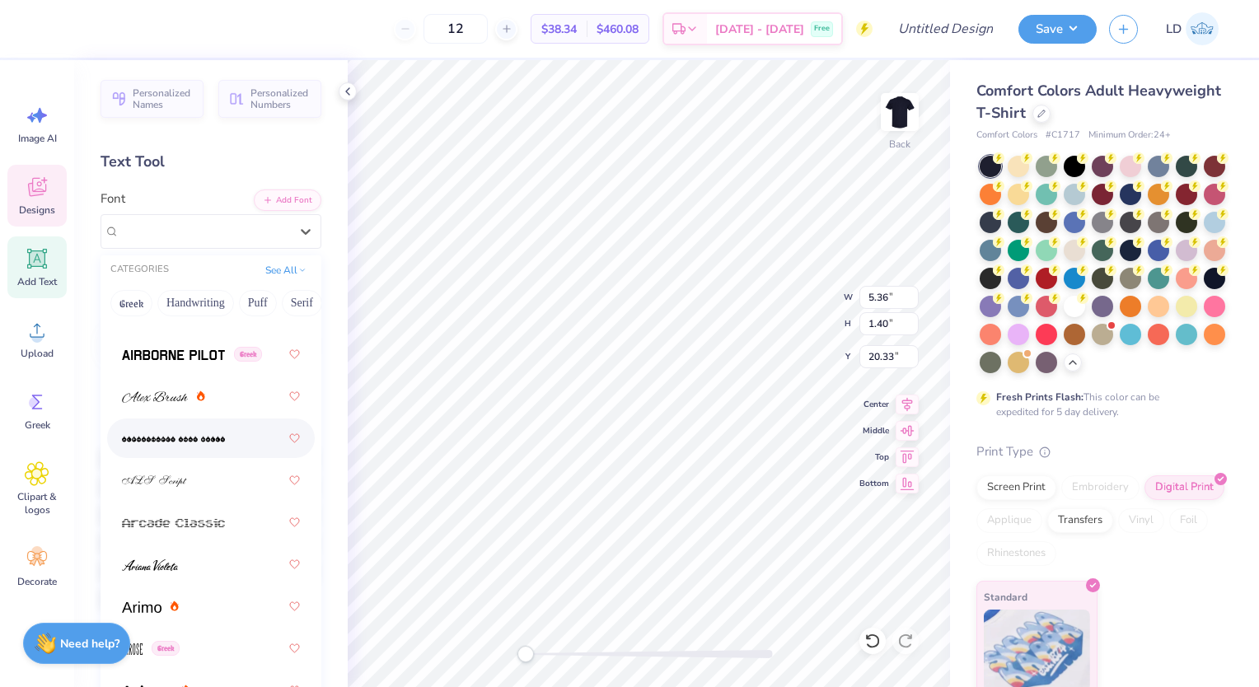
scroll to position [698, 0]
click at [171, 386] on span at bounding box center [155, 394] width 66 height 17
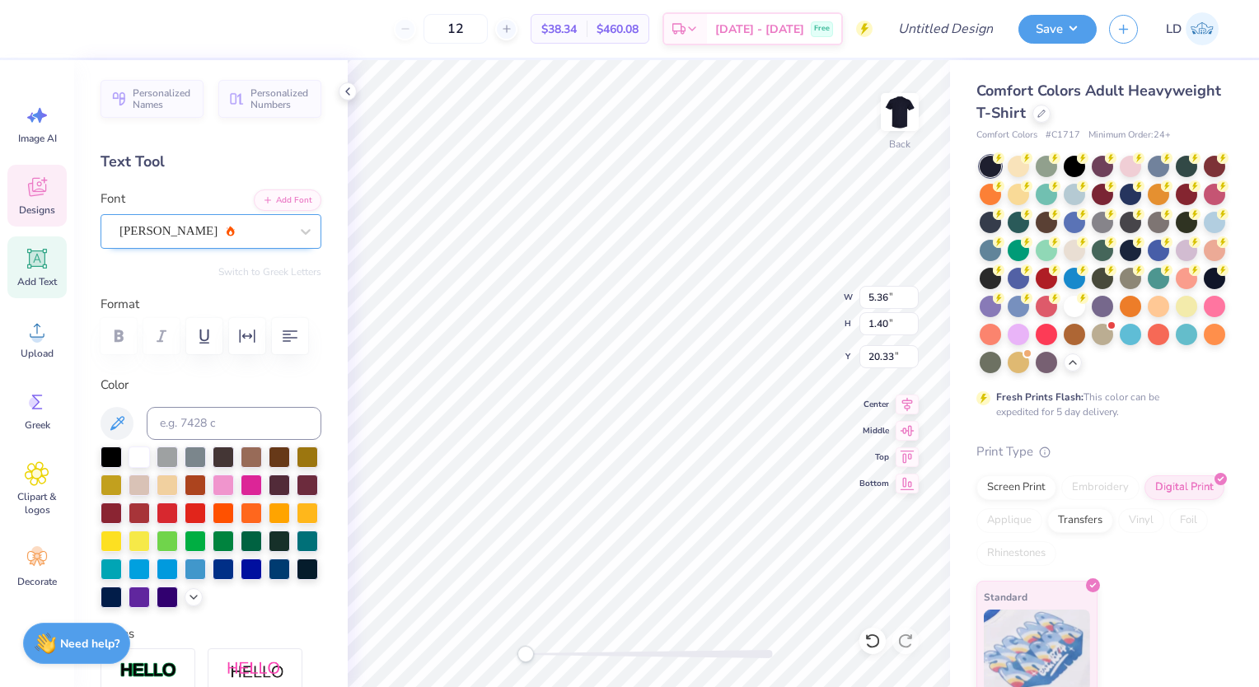
click at [171, 235] on div "[PERSON_NAME]" at bounding box center [204, 231] width 173 height 26
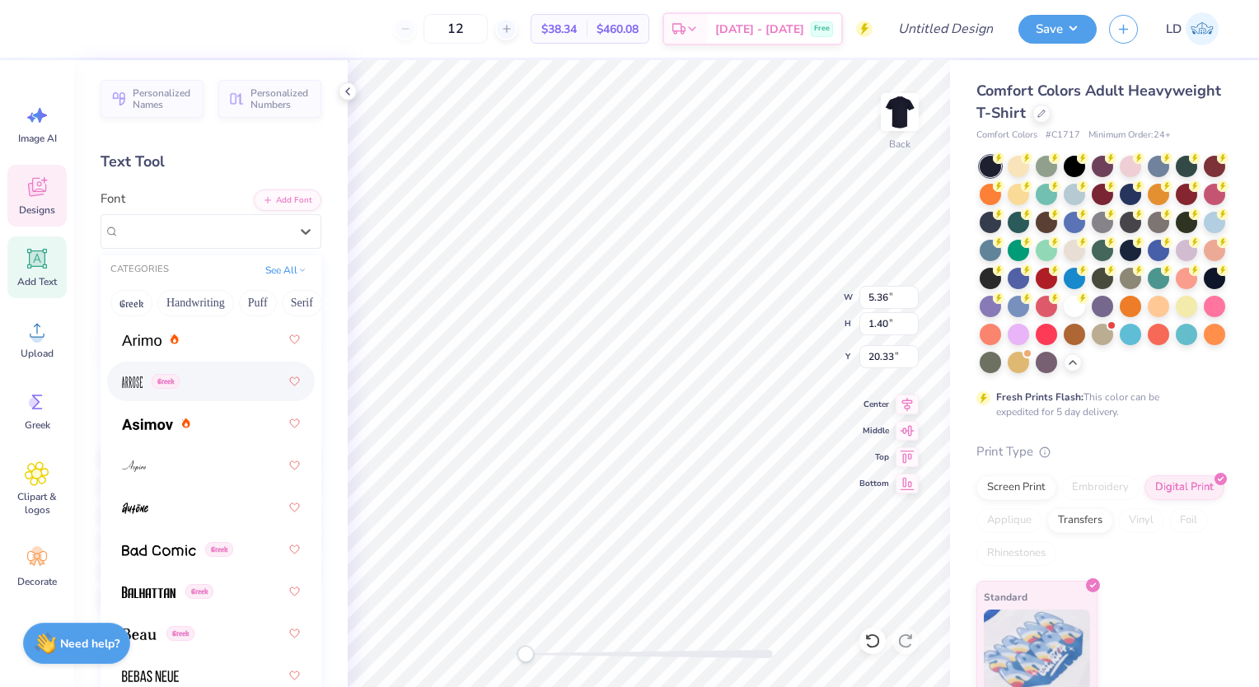
scroll to position [966, 0]
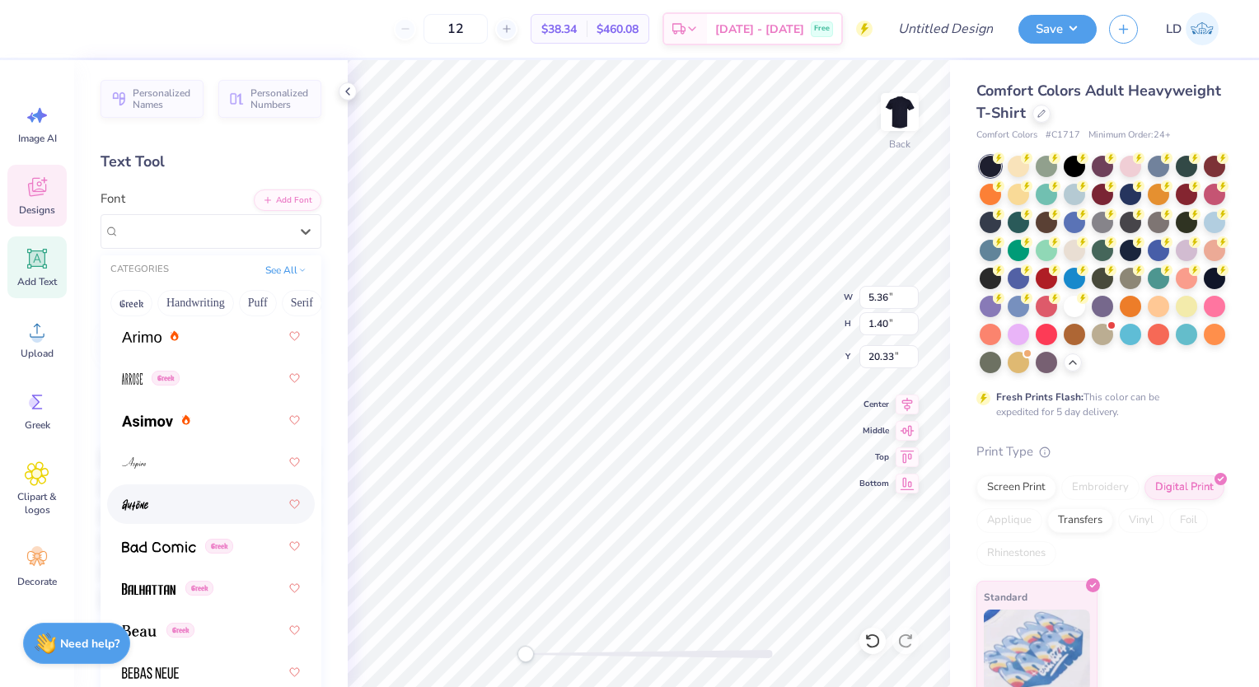
click at [181, 498] on div at bounding box center [211, 504] width 178 height 30
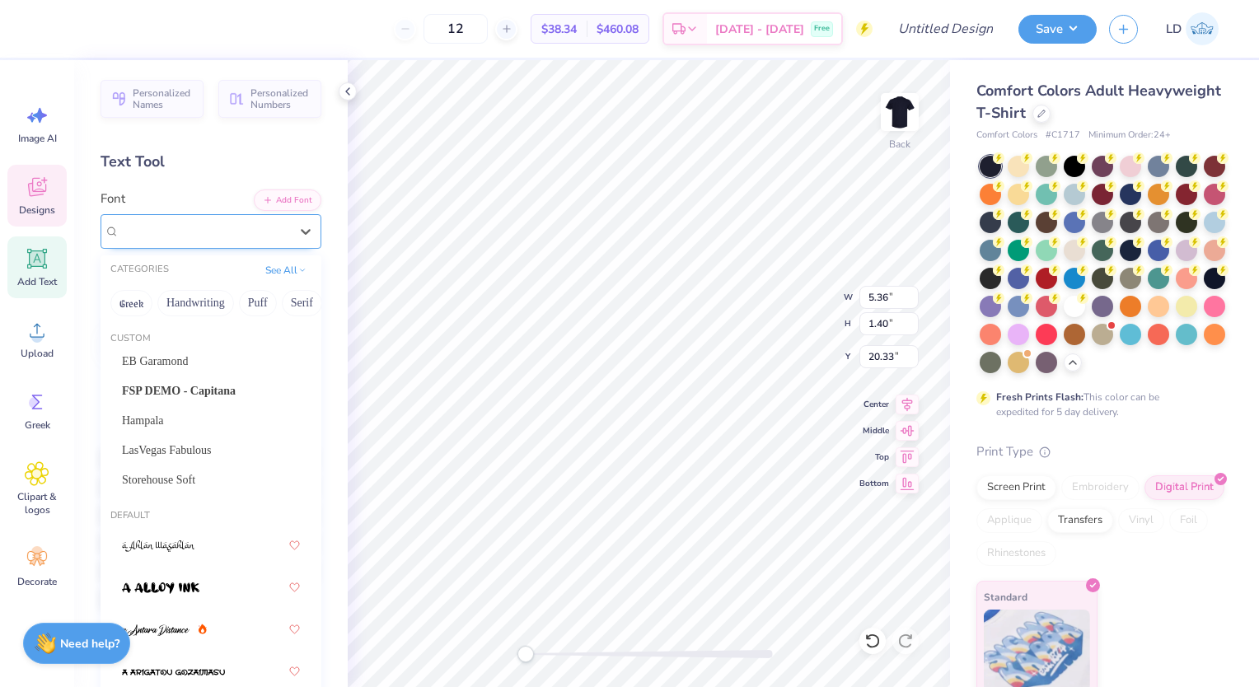
click at [152, 233] on div "Autone" at bounding box center [204, 231] width 173 height 26
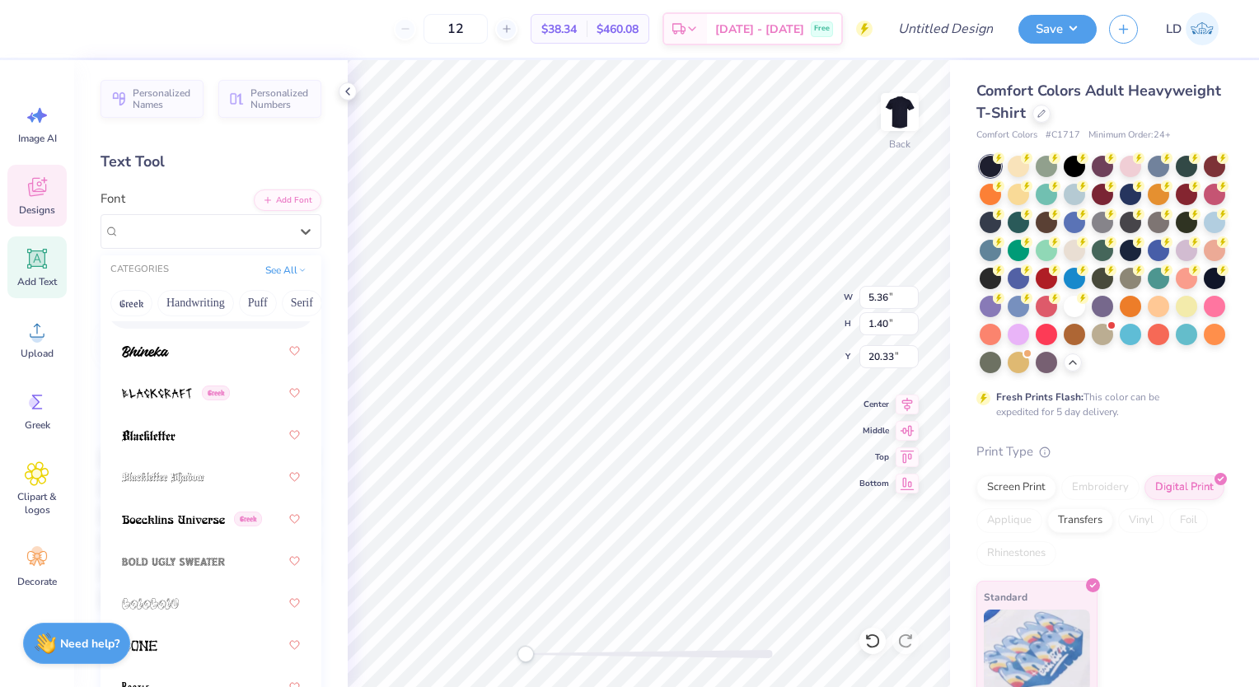
scroll to position [1377, 0]
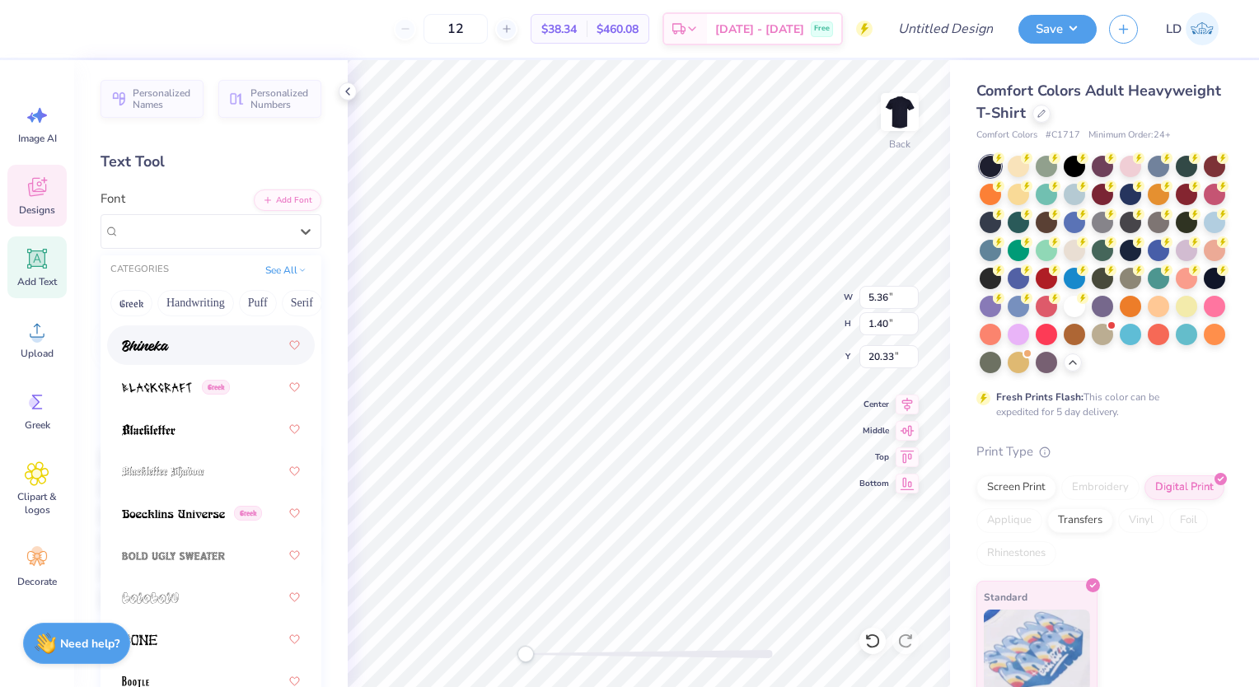
click at [175, 355] on div at bounding box center [211, 345] width 178 height 30
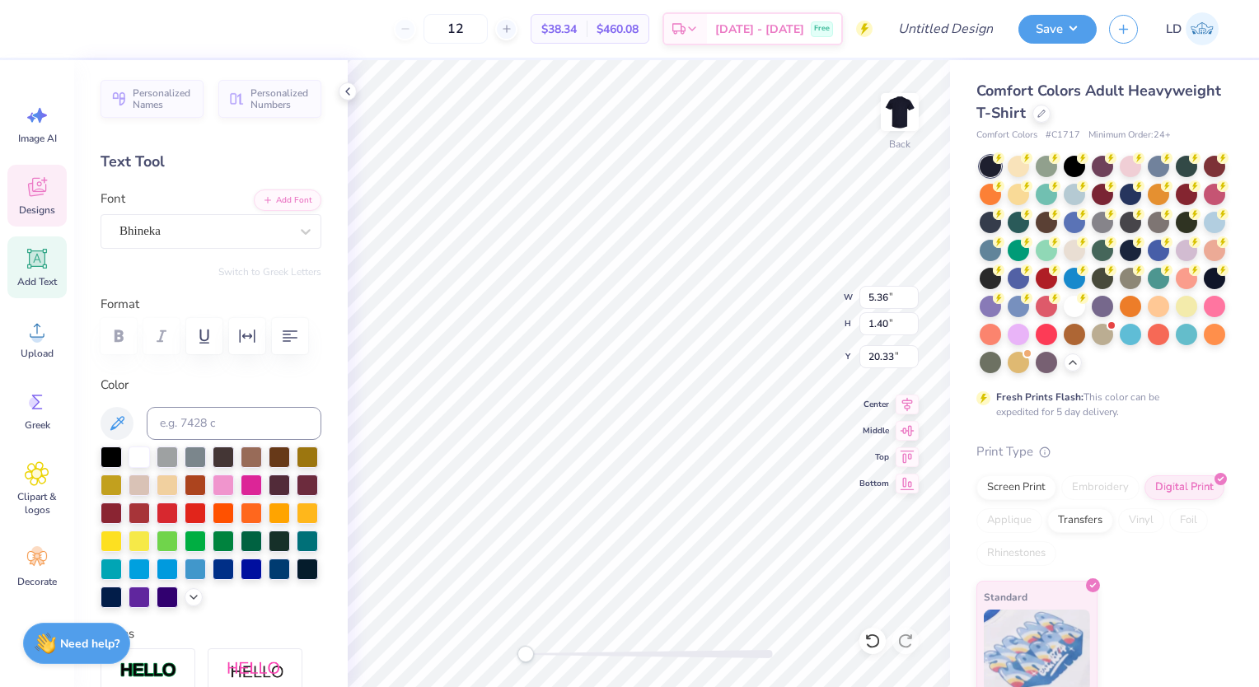
scroll to position [13, 2]
click at [169, 229] on div "Bhineka" at bounding box center [204, 231] width 173 height 26
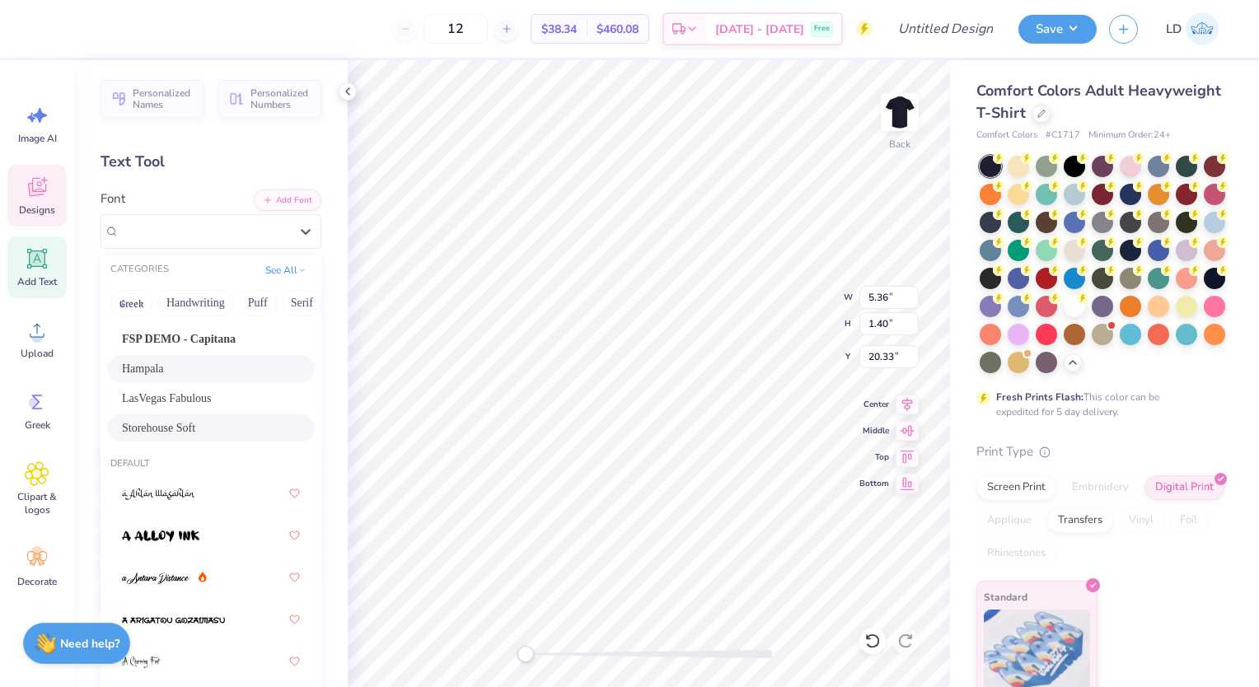
scroll to position [53, 0]
click at [194, 427] on span "Storehouse Soft" at bounding box center [158, 427] width 73 height 17
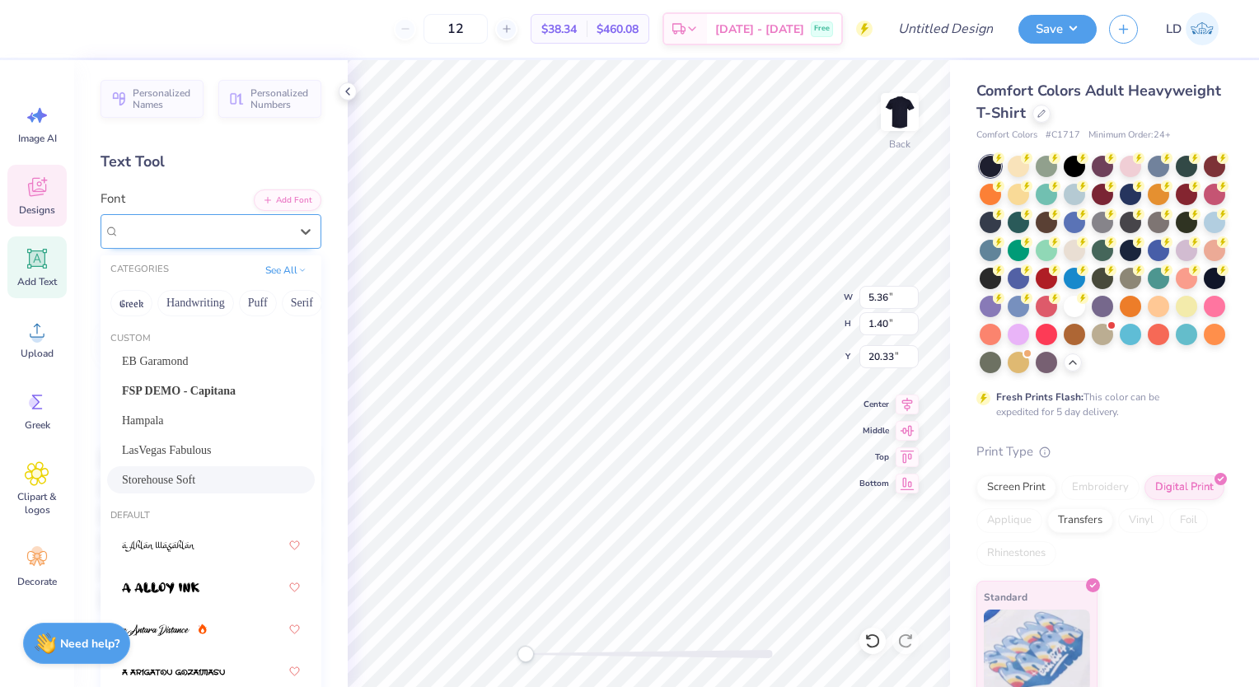
click at [183, 245] on div "Storehouse Soft" at bounding box center [211, 231] width 221 height 35
click at [195, 423] on div "Hampala" at bounding box center [211, 420] width 178 height 17
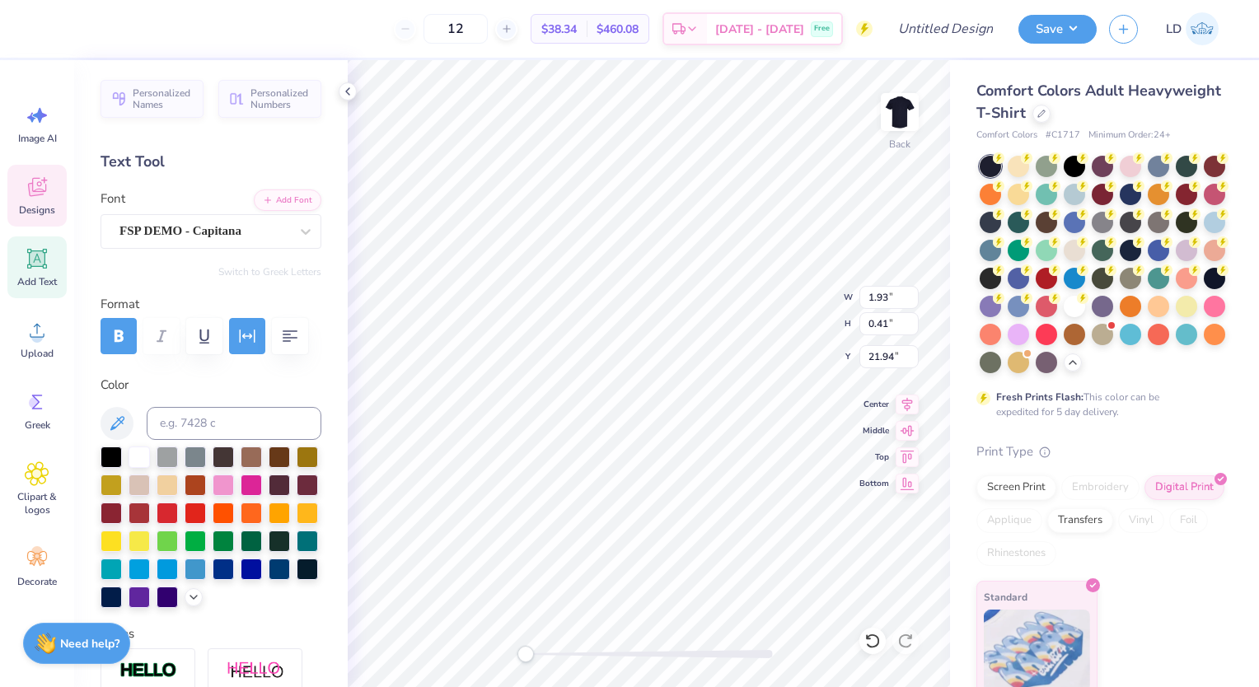
scroll to position [13, 1]
type textarea "[GEOGRAPHIC_DATA] [US_STATE]"
type input "9.71"
type input "4.90"
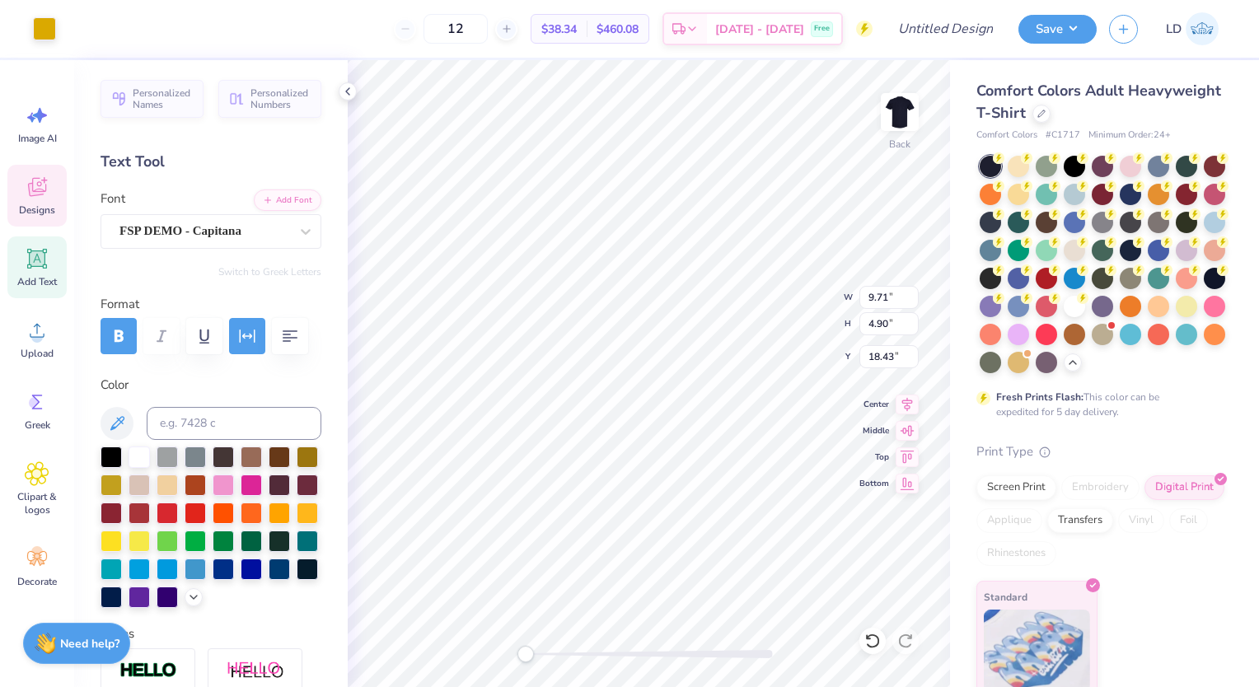
type input "18.43"
type input "4.26"
type input "0.97"
type input "21.66"
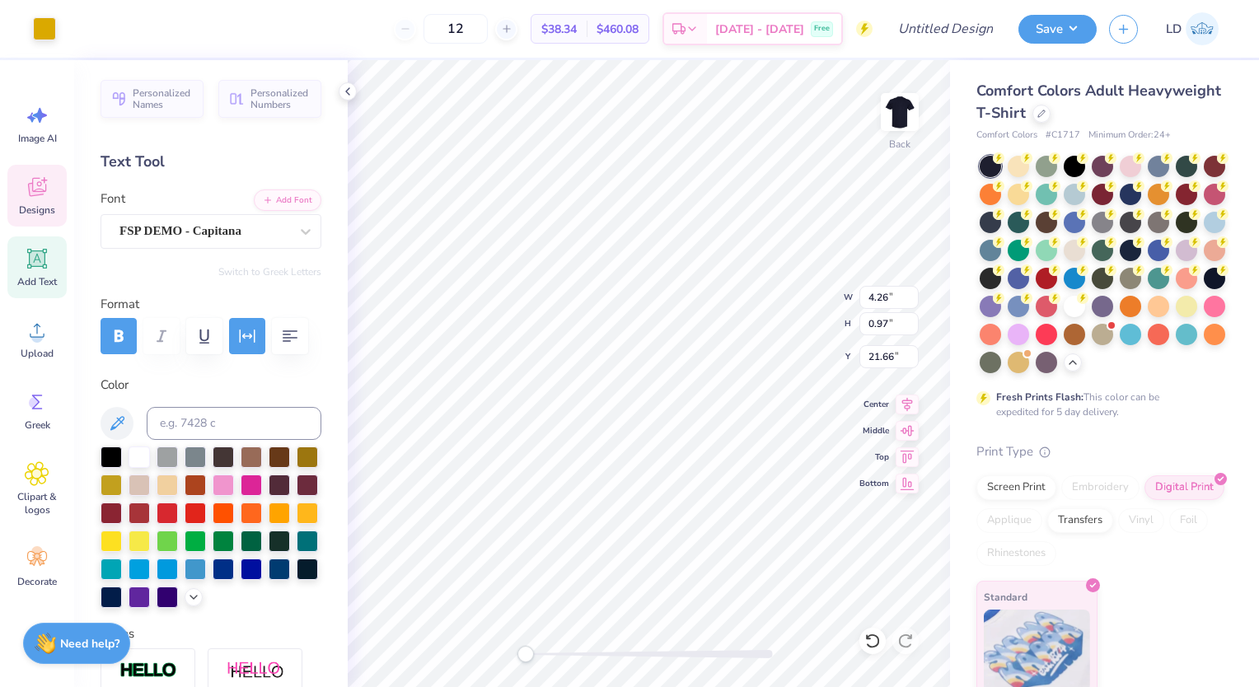
type input "9.71"
type input "4.90"
type input "18.43"
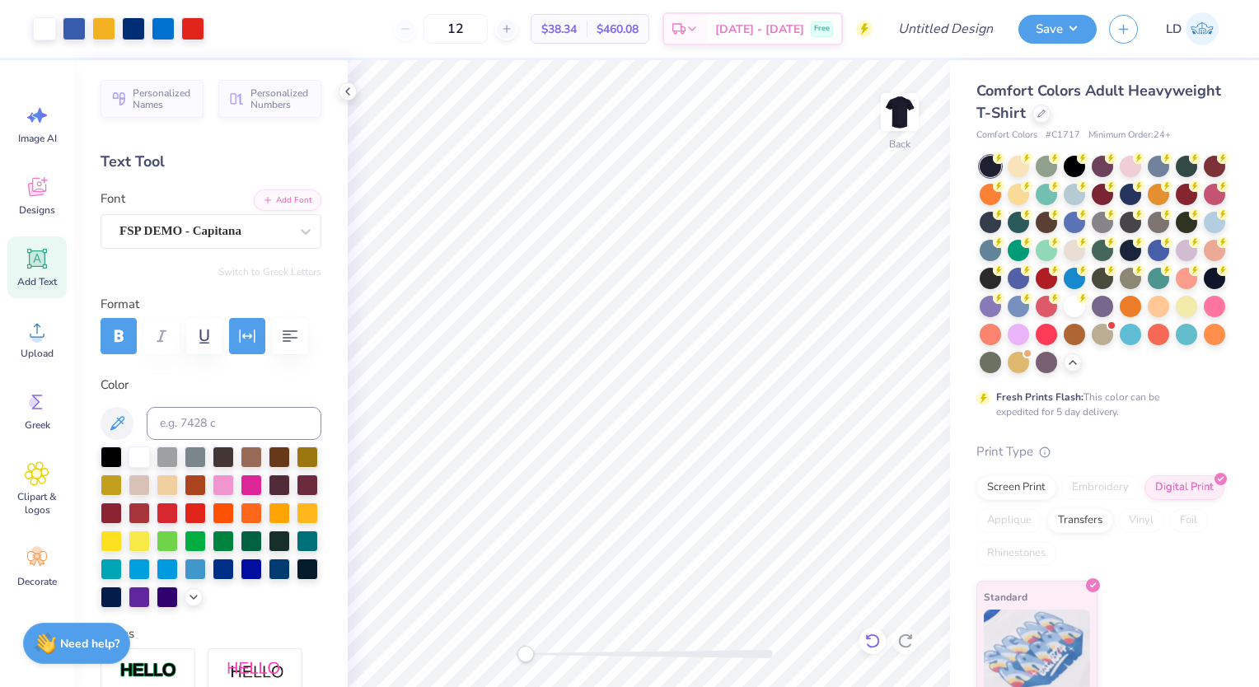
click at [867, 636] on icon at bounding box center [868, 636] width 3 height 3
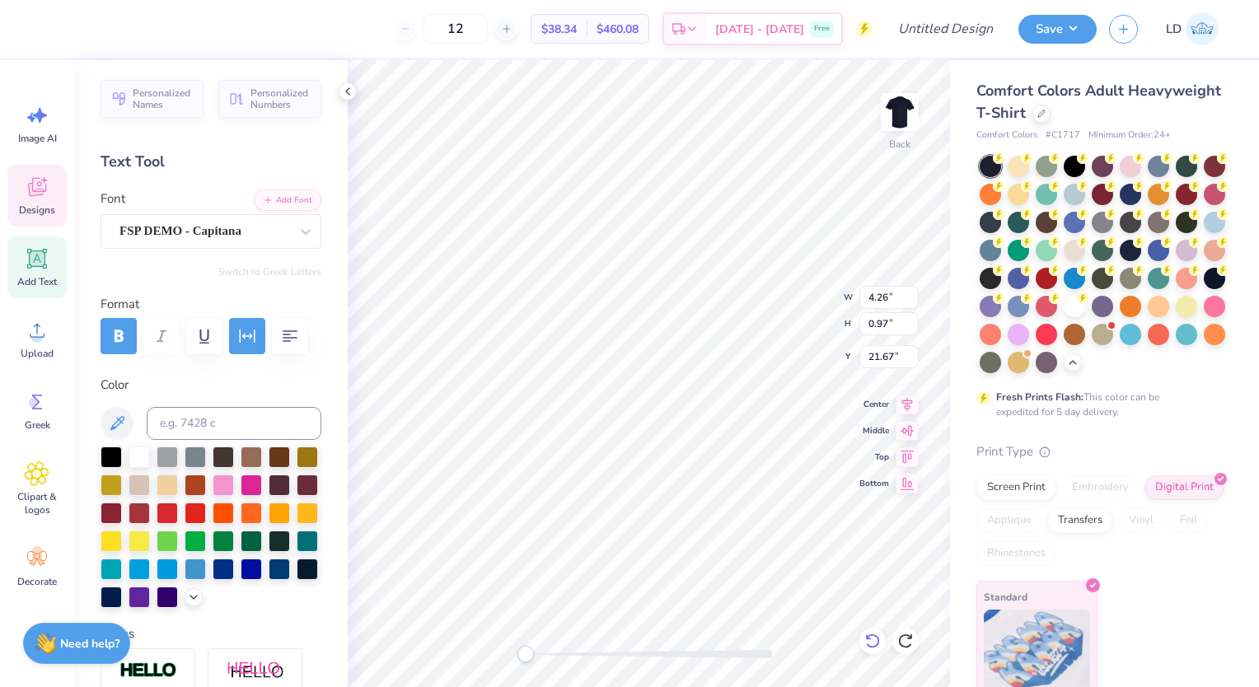
scroll to position [13, 3]
type textarea "[GEOGRAPHIC_DATA]"
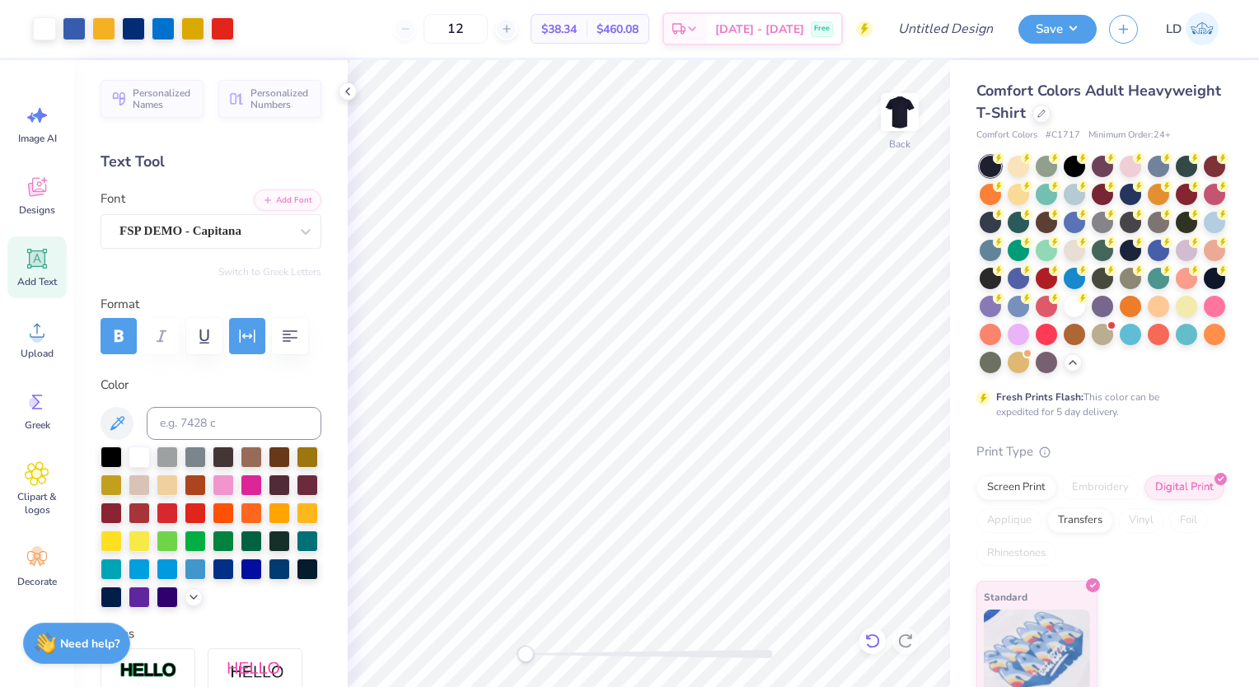
click at [877, 649] on div at bounding box center [872, 641] width 26 height 26
click at [870, 639] on icon at bounding box center [872, 641] width 16 height 16
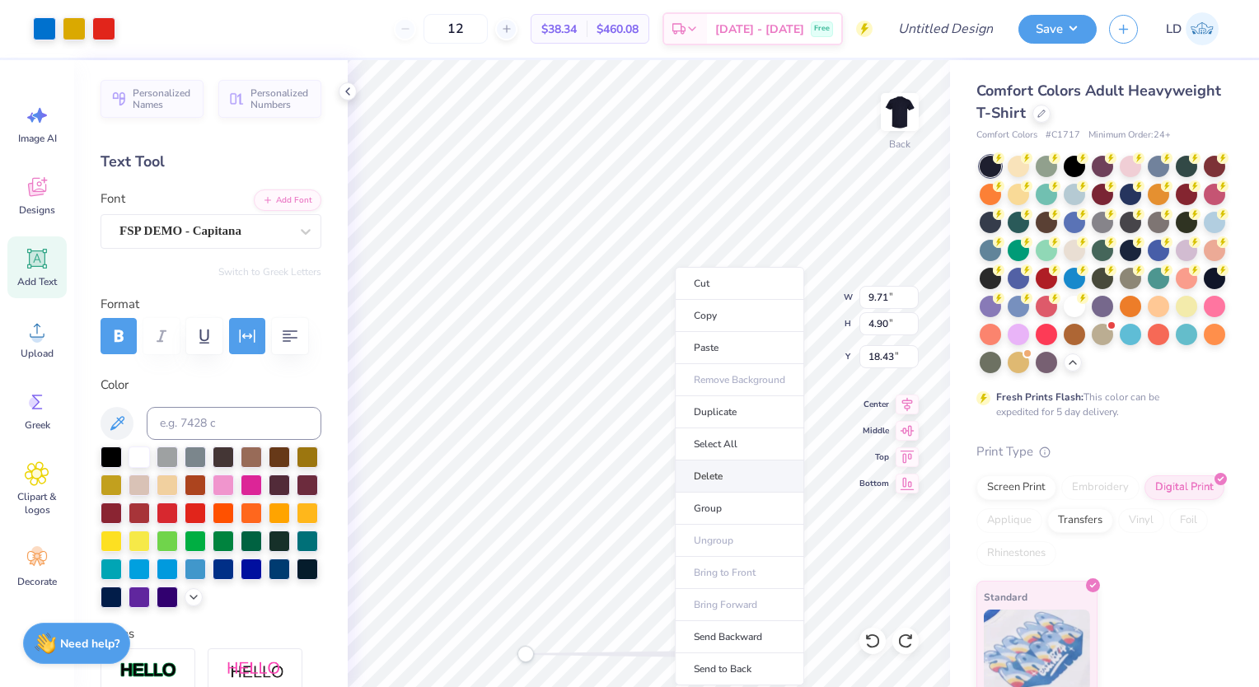
click at [726, 479] on li "Delete" at bounding box center [739, 477] width 129 height 32
click at [683, 480] on li "Delete" at bounding box center [714, 477] width 129 height 32
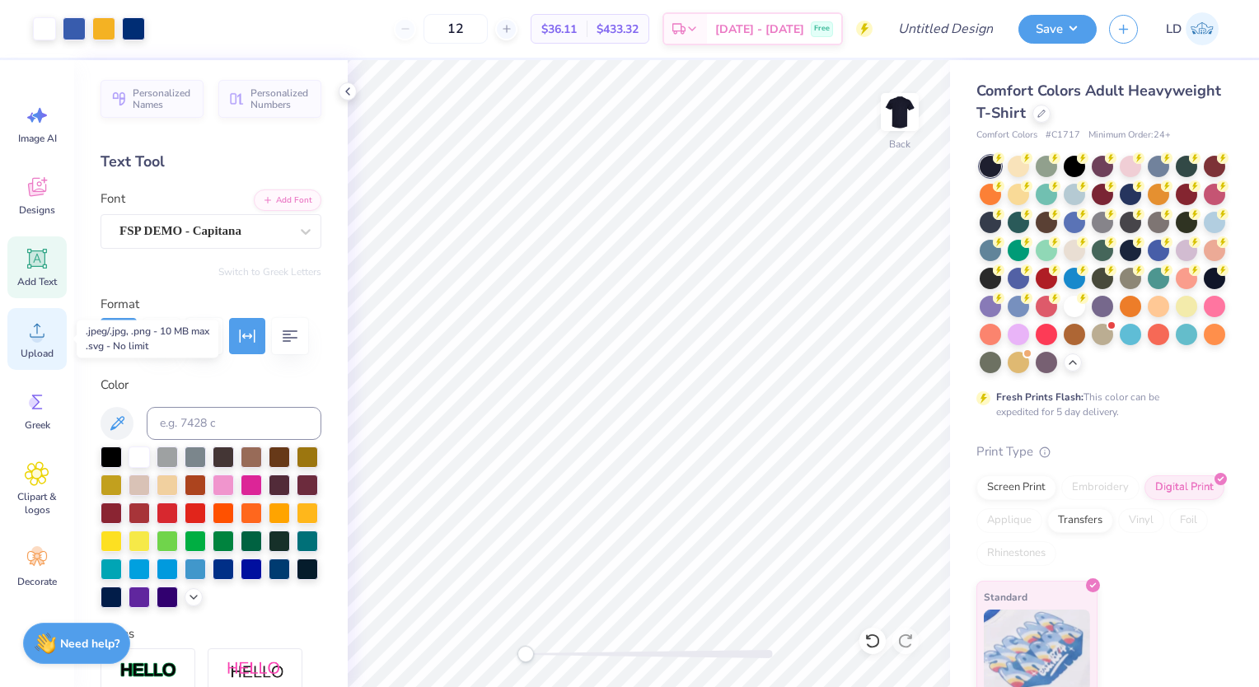
click at [30, 325] on icon at bounding box center [37, 330] width 25 height 25
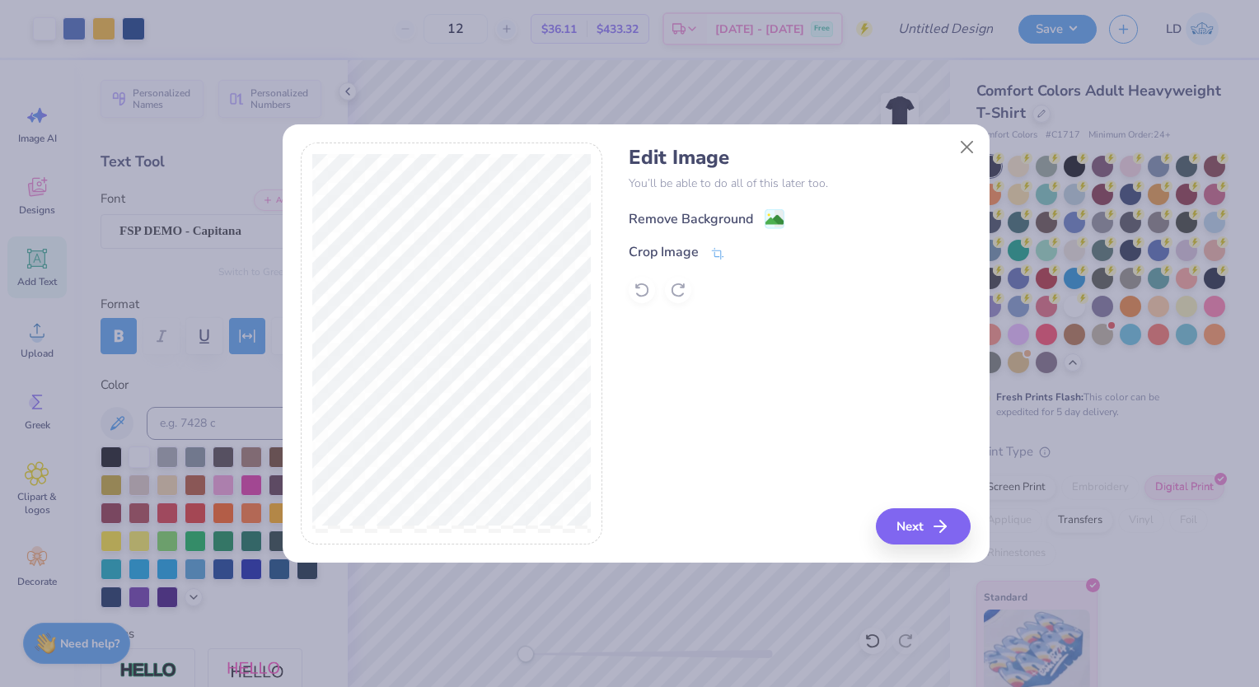
click at [695, 223] on div "Remove Background" at bounding box center [691, 219] width 124 height 20
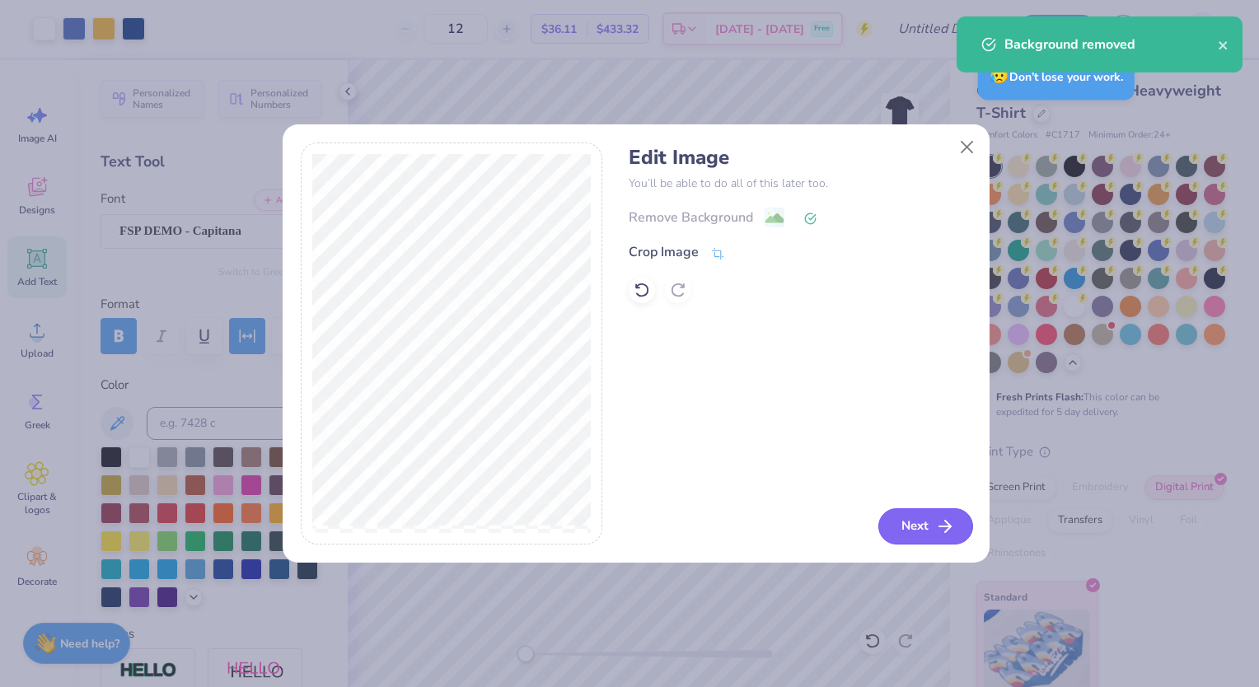
click at [921, 523] on button "Next" at bounding box center [925, 526] width 95 height 36
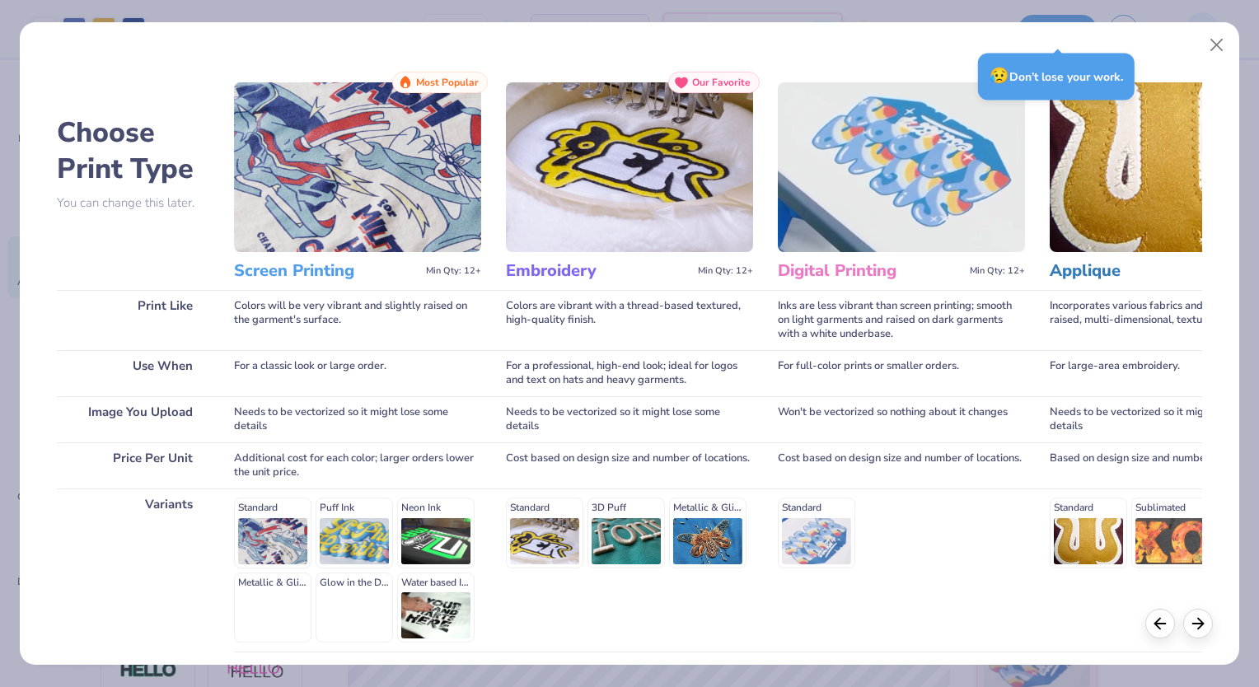
scroll to position [133, 0]
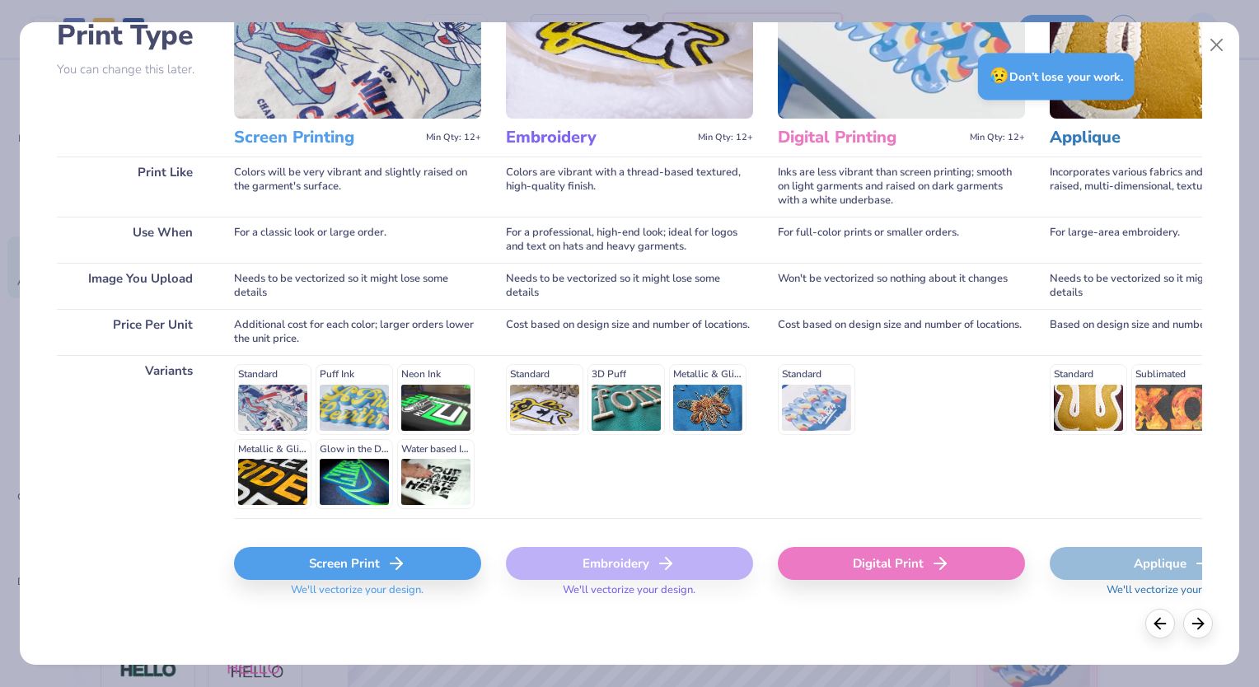
click at [363, 559] on div "Screen Print" at bounding box center [357, 563] width 247 height 33
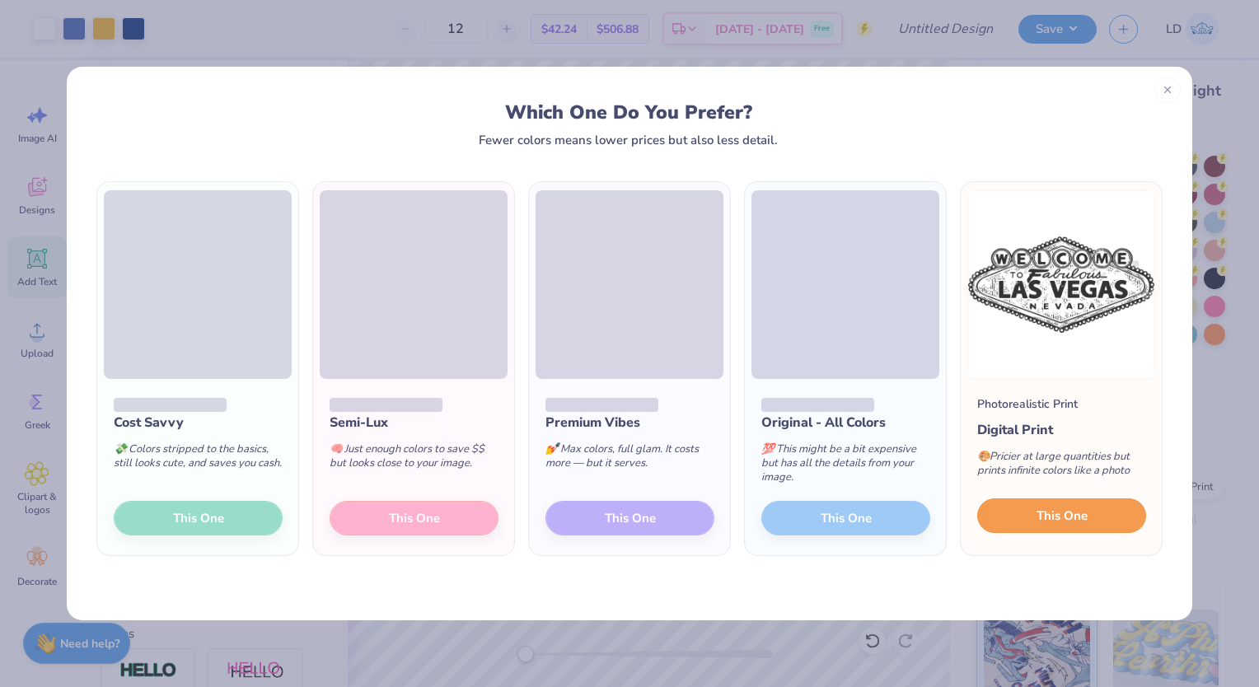
click at [1055, 527] on button "This One" at bounding box center [1061, 515] width 169 height 35
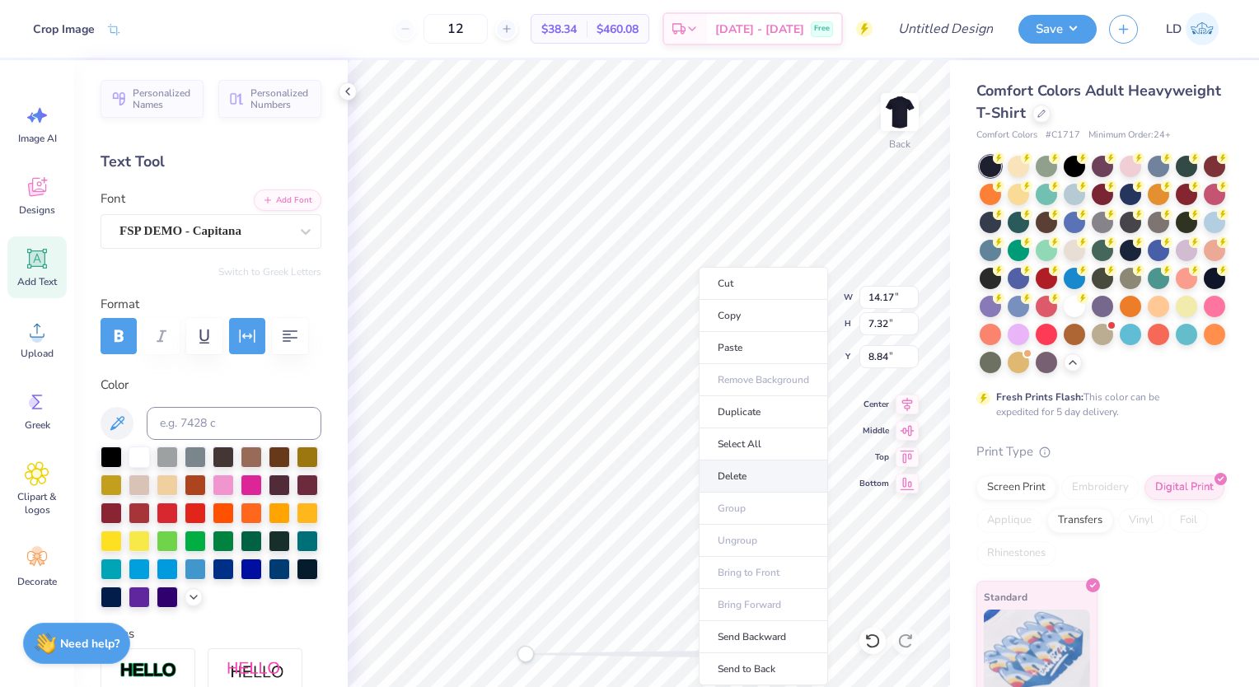
click at [735, 488] on li "Delete" at bounding box center [763, 477] width 129 height 32
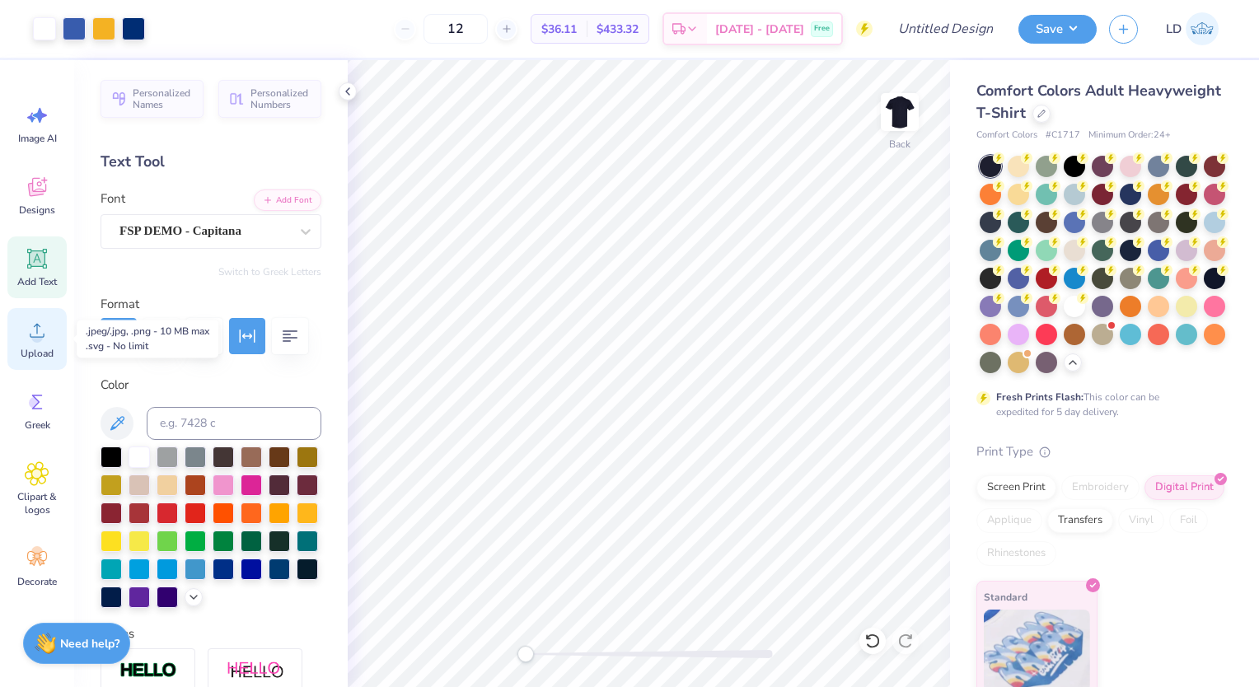
click at [30, 329] on icon at bounding box center [37, 330] width 25 height 25
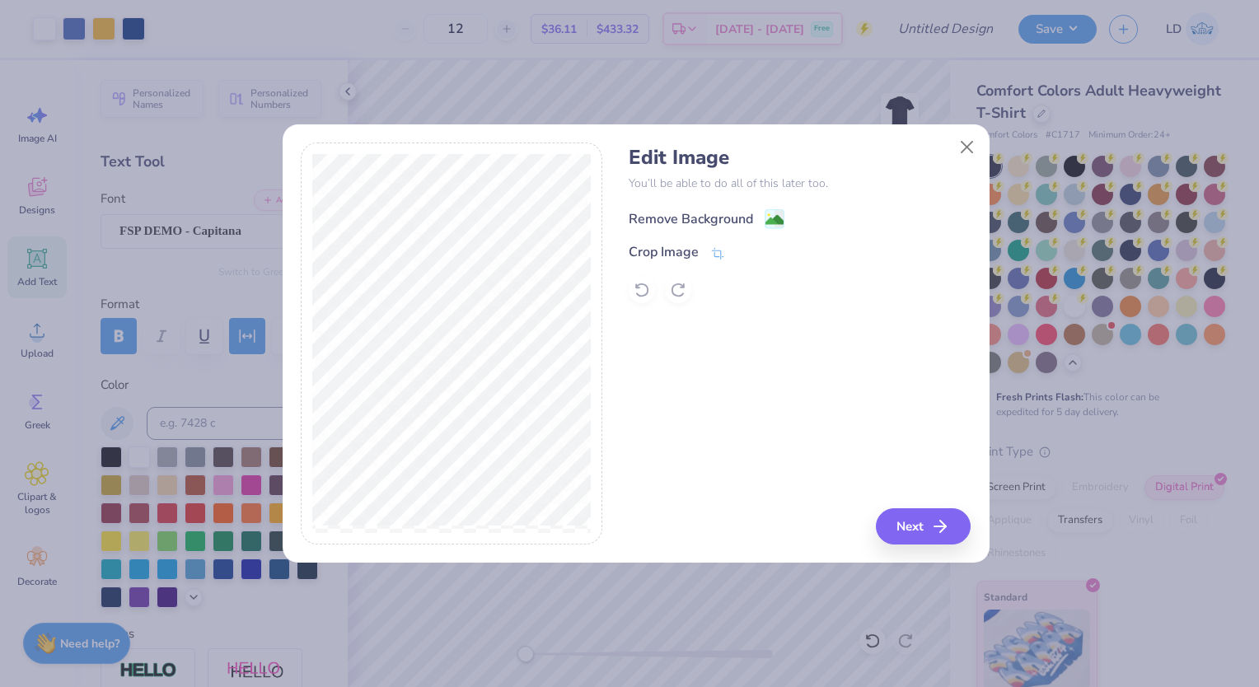
click at [712, 218] on div "Remove Background" at bounding box center [691, 219] width 124 height 20
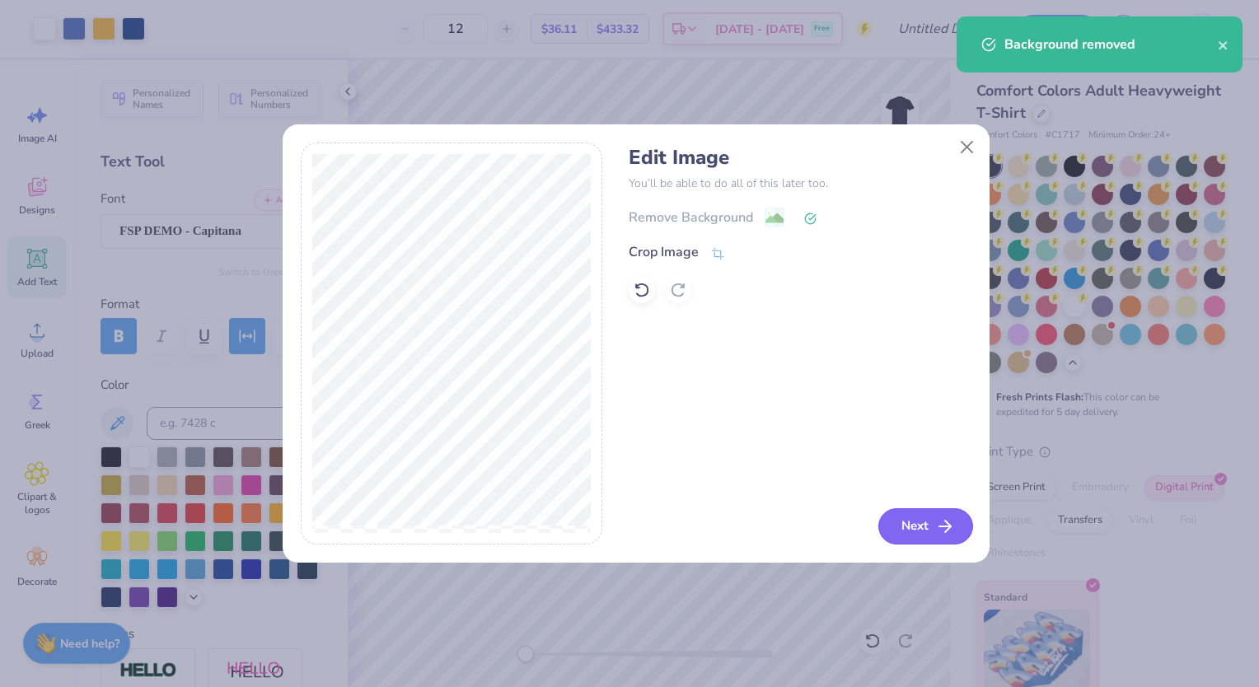
click at [933, 509] on button "Next" at bounding box center [925, 526] width 95 height 36
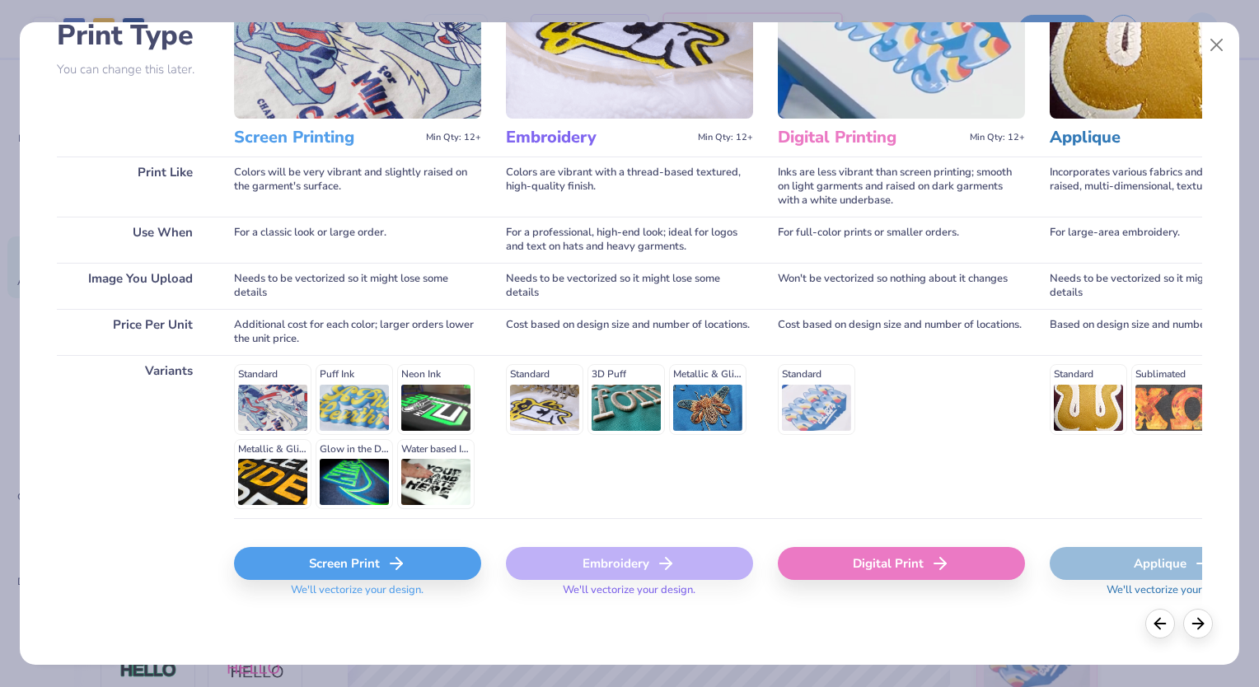
click at [363, 574] on div "Screen Print" at bounding box center [357, 563] width 247 height 33
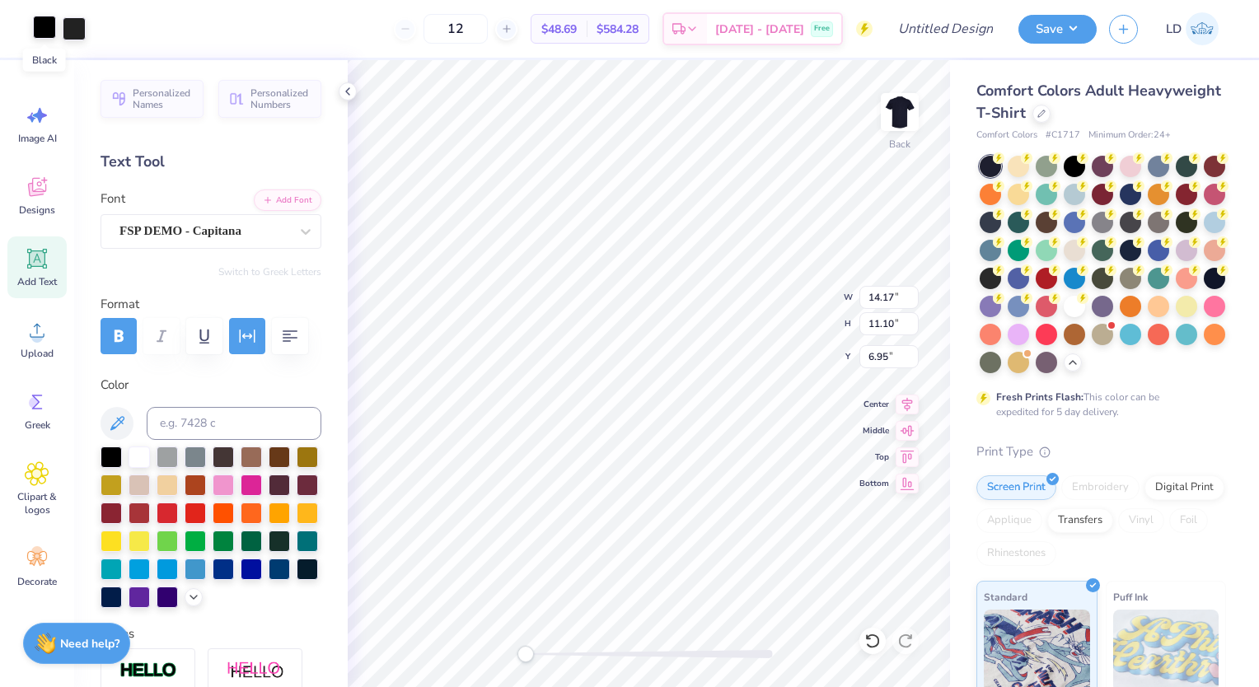
click at [40, 28] on div at bounding box center [44, 27] width 23 height 23
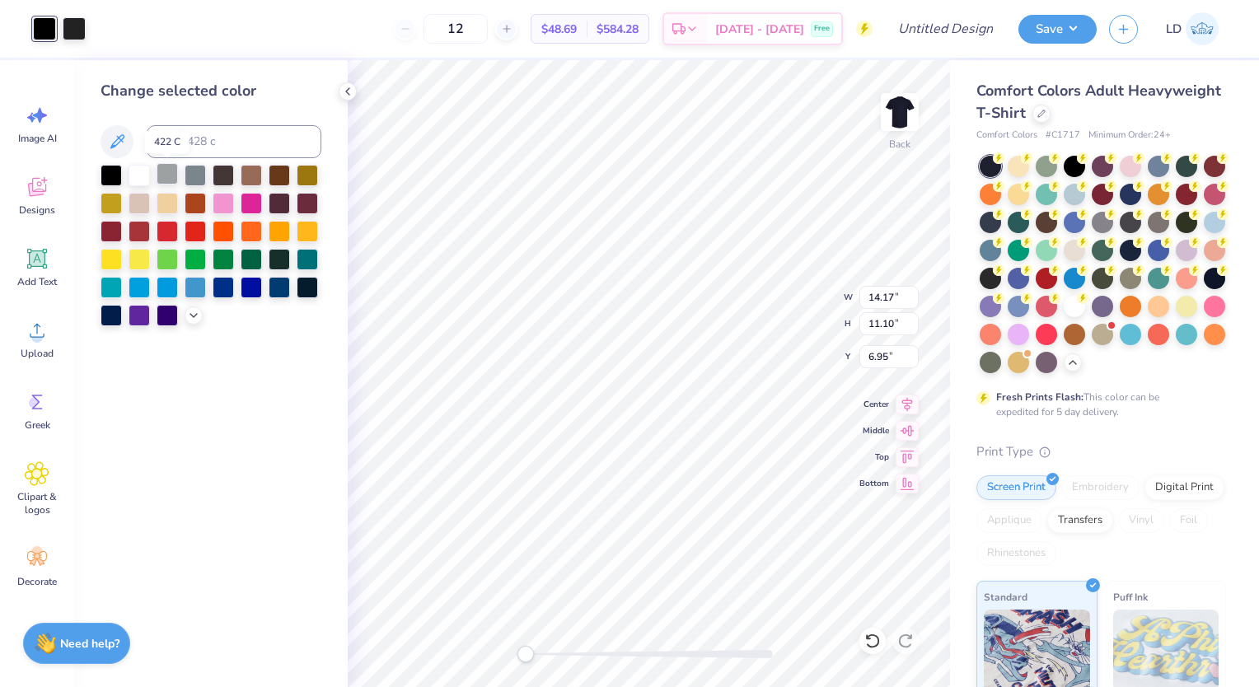
click at [173, 176] on div at bounding box center [167, 173] width 21 height 21
click at [194, 172] on div at bounding box center [195, 173] width 21 height 21
click at [234, 180] on div at bounding box center [223, 173] width 21 height 21
click at [112, 171] on div at bounding box center [111, 173] width 21 height 21
click at [140, 180] on div at bounding box center [139, 173] width 21 height 21
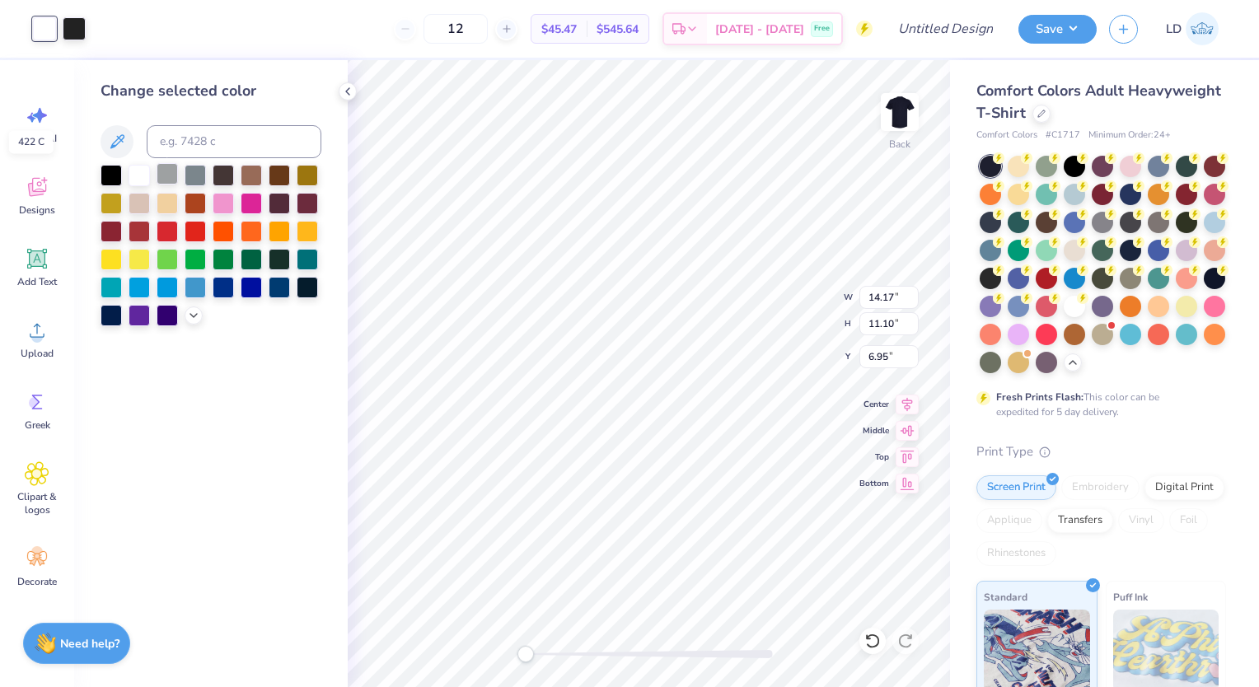
click at [170, 174] on div at bounding box center [167, 173] width 21 height 21
click at [119, 138] on icon at bounding box center [117, 141] width 14 height 14
click at [194, 316] on icon at bounding box center [193, 313] width 13 height 13
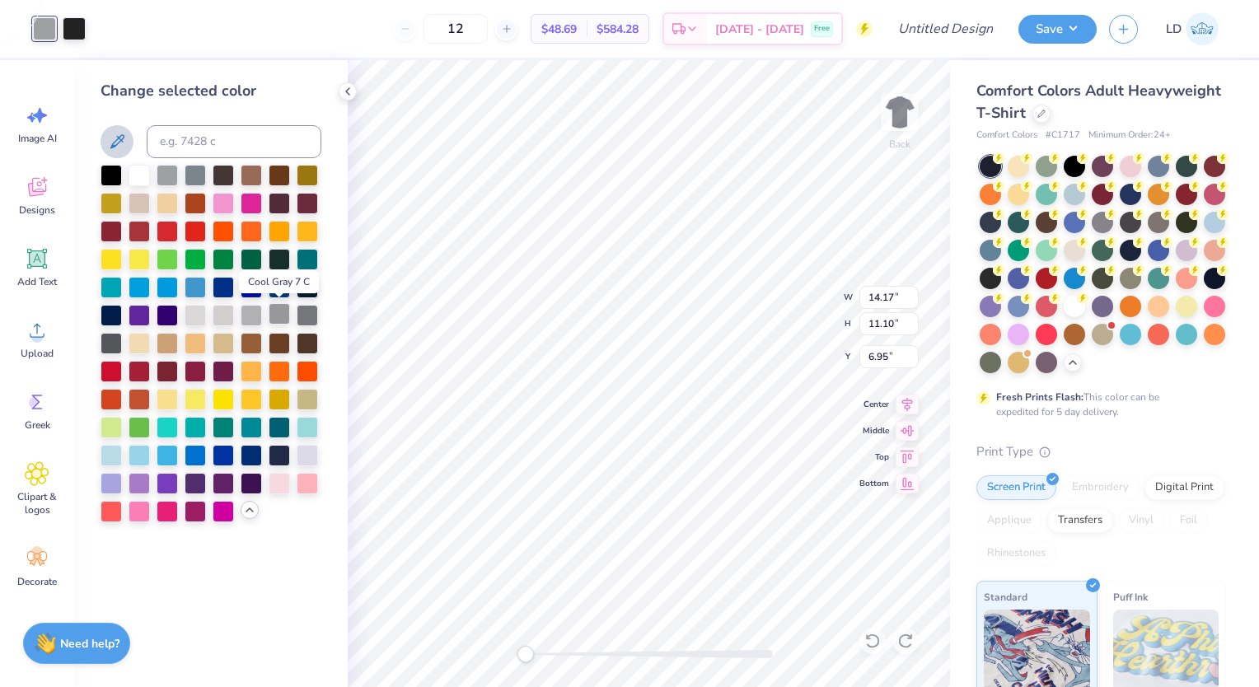
click at [273, 313] on div at bounding box center [279, 313] width 21 height 21
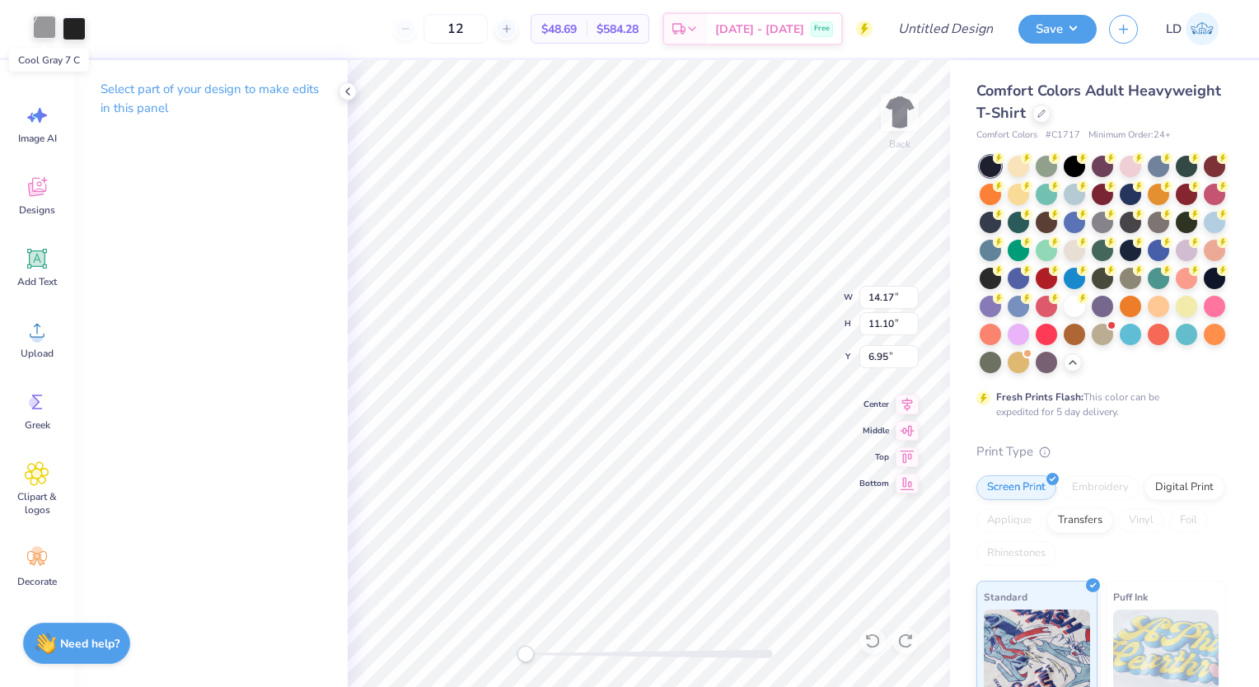
click at [44, 28] on div at bounding box center [44, 27] width 23 height 23
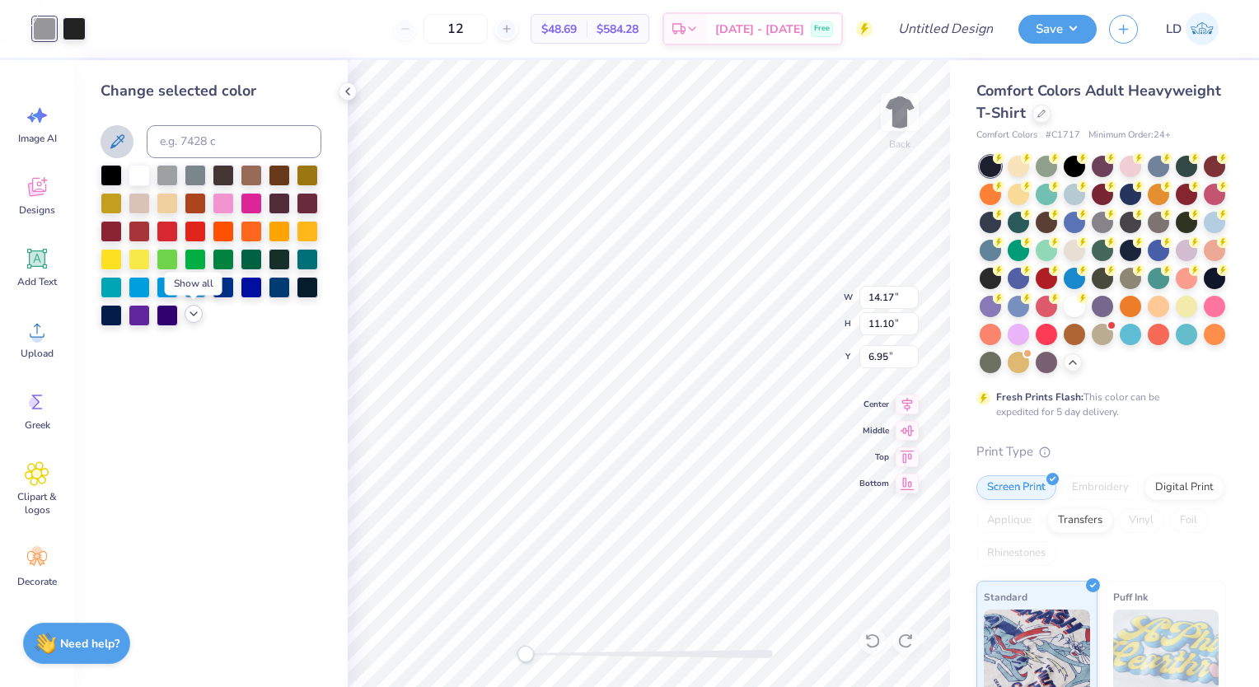
click at [194, 314] on polyline at bounding box center [193, 313] width 7 height 3
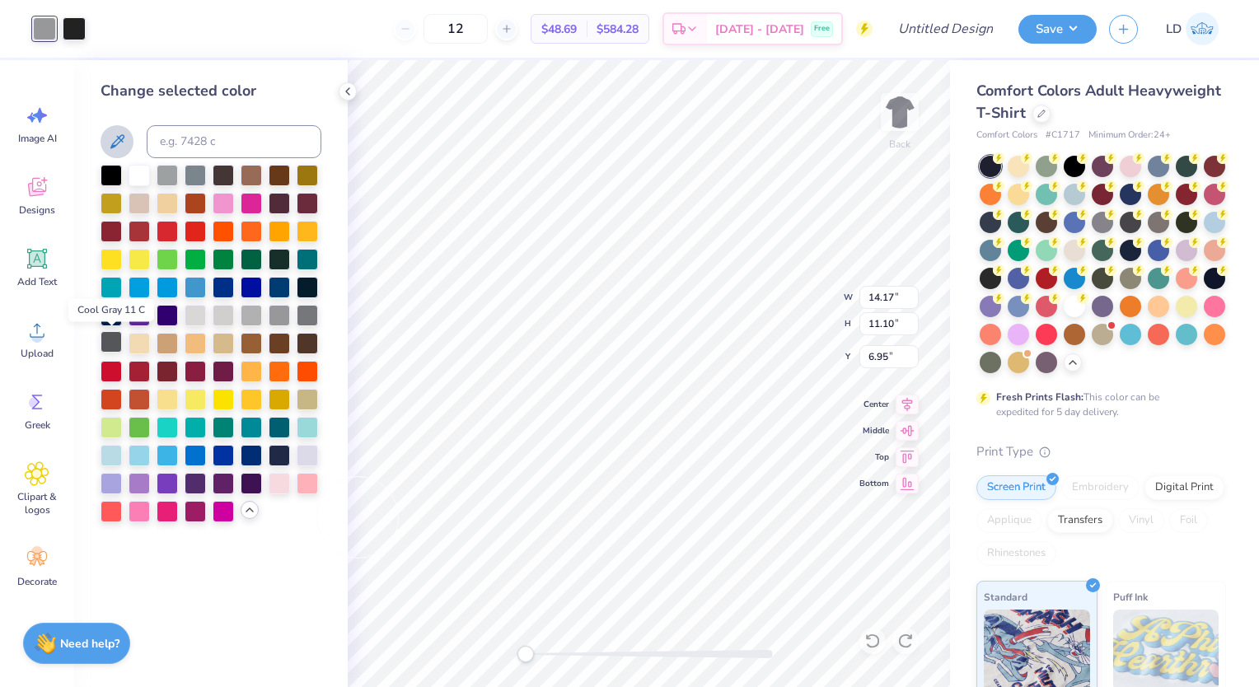
click at [111, 348] on div at bounding box center [111, 341] width 21 height 21
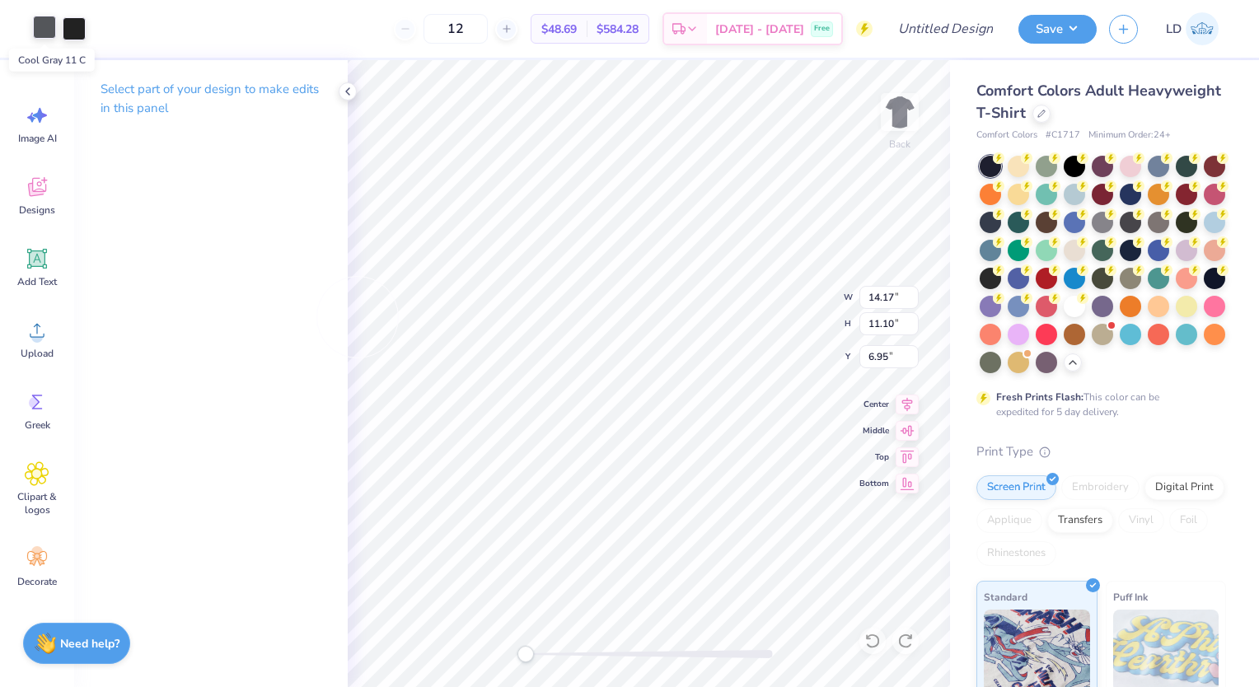
click at [53, 32] on div at bounding box center [44, 27] width 23 height 23
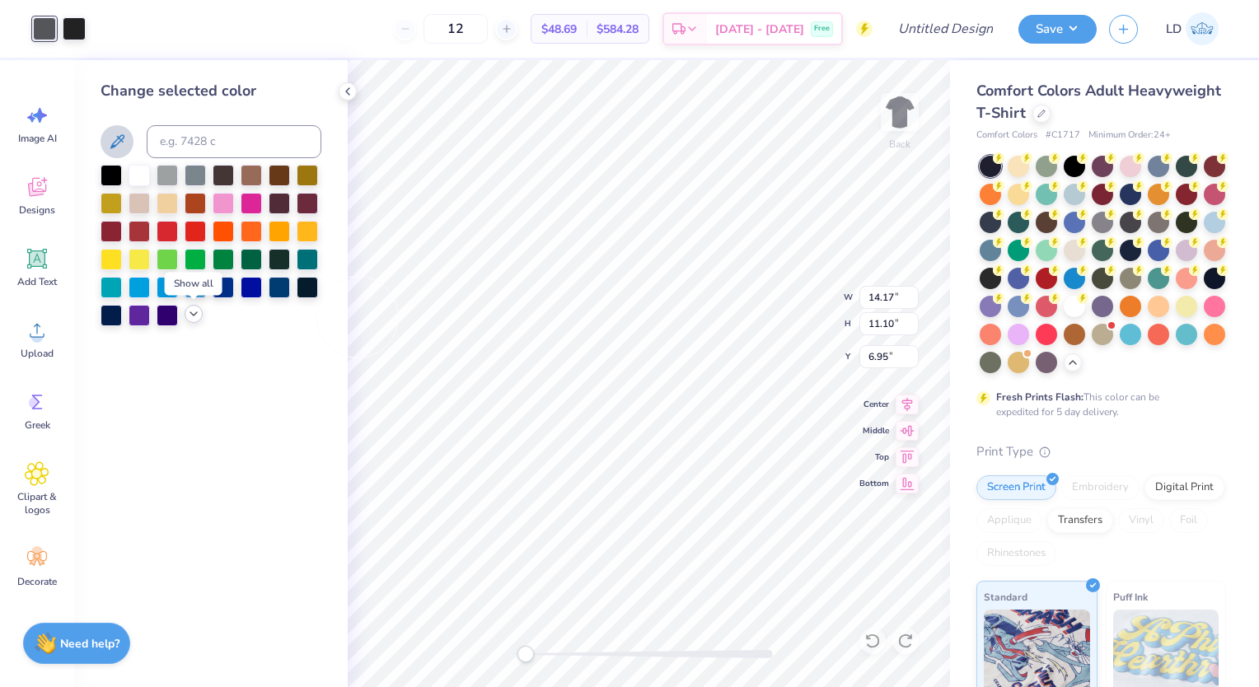
click at [193, 318] on icon at bounding box center [193, 313] width 13 height 13
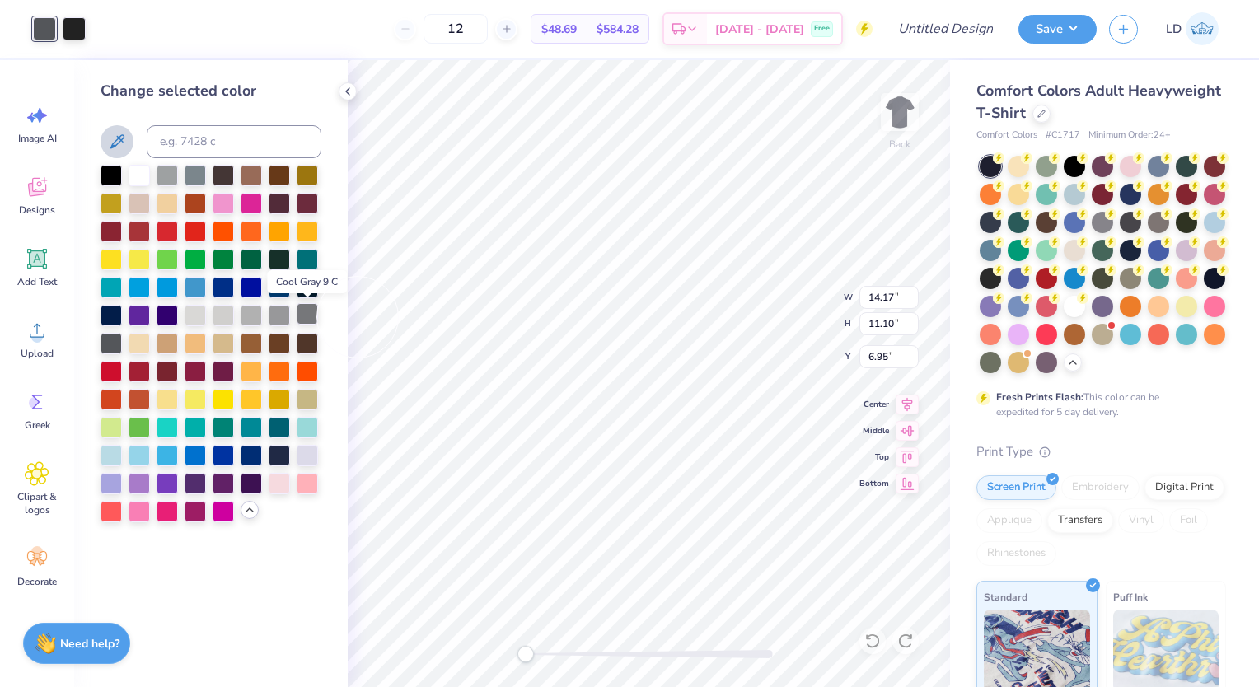
click at [308, 311] on div at bounding box center [307, 313] width 21 height 21
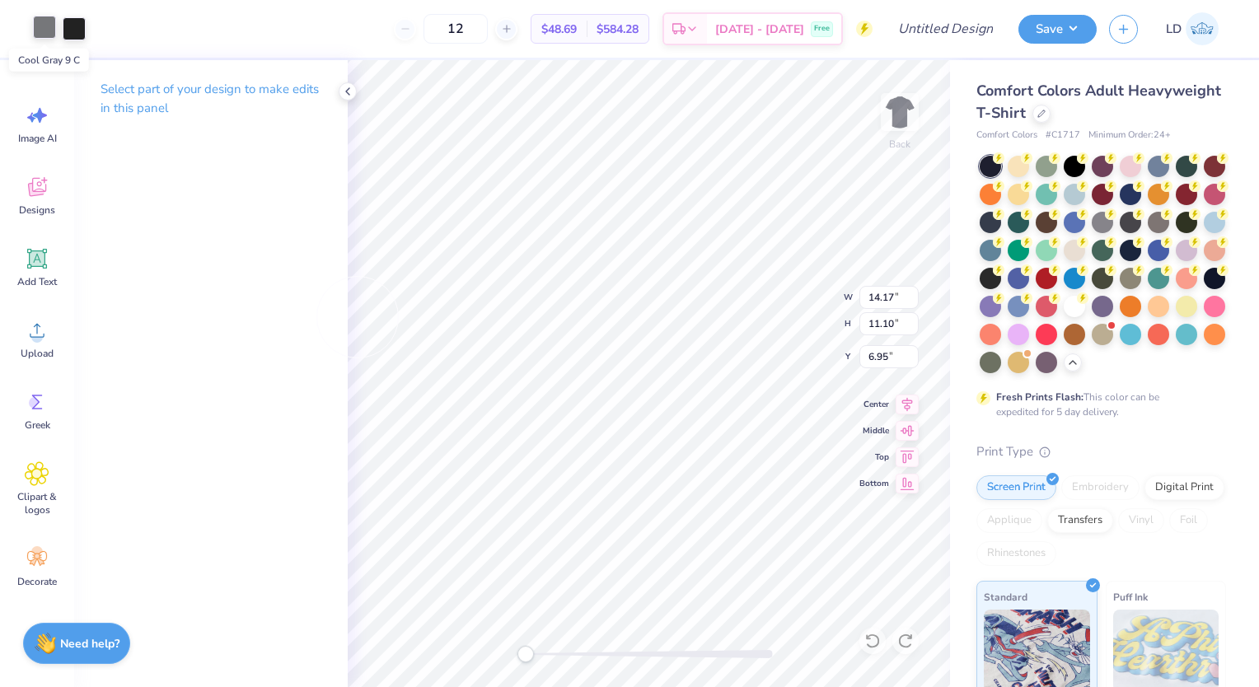
click at [39, 33] on div at bounding box center [44, 27] width 23 height 23
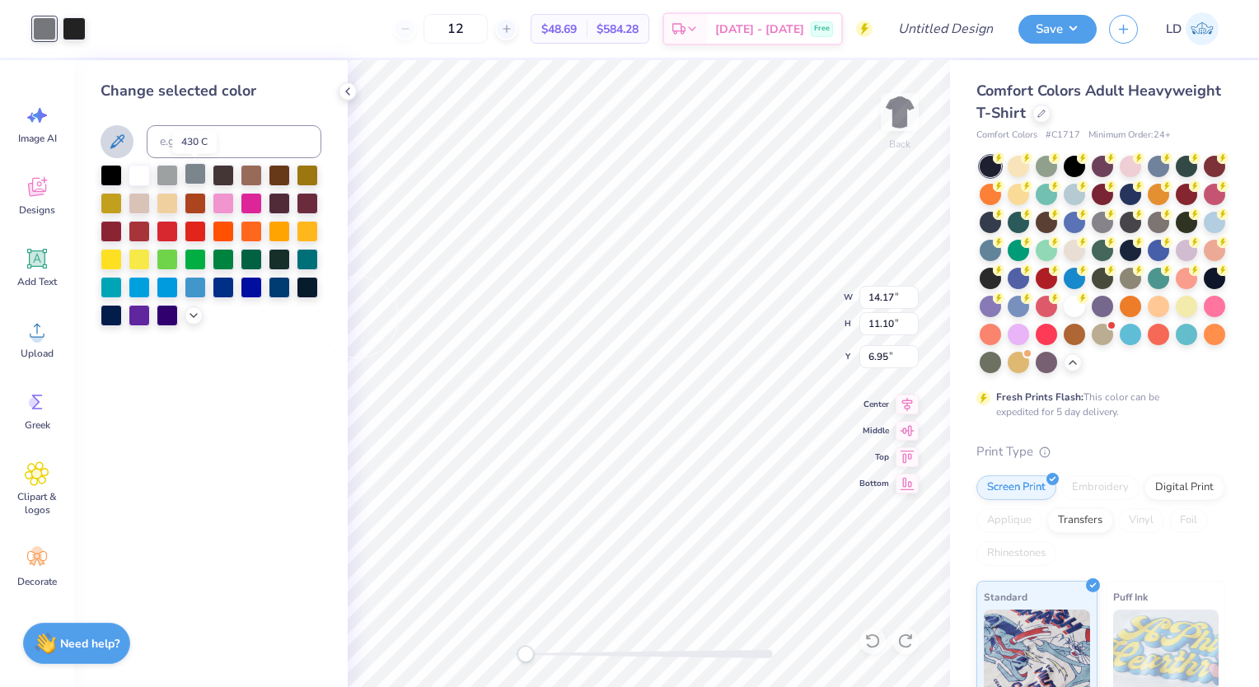
click at [197, 176] on div at bounding box center [195, 173] width 21 height 21
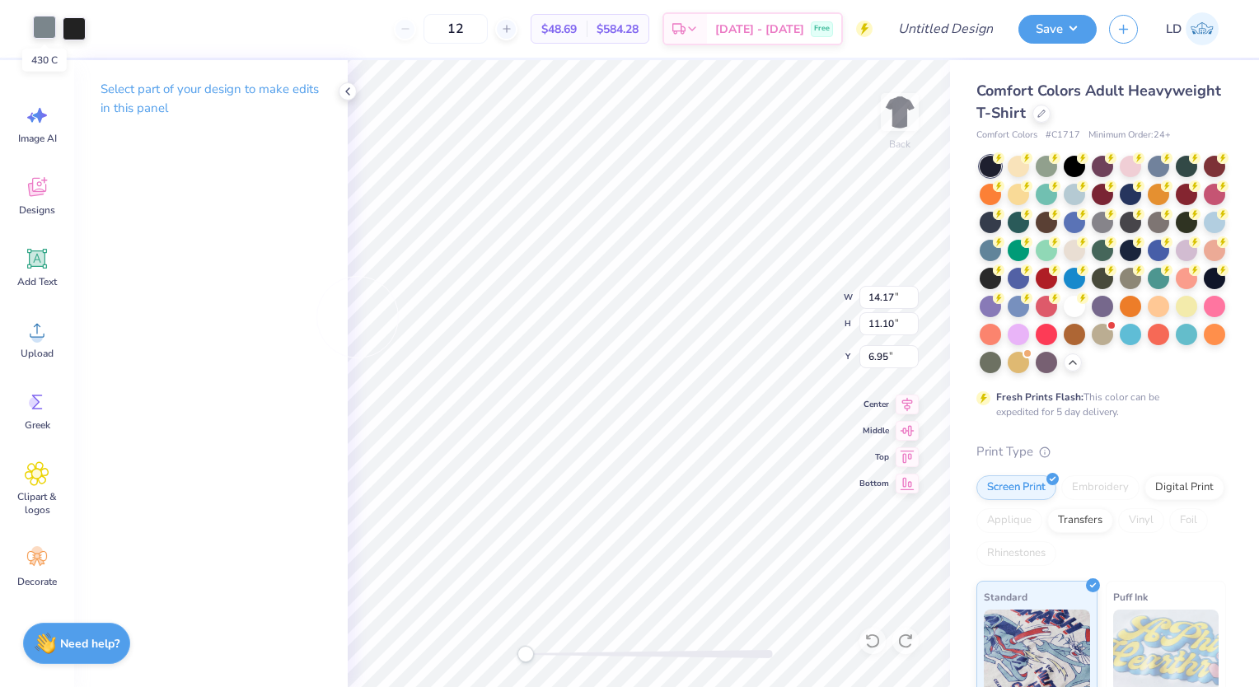
click at [49, 30] on div at bounding box center [44, 27] width 23 height 23
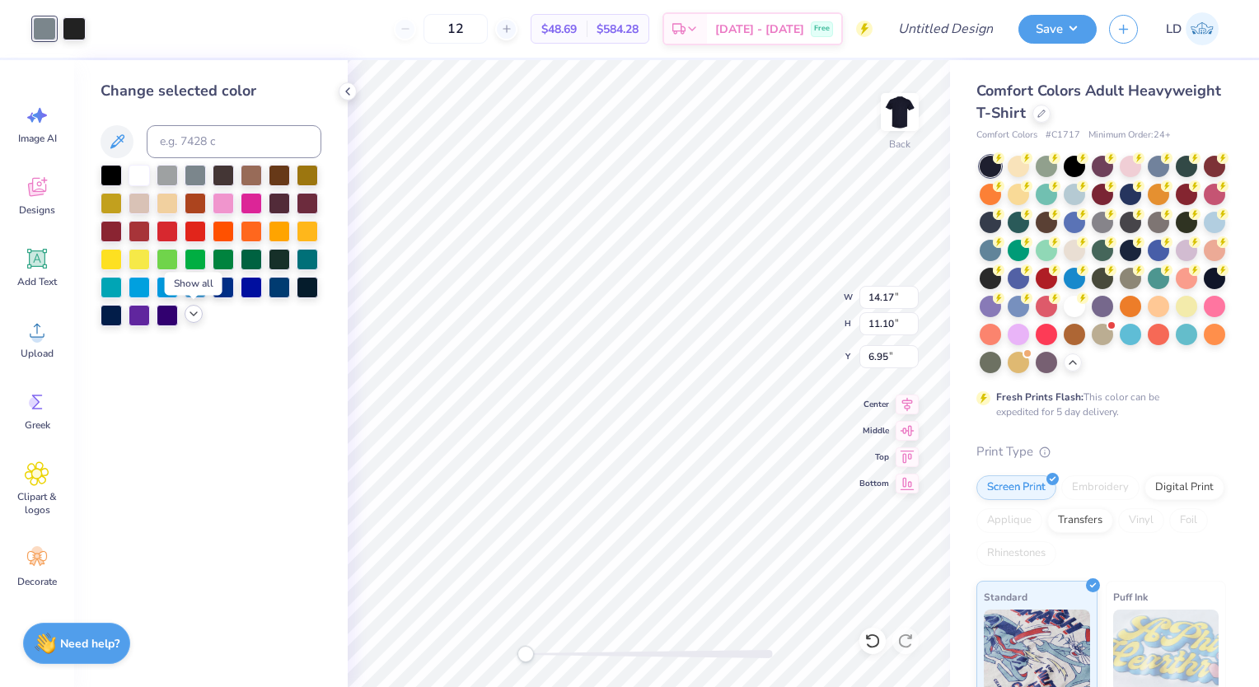
click at [194, 315] on polyline at bounding box center [193, 313] width 7 height 3
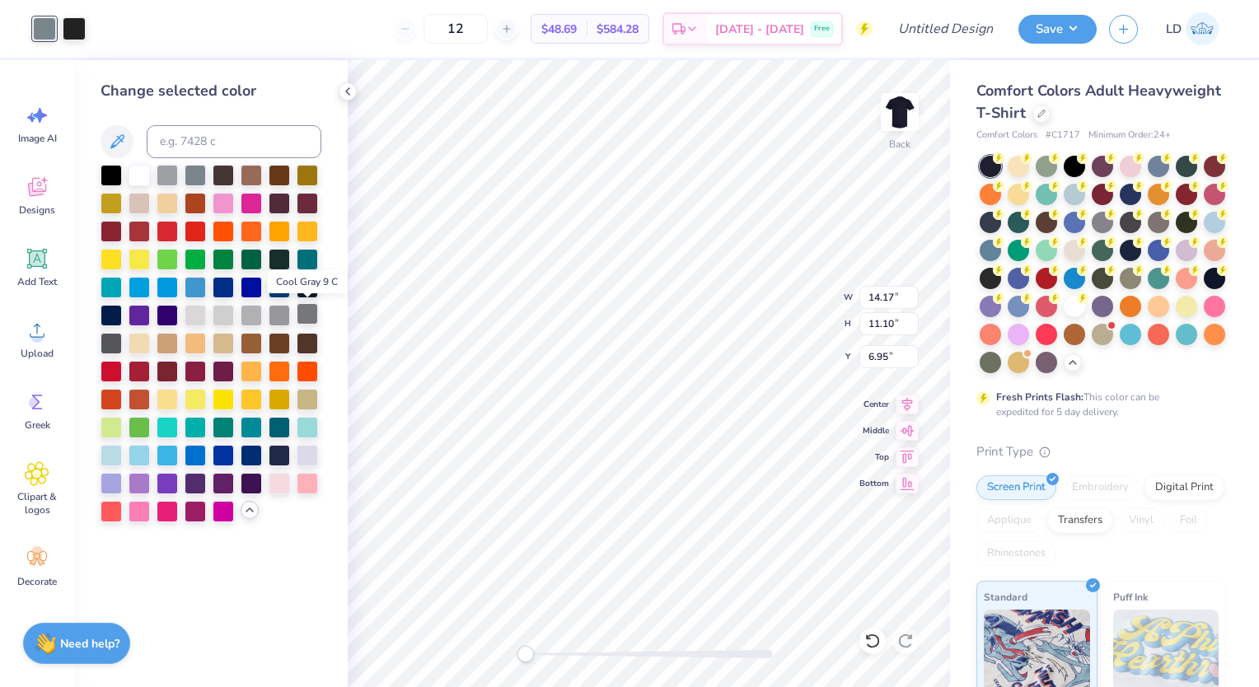
click at [305, 308] on div at bounding box center [307, 313] width 21 height 21
click at [285, 312] on div at bounding box center [279, 313] width 21 height 21
click at [306, 312] on div at bounding box center [307, 313] width 21 height 21
click at [73, 26] on div at bounding box center [74, 27] width 23 height 23
click at [281, 319] on div at bounding box center [279, 313] width 21 height 21
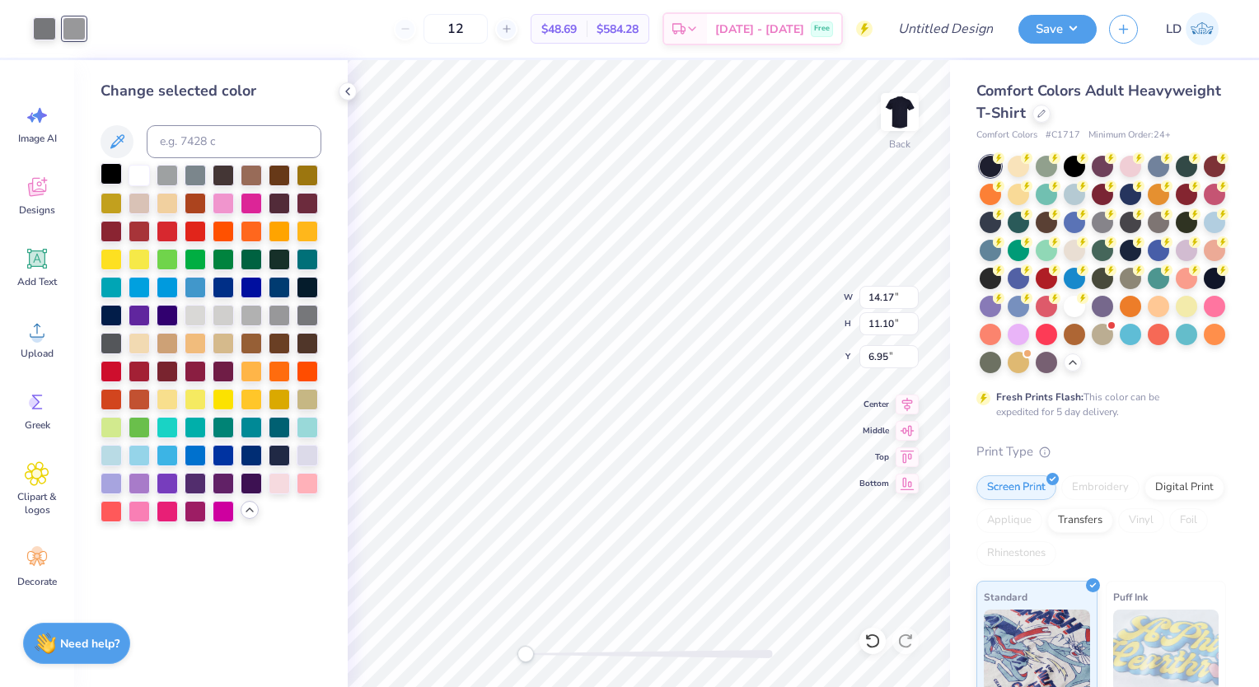
click at [109, 173] on div at bounding box center [111, 173] width 21 height 21
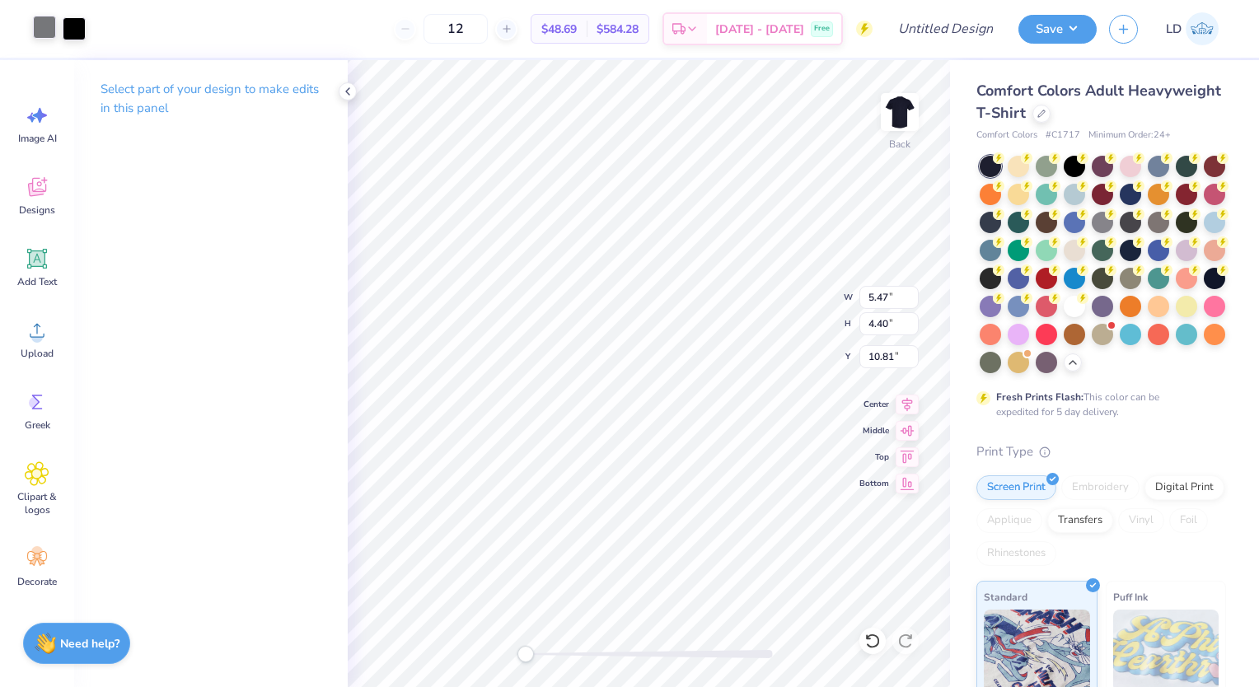
drag, startPoint x: 46, startPoint y: 43, endPoint x: 46, endPoint y: 26, distance: 17.3
click at [46, 26] on div "Art colors" at bounding box center [43, 29] width 86 height 58
click at [46, 26] on div at bounding box center [44, 27] width 23 height 23
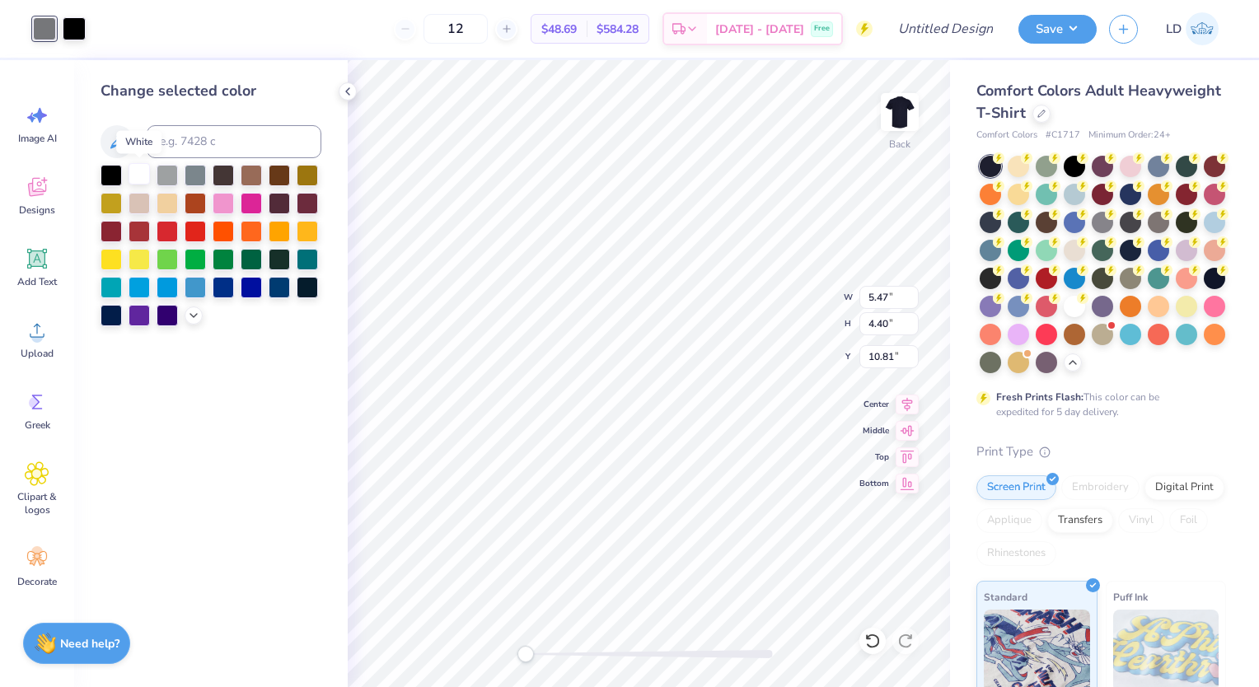
click at [133, 179] on div at bounding box center [139, 173] width 21 height 21
click at [280, 292] on div at bounding box center [279, 285] width 21 height 21
click at [250, 293] on div at bounding box center [251, 285] width 21 height 21
click at [109, 255] on div at bounding box center [111, 257] width 21 height 21
click at [274, 239] on div at bounding box center [279, 229] width 21 height 21
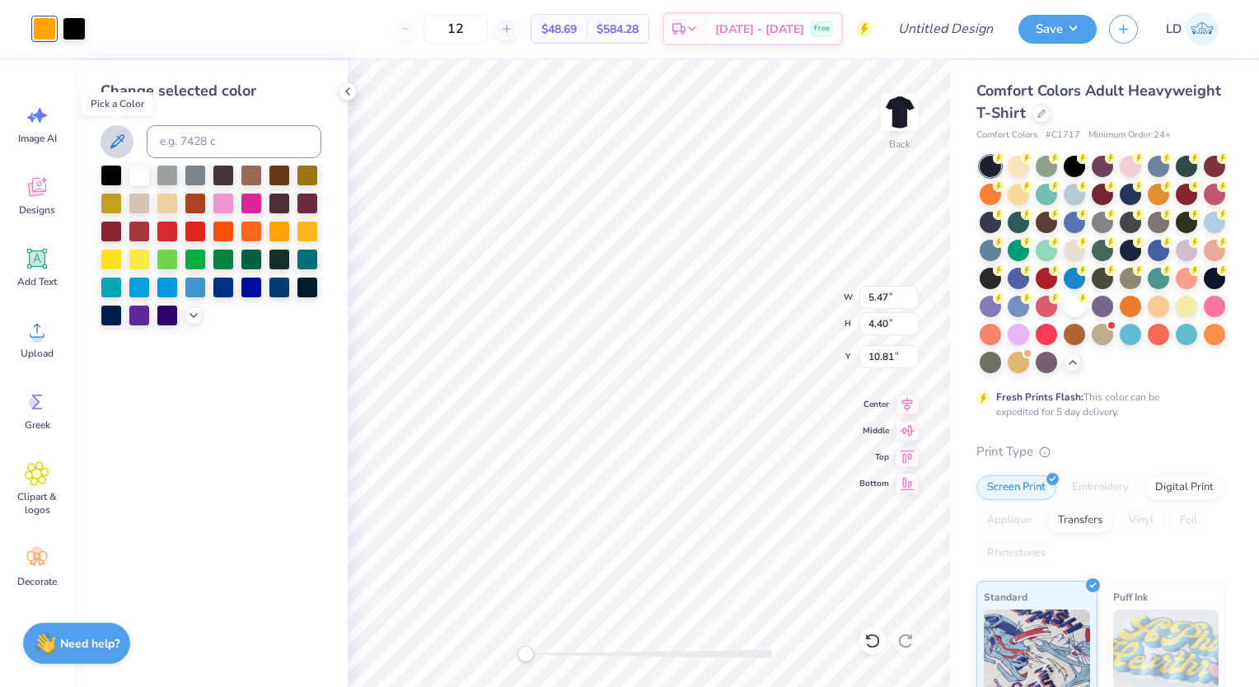
click at [118, 147] on icon at bounding box center [117, 142] width 20 height 20
click at [118, 145] on icon at bounding box center [117, 142] width 20 height 20
